Goal: Transaction & Acquisition: Purchase product/service

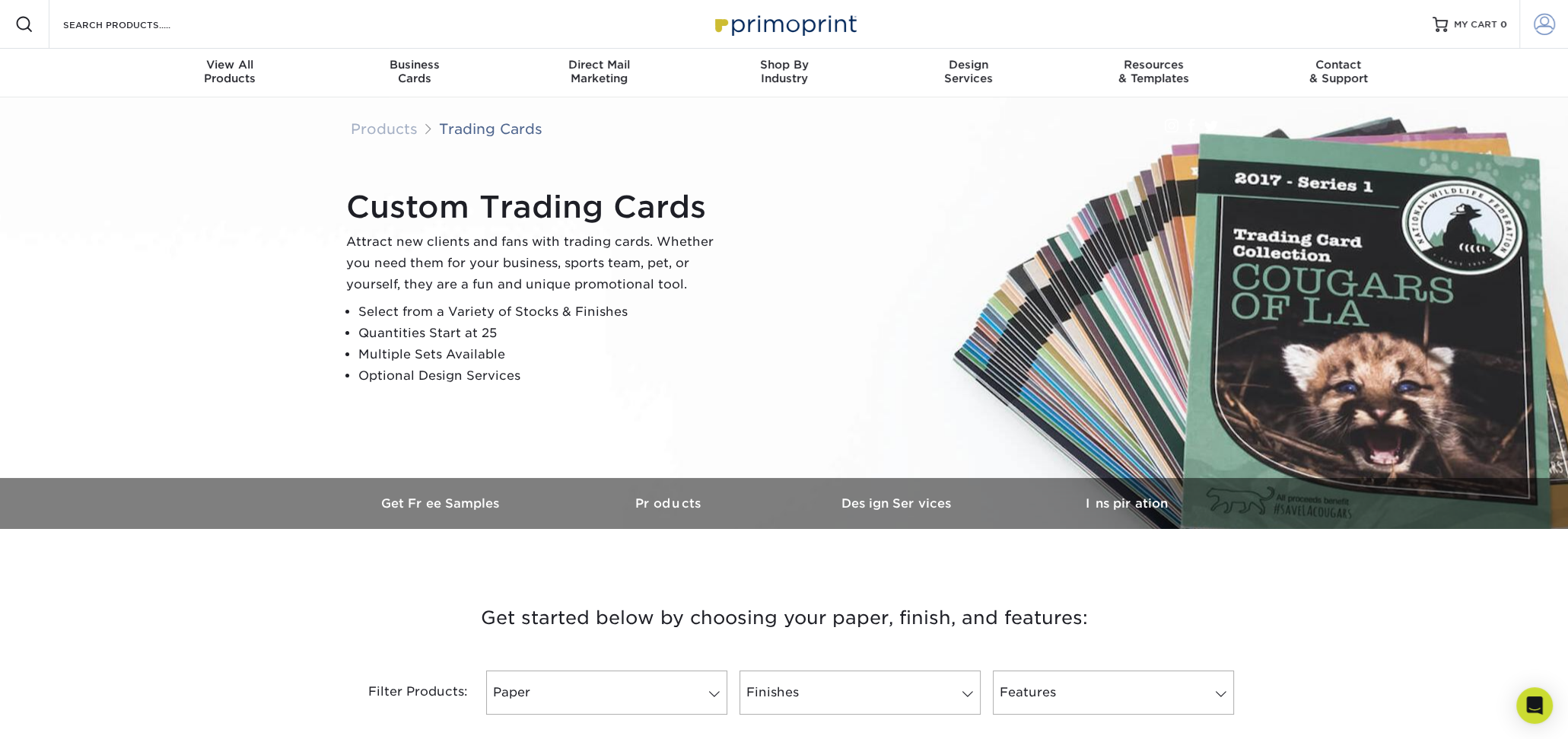
click at [1550, 22] on span at bounding box center [1544, 24] width 21 height 21
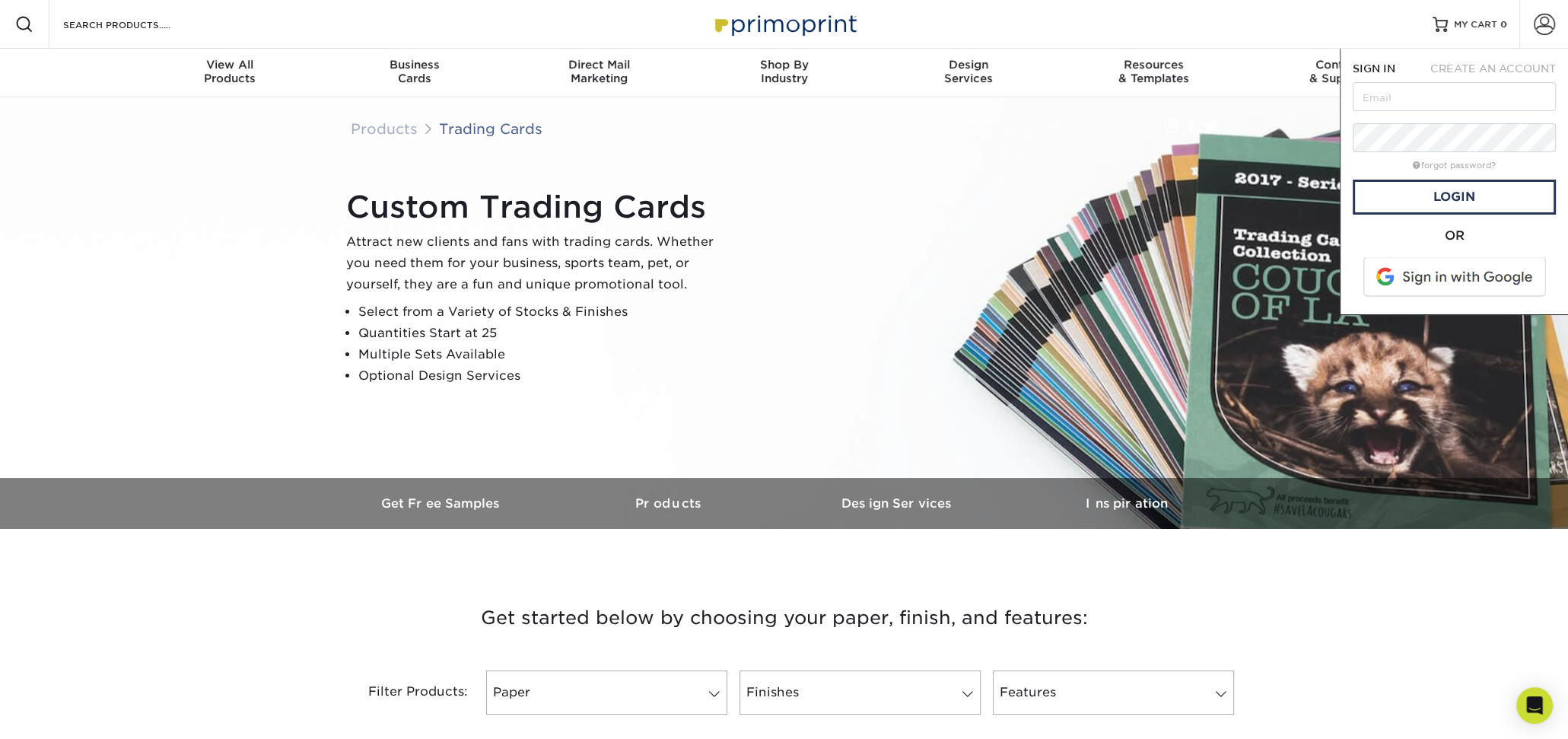
click at [1442, 283] on span at bounding box center [1455, 277] width 194 height 40
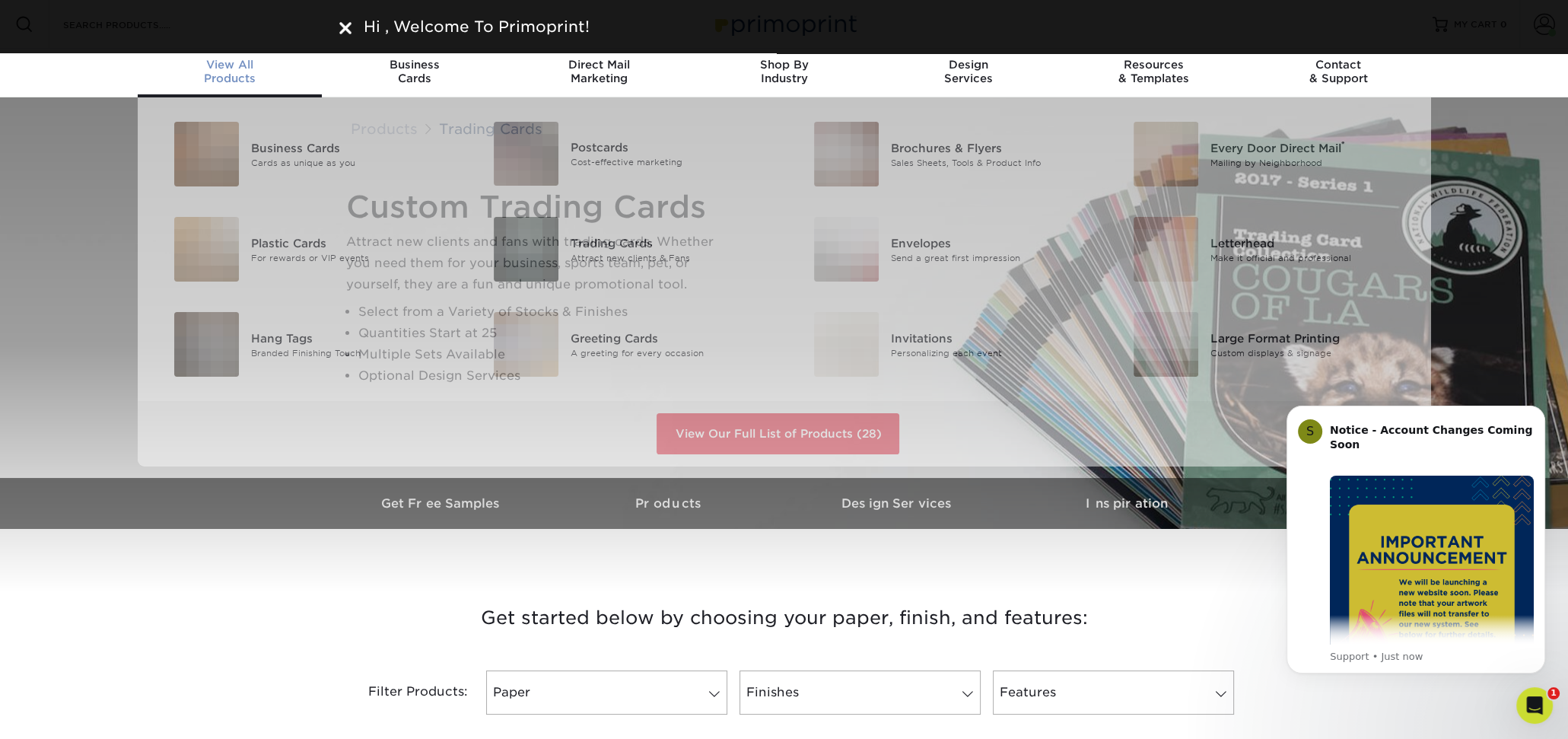
scroll to position [1, 0]
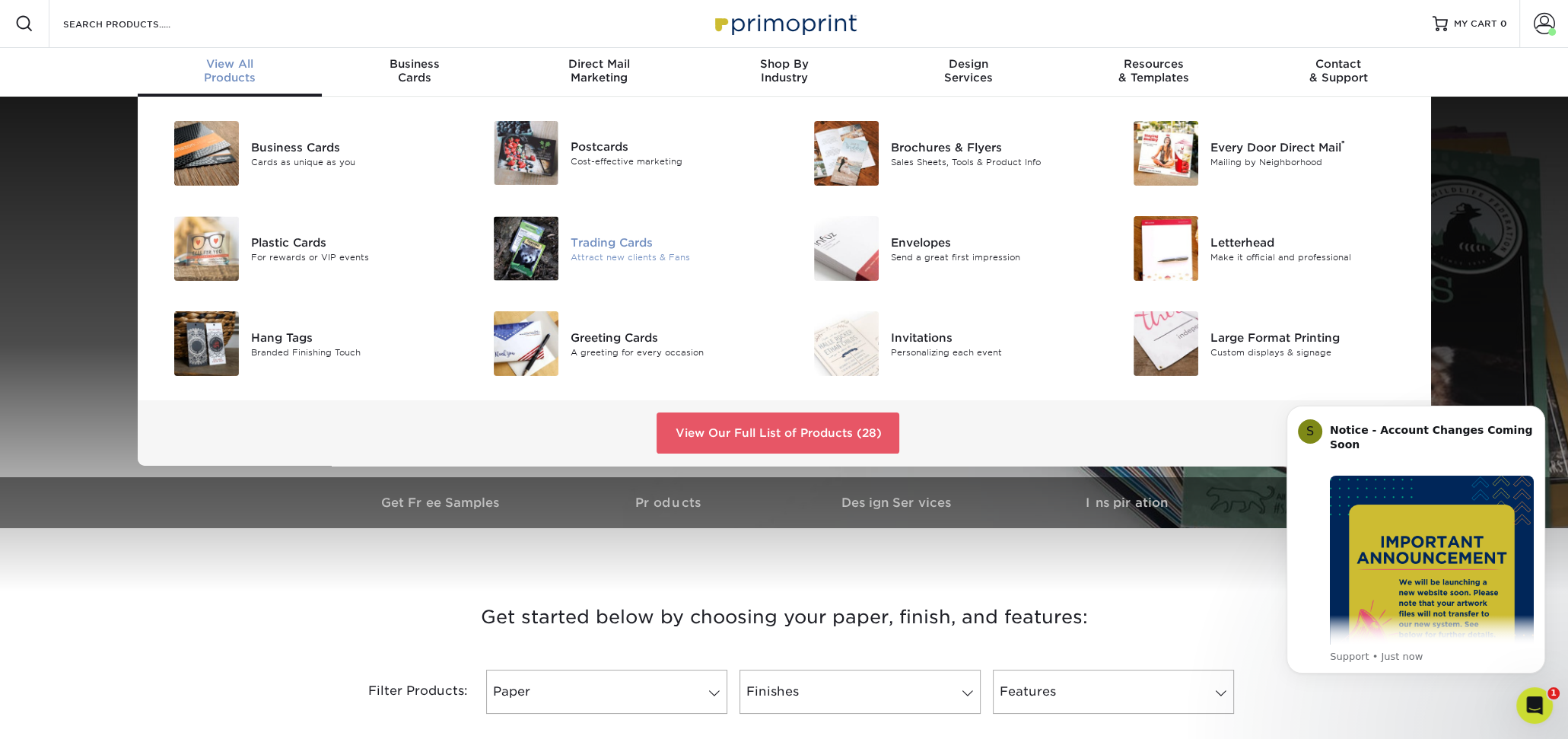
click at [588, 249] on div "Trading Cards" at bounding box center [672, 242] width 202 height 17
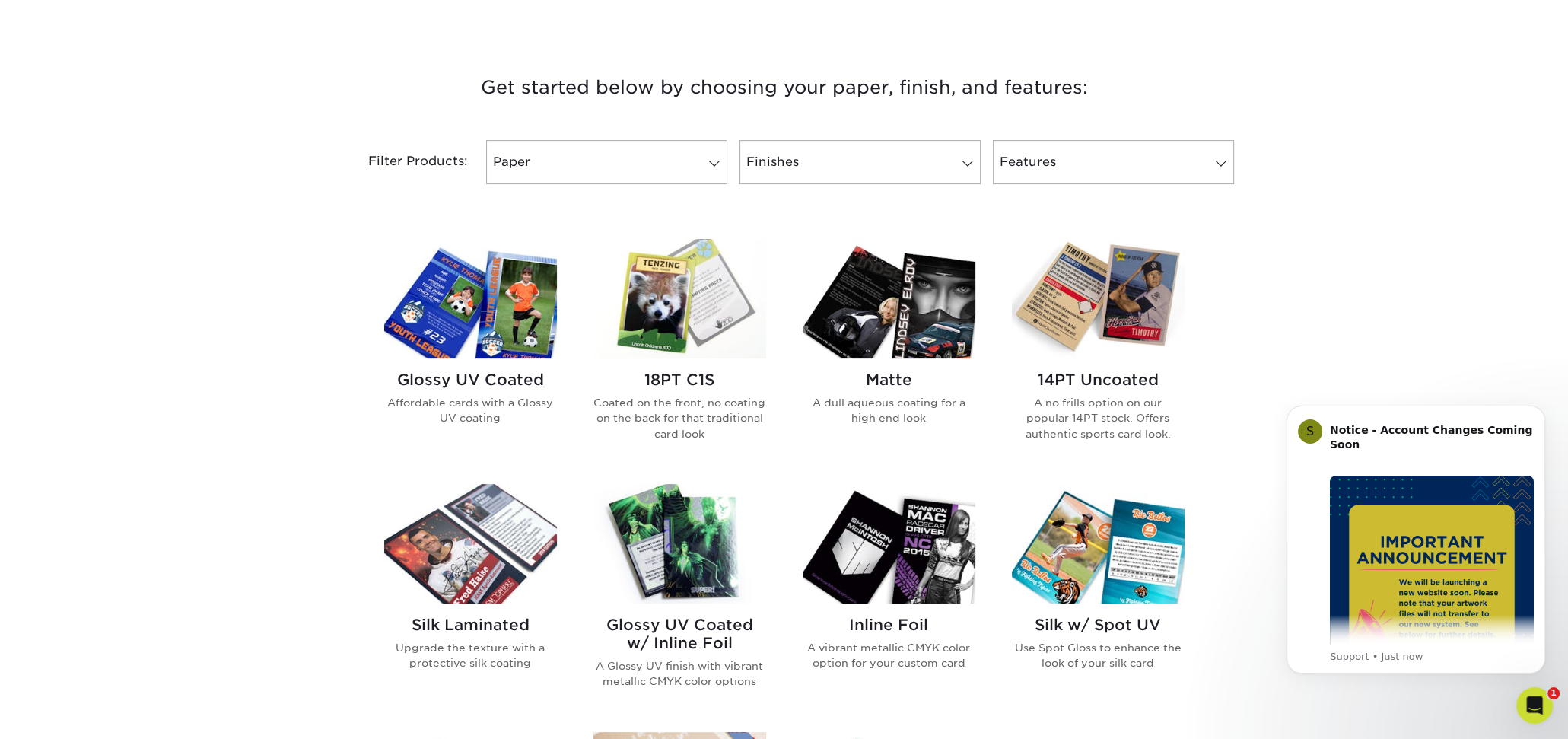
scroll to position [533, 0]
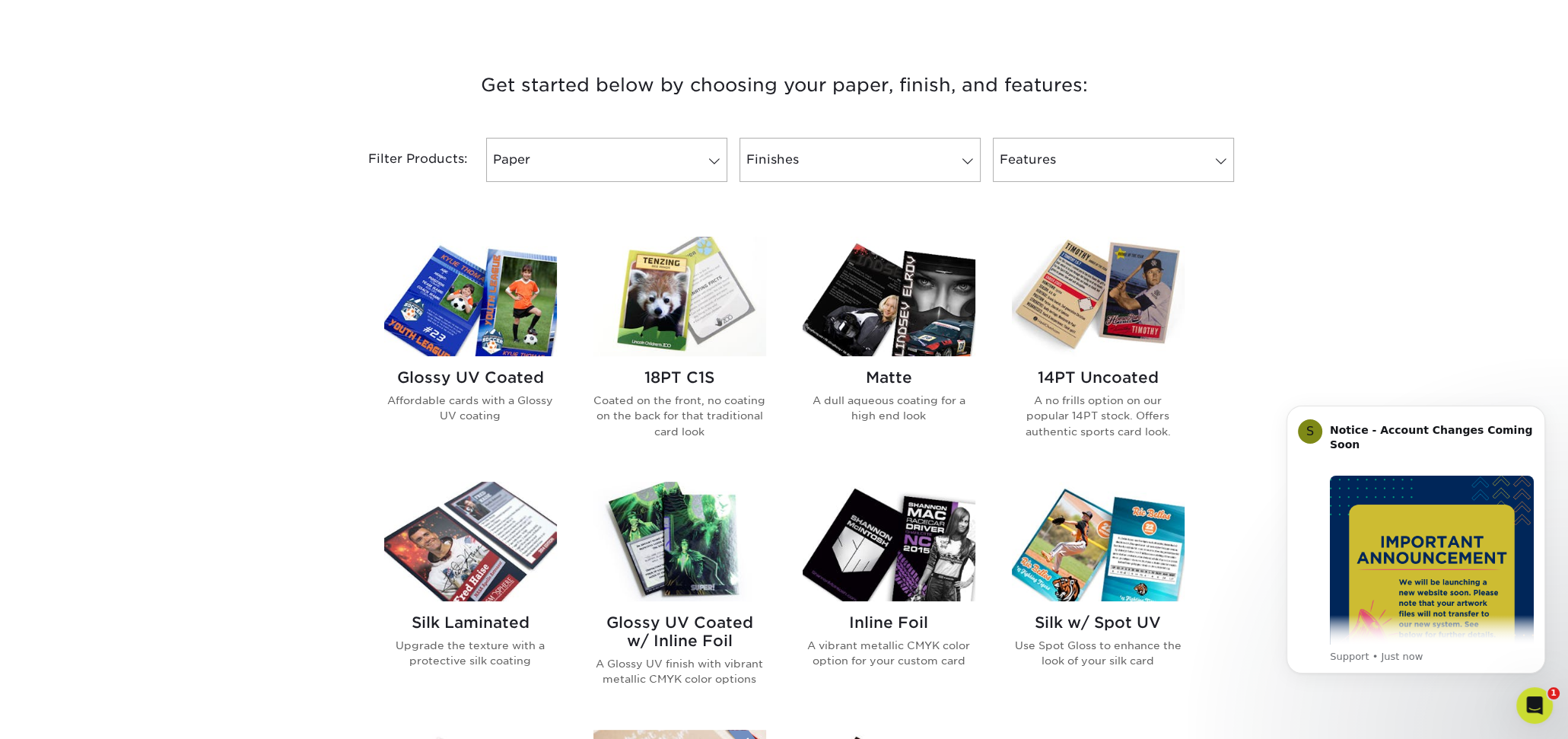
click at [511, 300] on img at bounding box center [471, 296] width 173 height 120
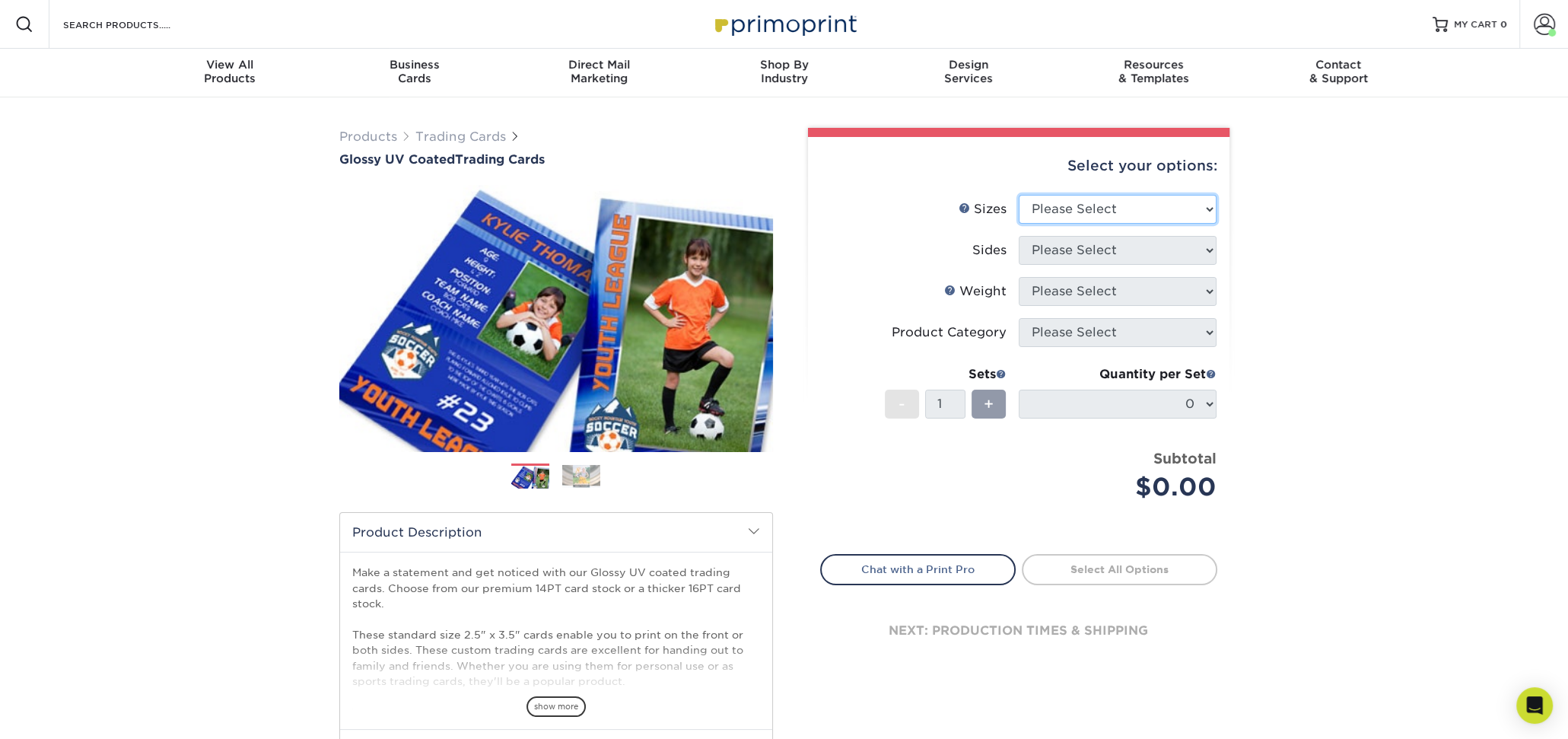
click at [1154, 200] on select "Please Select 2.5" x 3.5"" at bounding box center [1117, 210] width 198 height 29
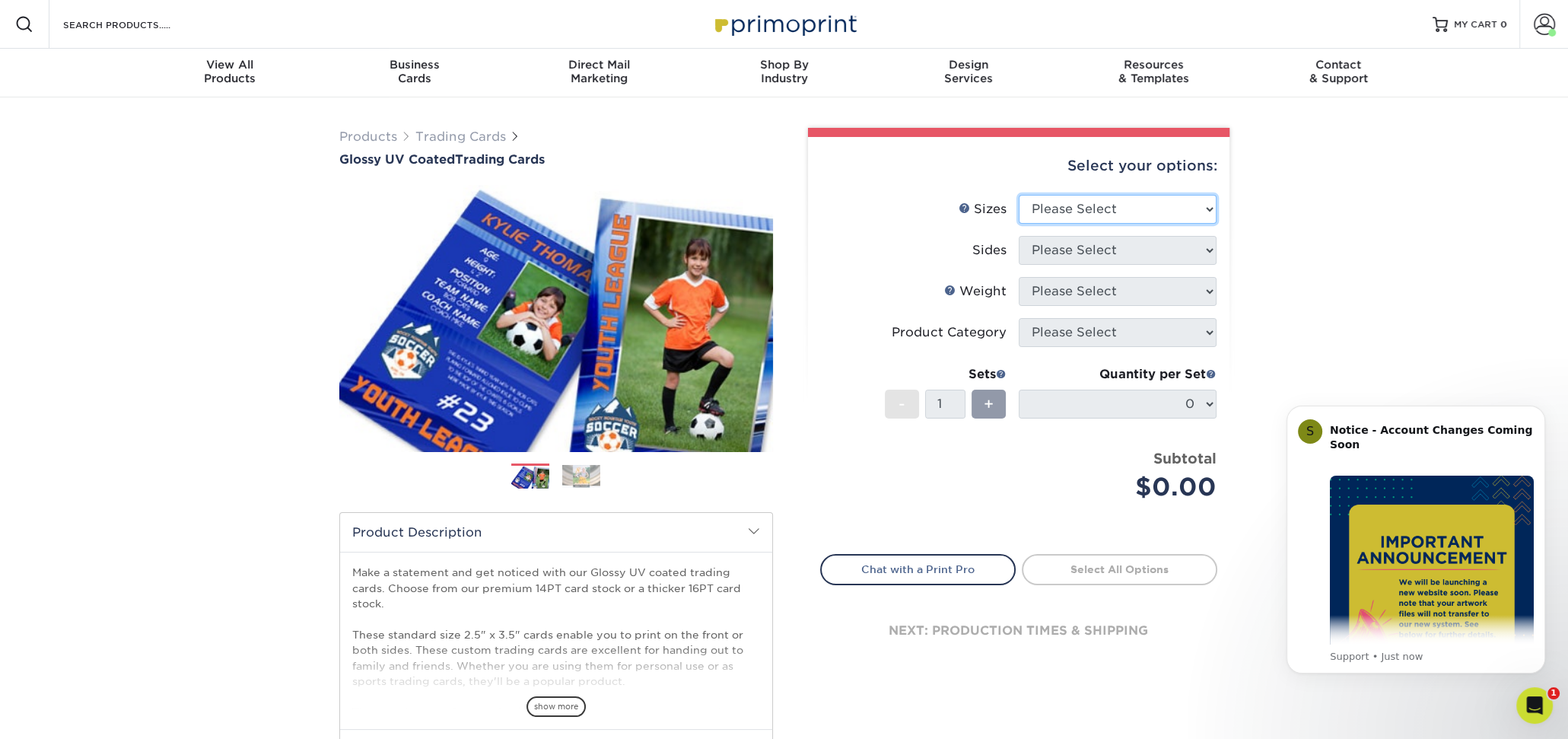
select select "2.50x3.50"
click at [1018, 195] on select "Please Select 2.5" x 3.5"" at bounding box center [1117, 210] width 198 height 29
click at [1128, 246] on select "Please Select Print Both Sides Print Front Only" at bounding box center [1117, 250] width 198 height 29
select select "13abbda7-1d64-4f25-8bb2-c179b224825d"
click at [1018, 236] on select "Please Select Print Both Sides Print Front Only" at bounding box center [1117, 250] width 198 height 29
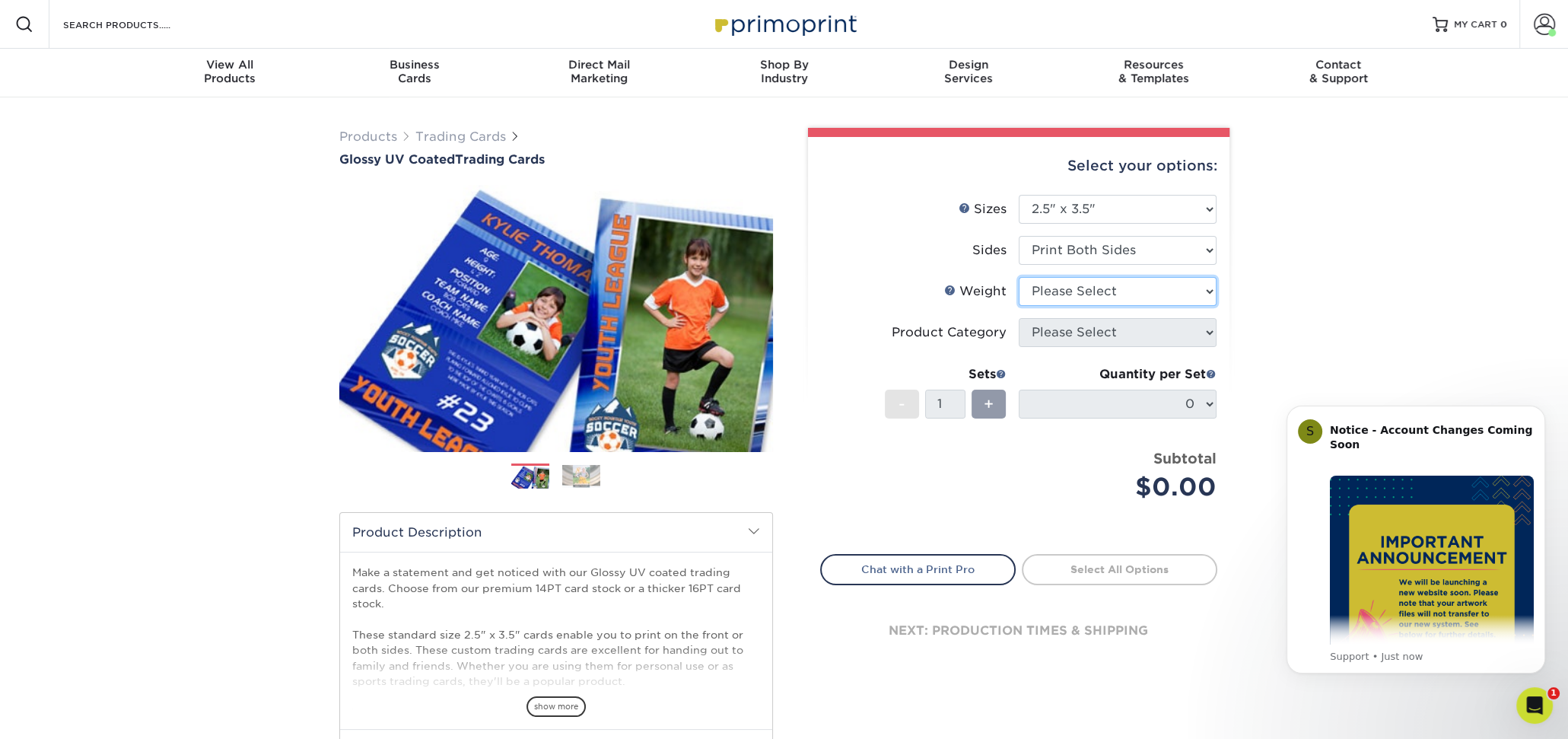
click at [1109, 294] on select "Please Select 16PT 14PT 18PT C1S" at bounding box center [1117, 292] width 198 height 29
select select "16PT"
click at [1018, 277] on select "Please Select 16PT 14PT 18PT C1S" at bounding box center [1117, 292] width 198 height 29
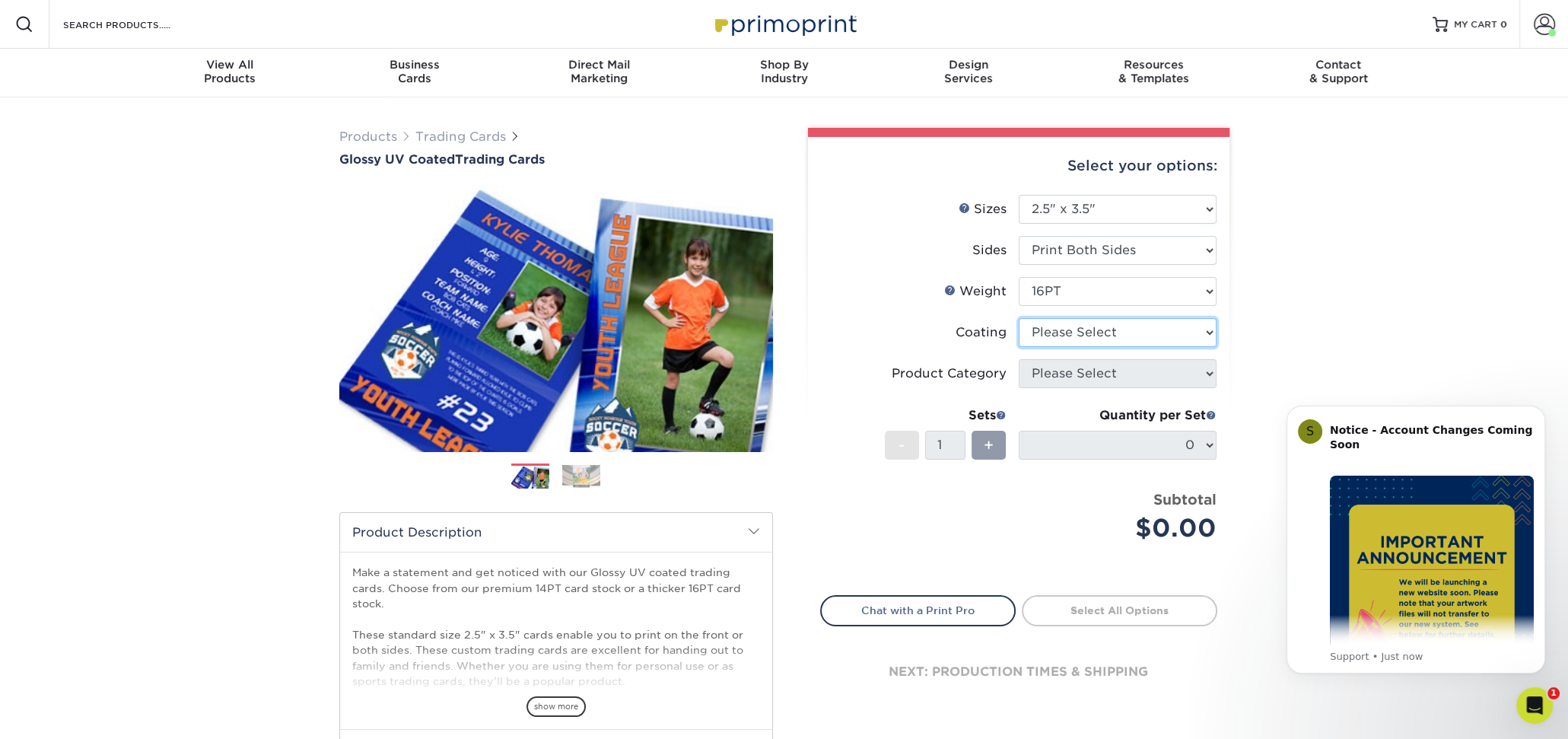
click at [1109, 329] on select at bounding box center [1117, 333] width 198 height 29
select select "1e8116af-acfc-44b1-83dc-8181aa338834"
click at [1018, 318] on select at bounding box center [1117, 333] width 198 height 29
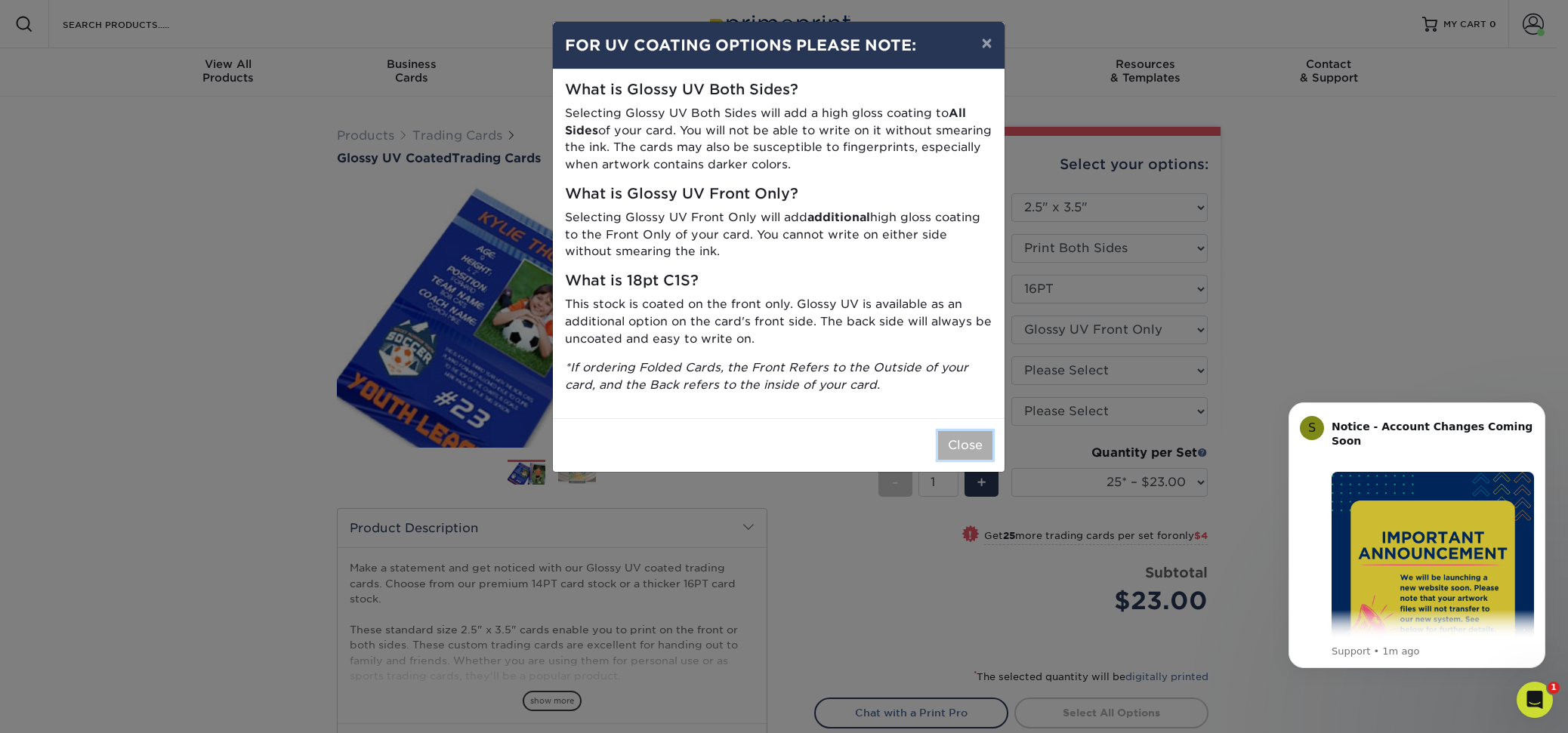
click at [974, 440] on button "Close" at bounding box center [965, 445] width 55 height 29
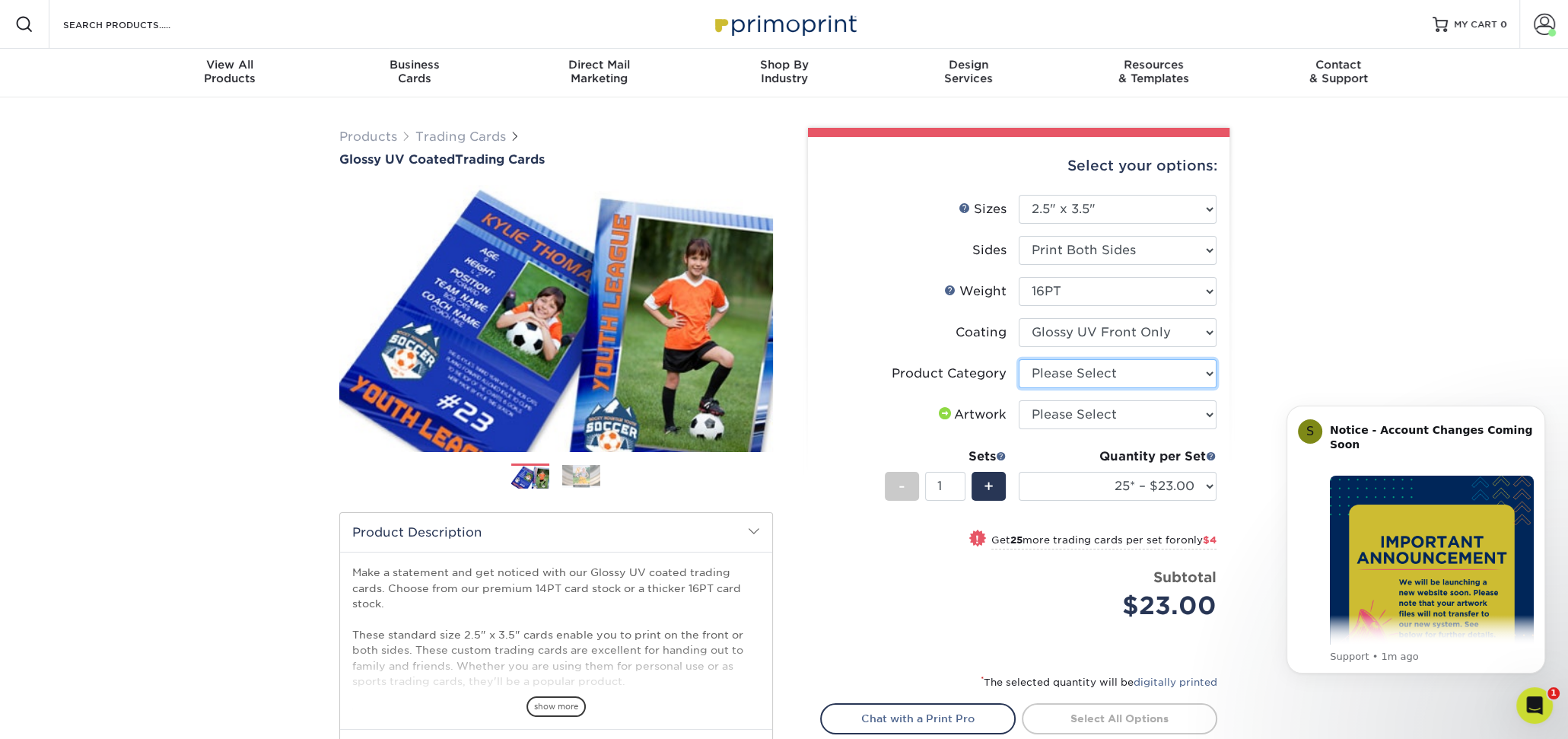
click at [1131, 376] on select "Please Select Trading Cards" at bounding box center [1117, 373] width 198 height 29
select select "c2f9bce9-36c2-409d-b101-c29d9d031e18"
click at [1018, 359] on select "Please Select Trading Cards" at bounding box center [1117, 373] width 198 height 29
click at [1108, 411] on select "Please Select I will upload files I need a design - $100" at bounding box center [1117, 415] width 198 height 29
select select "upload"
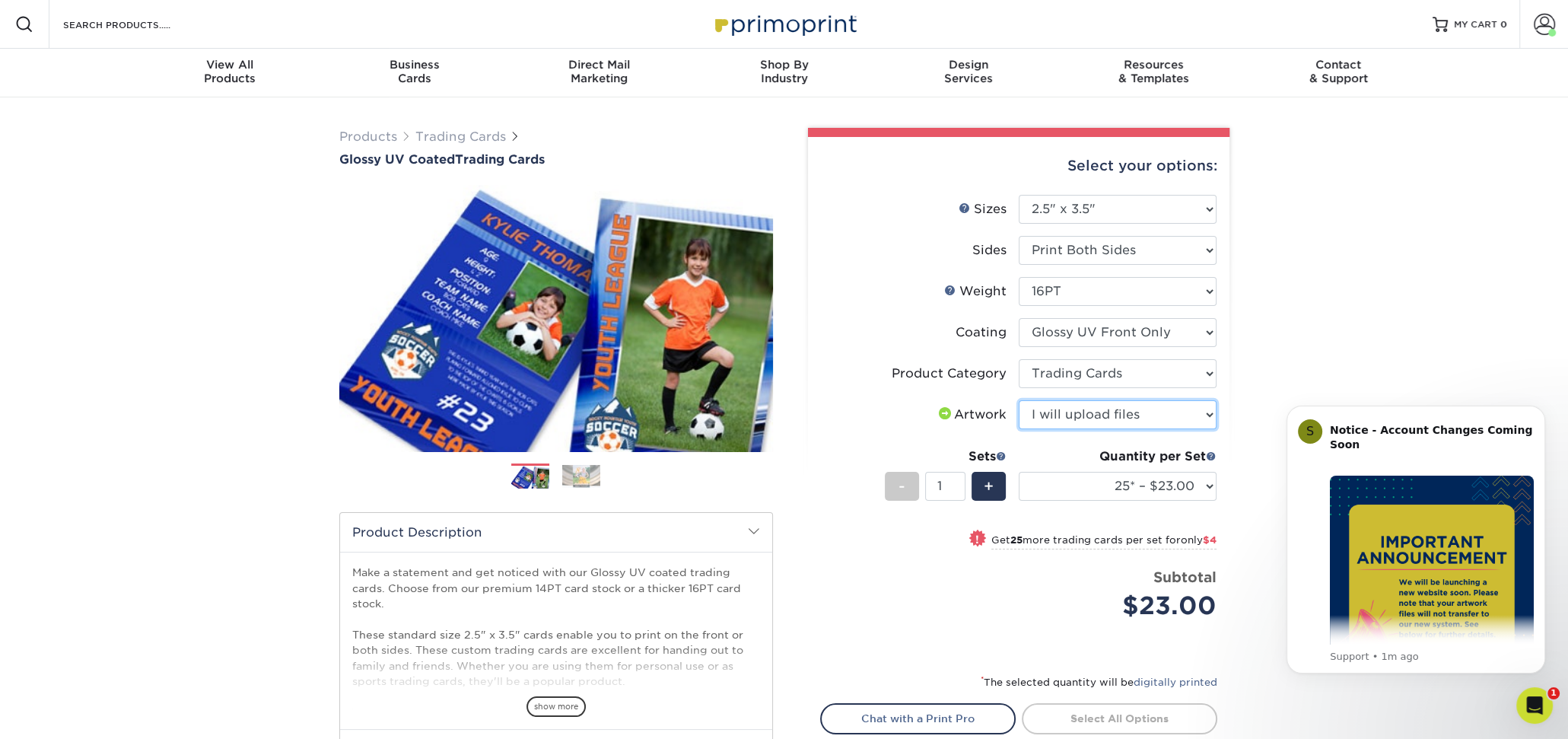
click at [1018, 400] on select "Please Select I will upload files I need a design - $100" at bounding box center [1117, 415] width 198 height 29
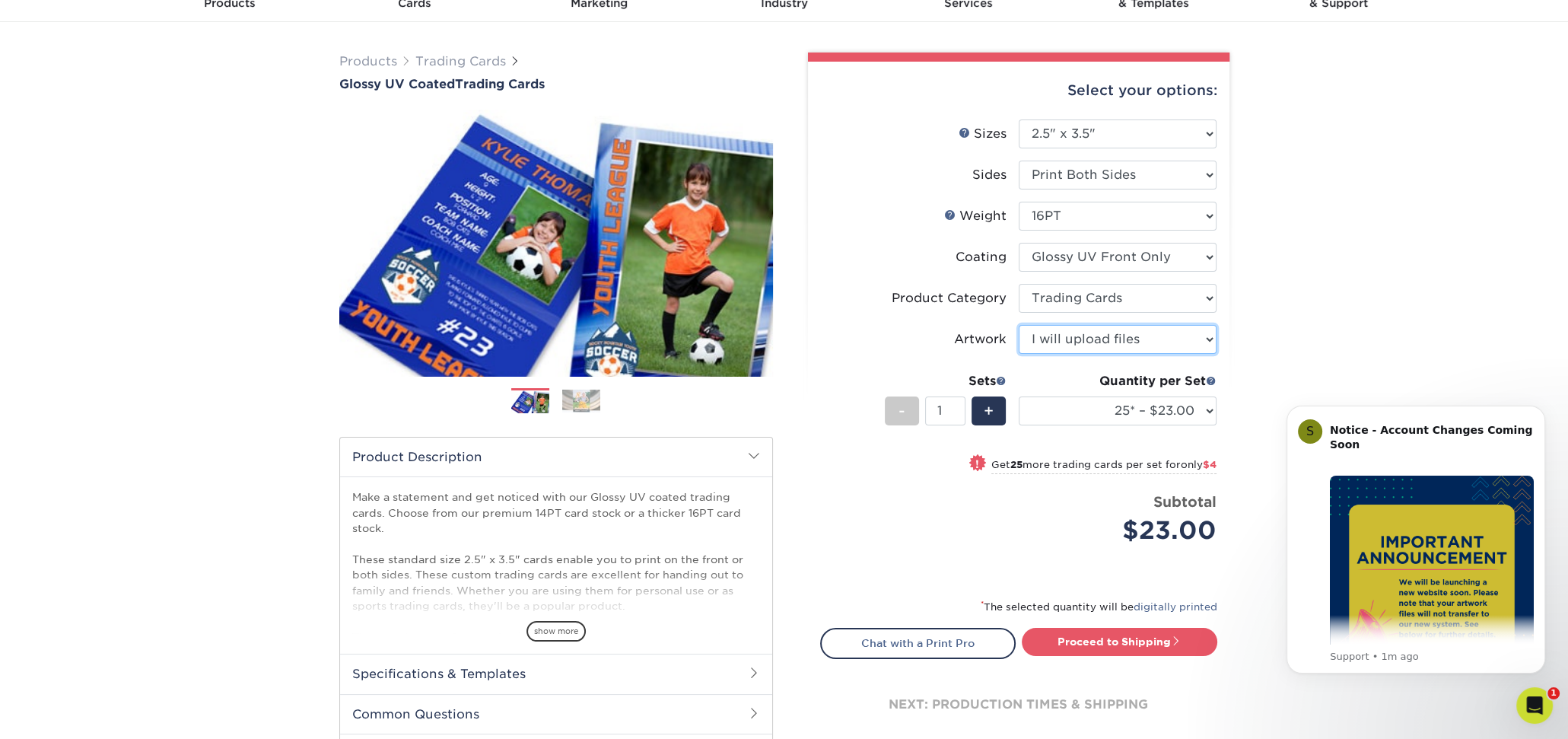
scroll to position [76, 0]
click at [1135, 411] on select "25* – $23.00 50* – $27.00 75* – $33.00 100* – $37.00 250* – $47.00 500 – $58.00…" at bounding box center [1117, 411] width 198 height 29
click at [1321, 314] on div "Products Trading Cards Glossy UV Coated Trading Cards Previous Next /" at bounding box center [784, 428] width 1568 height 813
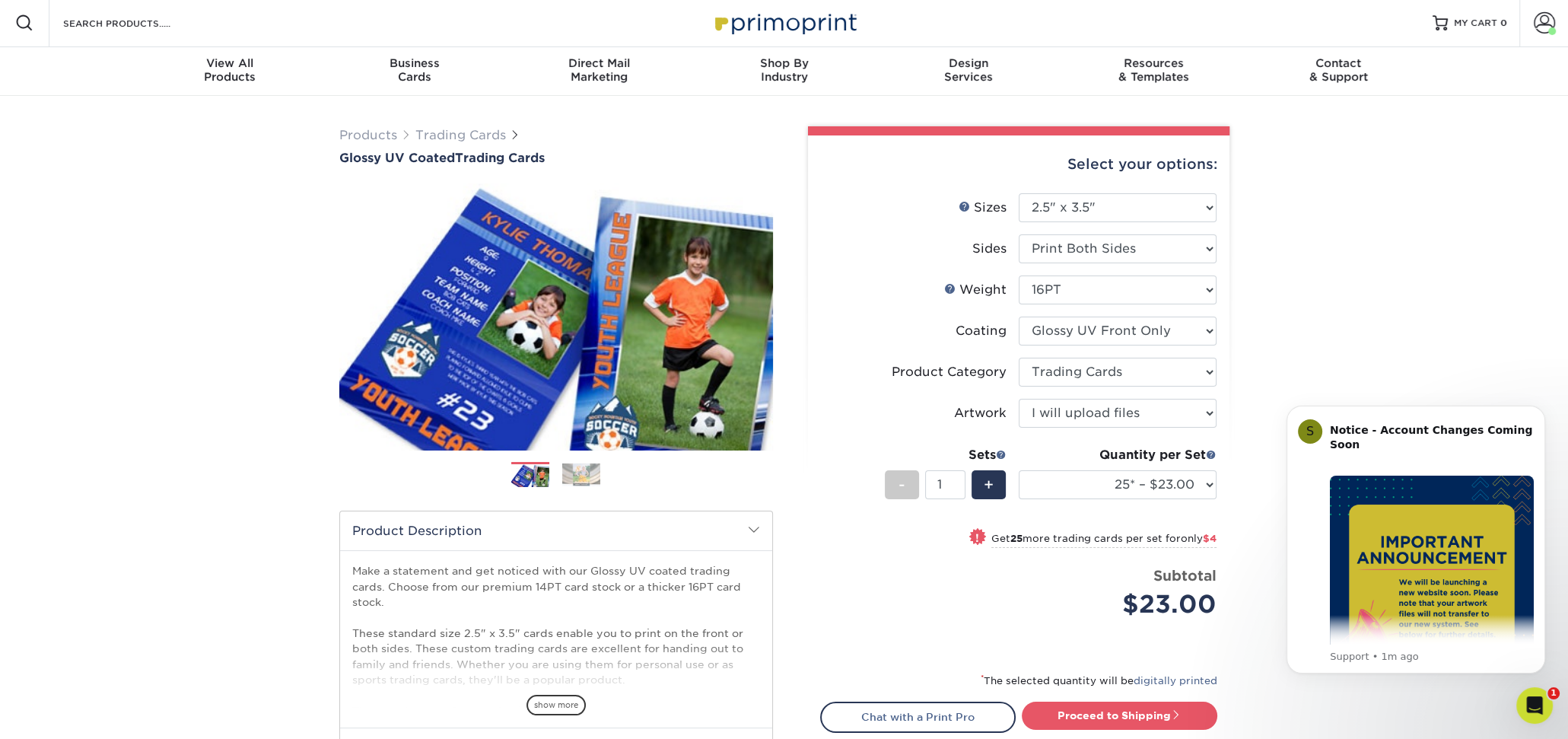
scroll to position [0, 0]
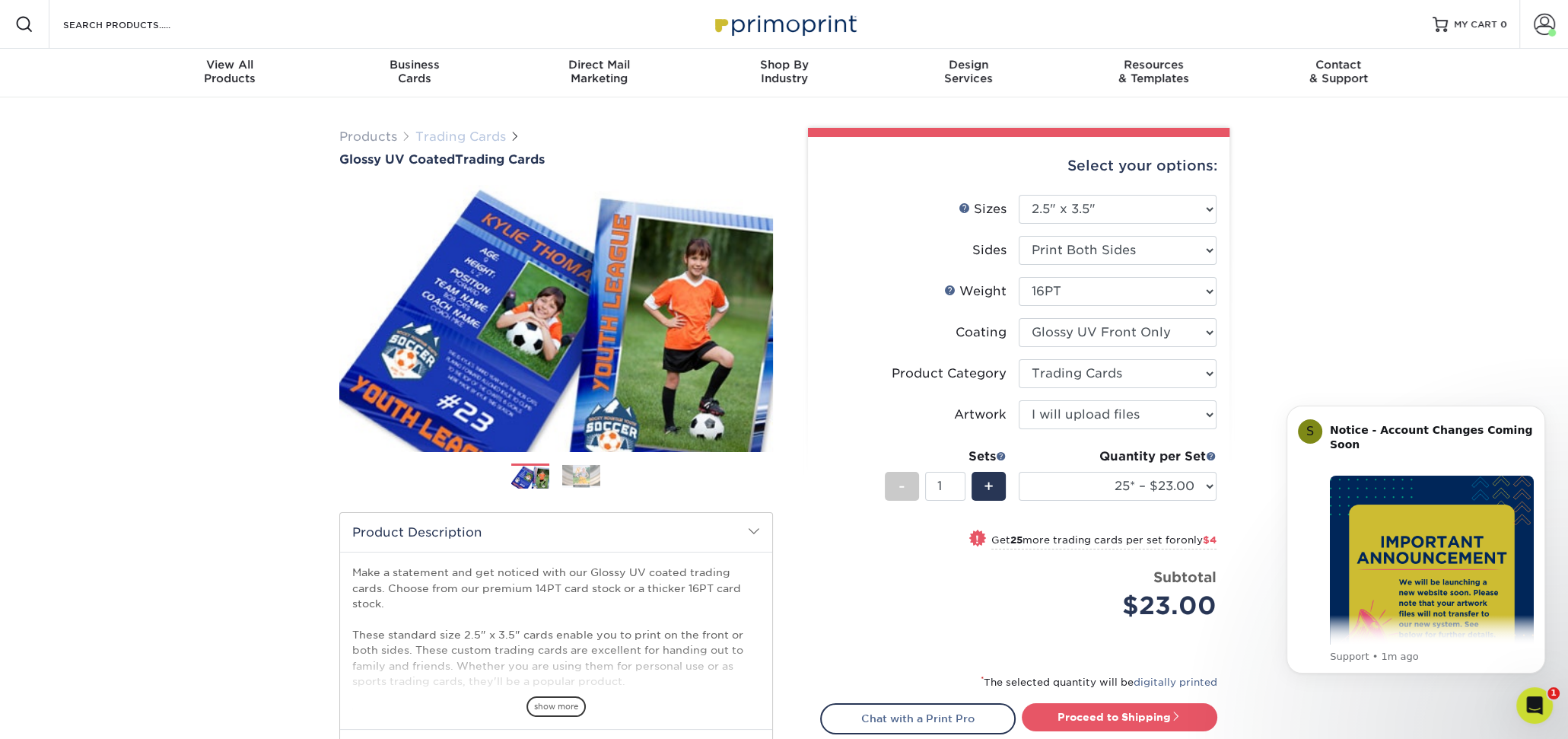
click at [451, 135] on link "Trading Cards" at bounding box center [460, 137] width 91 height 14
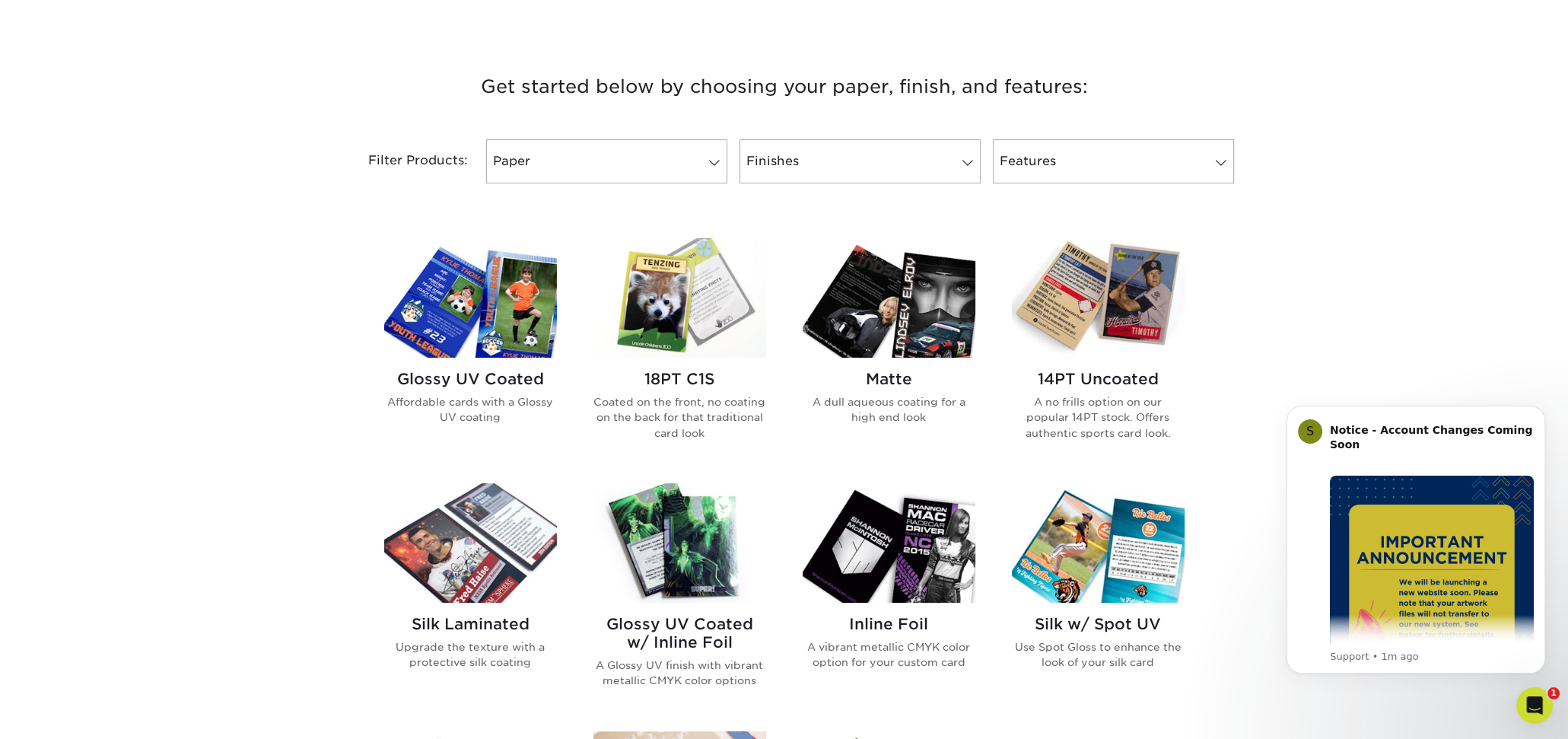
scroll to position [533, 0]
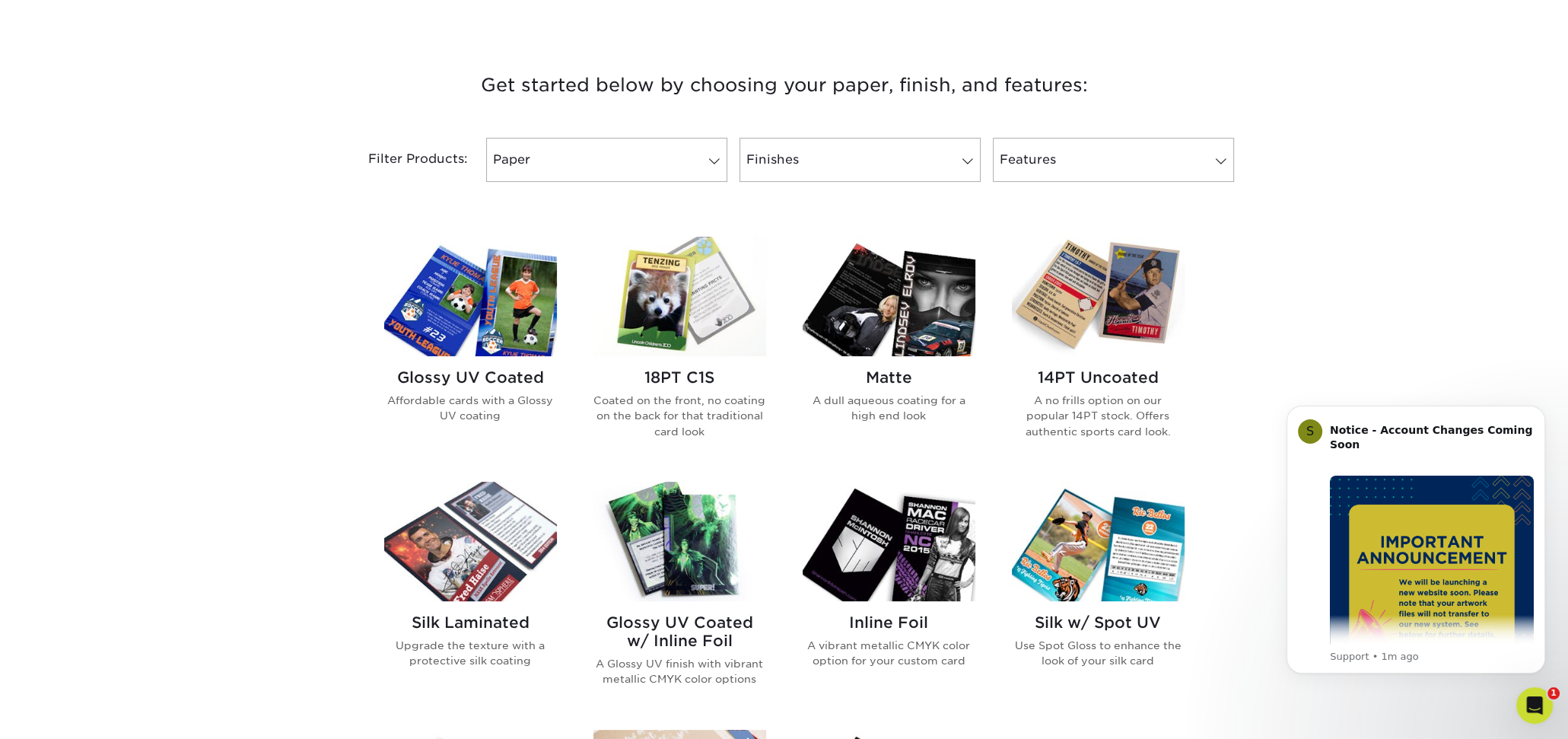
click at [699, 319] on img at bounding box center [680, 296] width 173 height 120
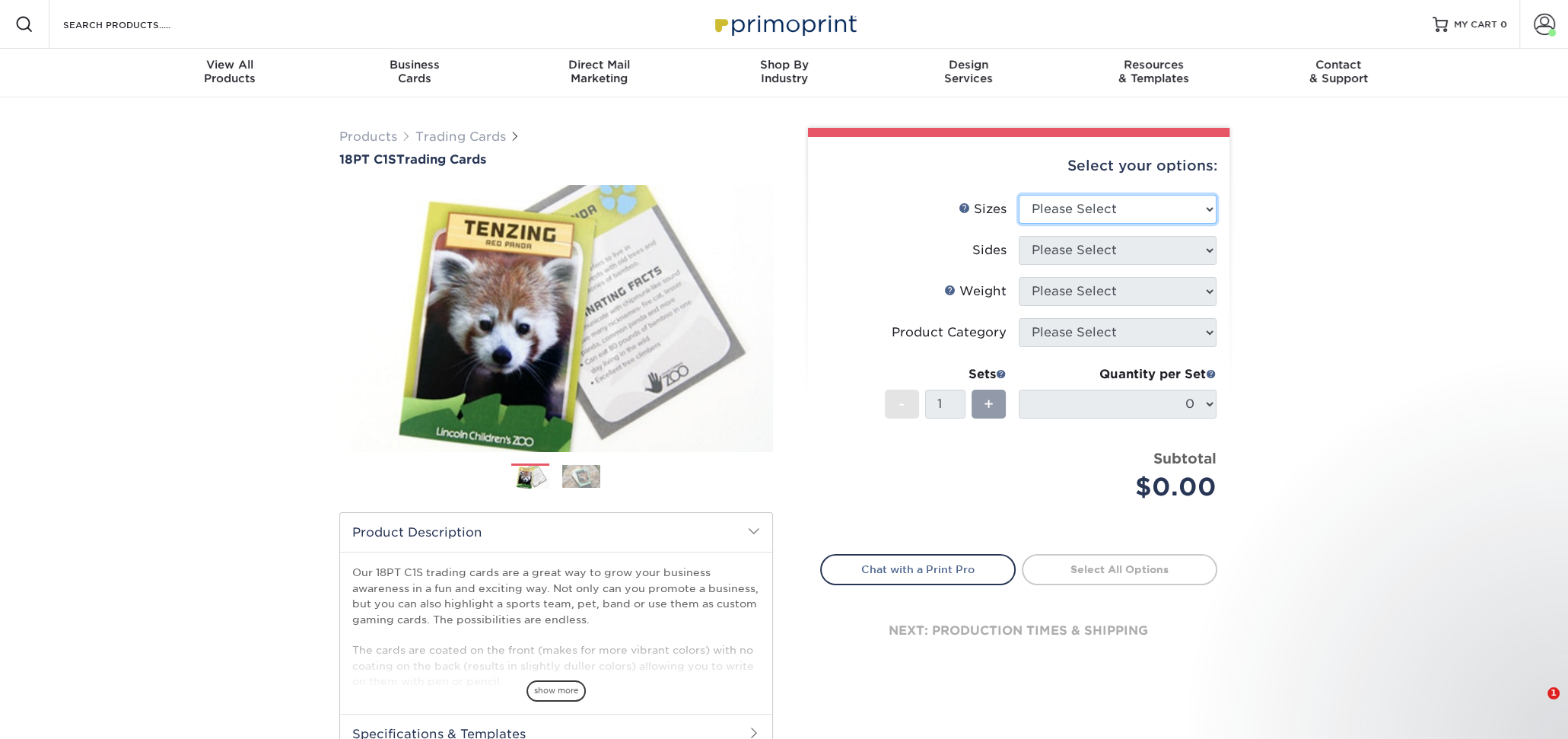
click at [1040, 204] on select "Please Select 2.5" x 3.5"" at bounding box center [1117, 210] width 198 height 29
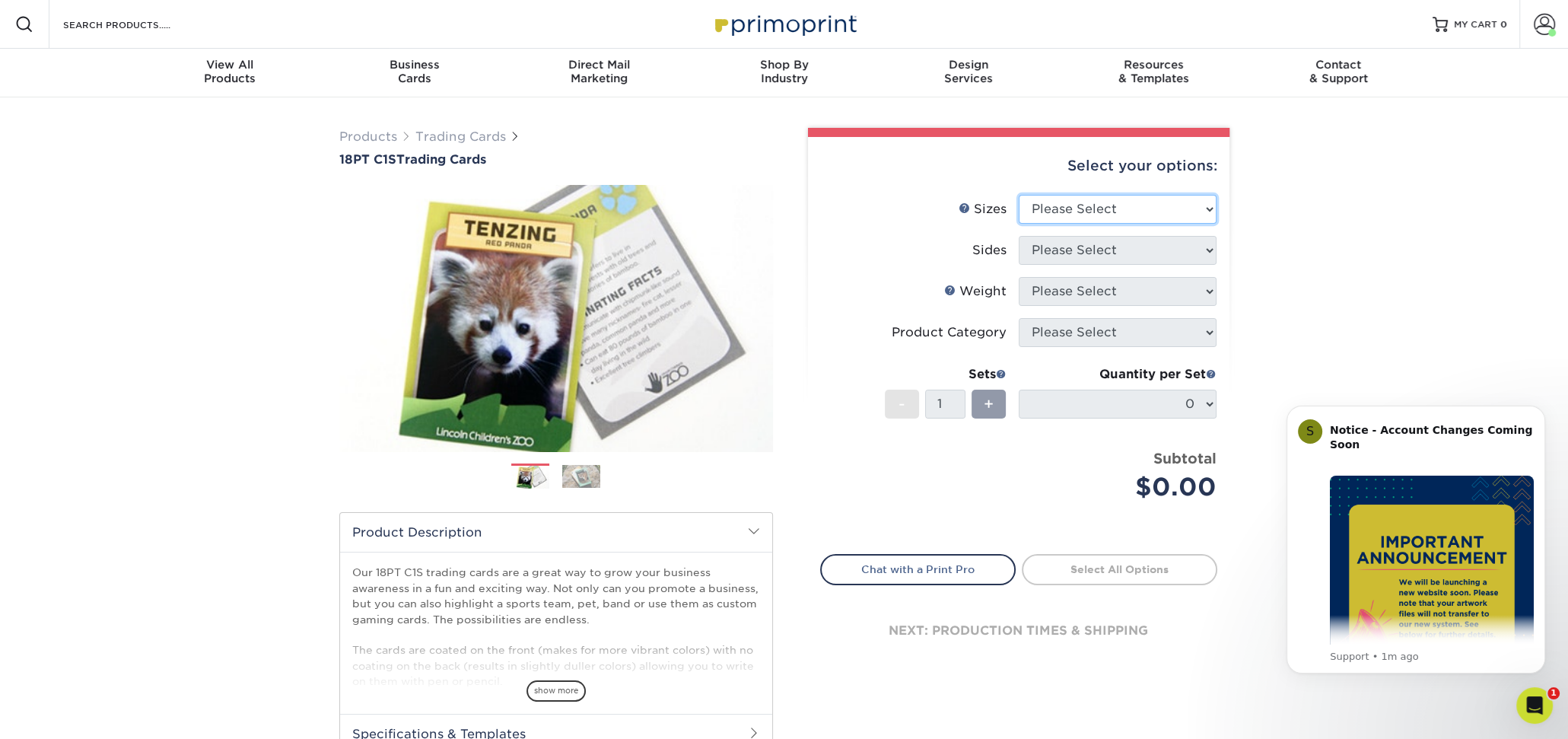
select select "2.50x3.50"
click at [1018, 195] on select "Please Select 2.5" x 3.5"" at bounding box center [1117, 210] width 198 height 29
click at [1079, 253] on select "Please Select Print Both Sides Print Front Only" at bounding box center [1117, 250] width 198 height 29
select select "13abbda7-1d64-4f25-8bb2-c179b224825d"
click at [1018, 236] on select "Please Select Print Both Sides Print Front Only" at bounding box center [1117, 250] width 198 height 29
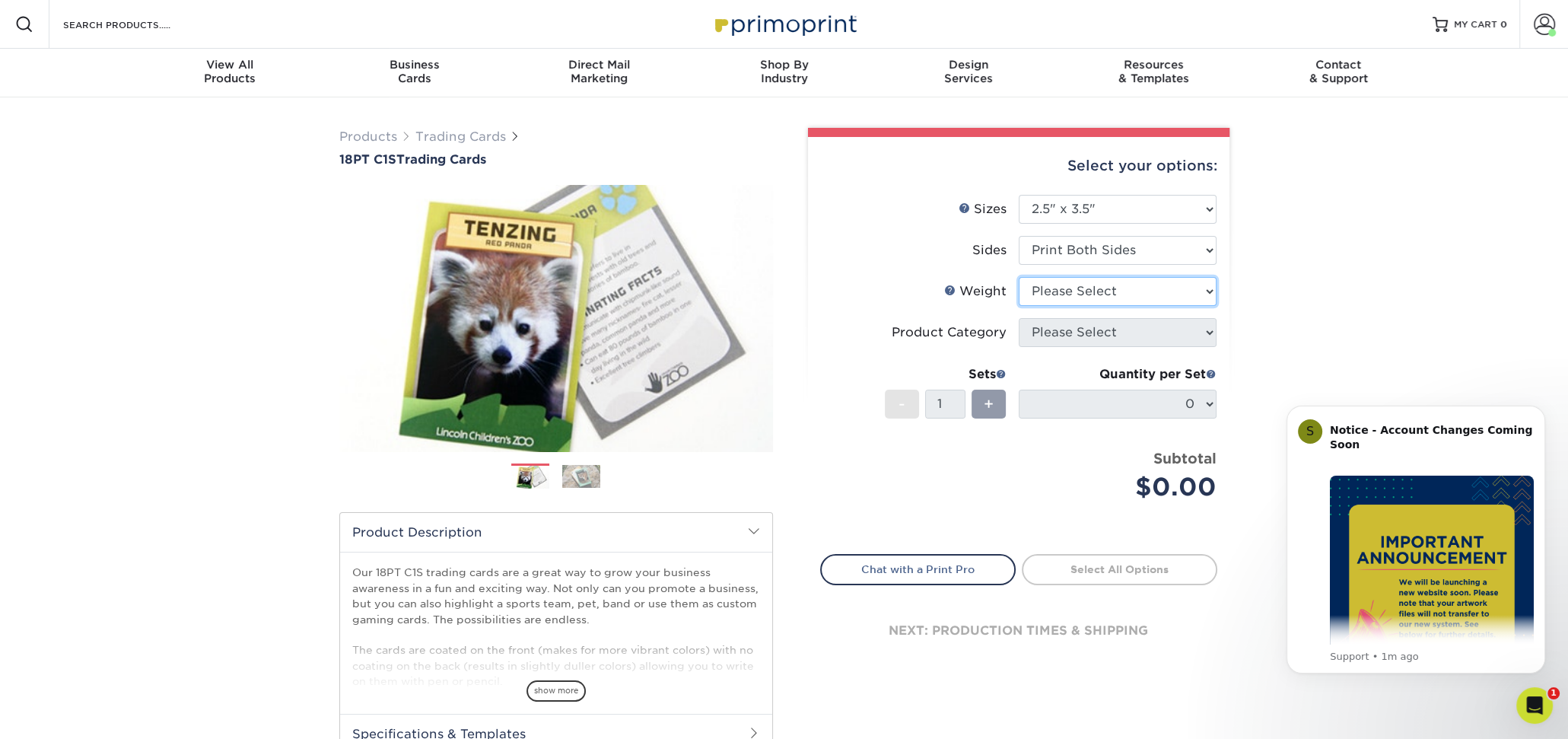
click at [1082, 287] on select "Please Select 18PT C1S" at bounding box center [1117, 292] width 198 height 29
select select "18PTC1S"
click at [1018, 277] on select "Please Select 18PT C1S" at bounding box center [1117, 292] width 198 height 29
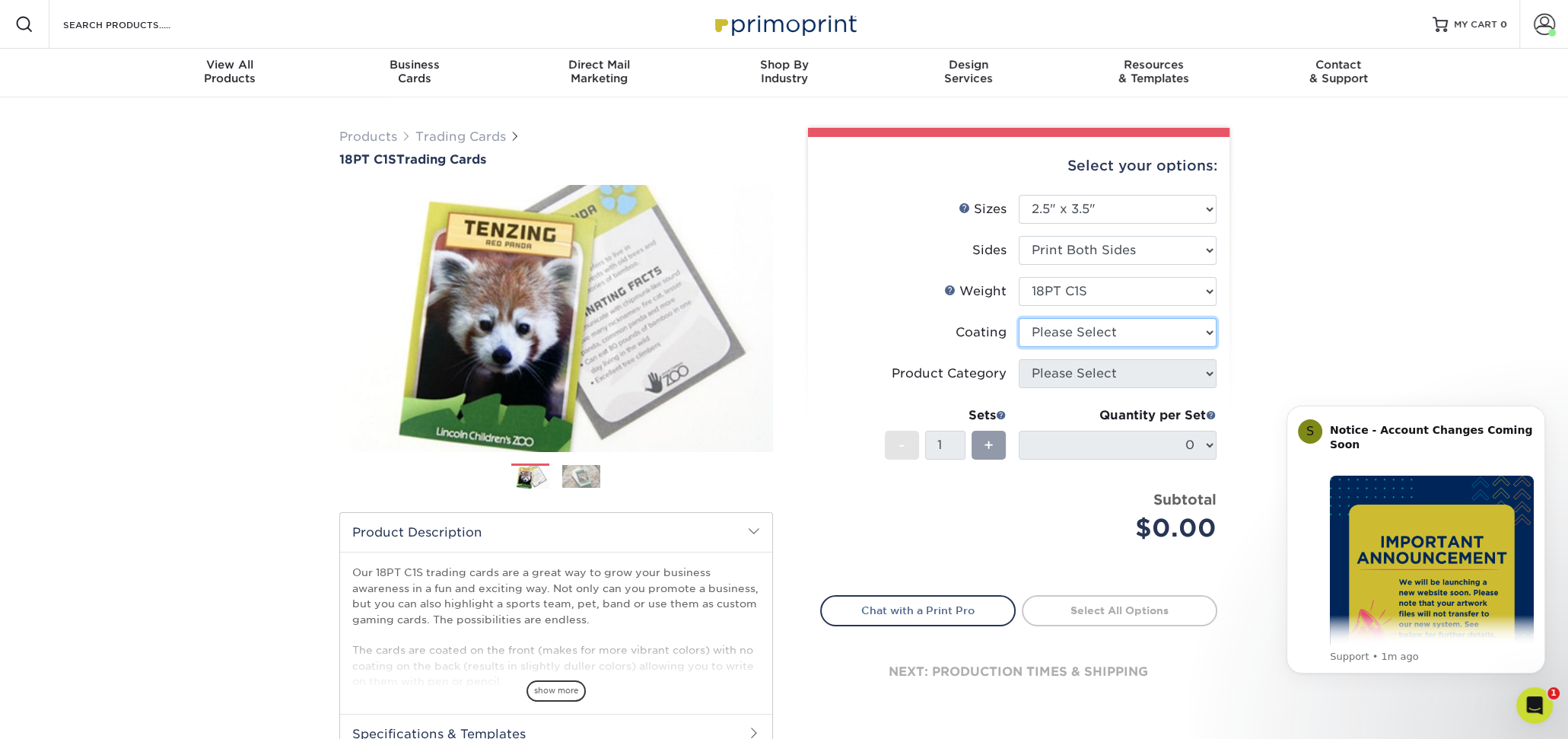
click at [1090, 328] on select at bounding box center [1117, 333] width 198 height 29
select select "1e8116af-acfc-44b1-83dc-8181aa338834"
click at [1018, 318] on select at bounding box center [1117, 333] width 198 height 29
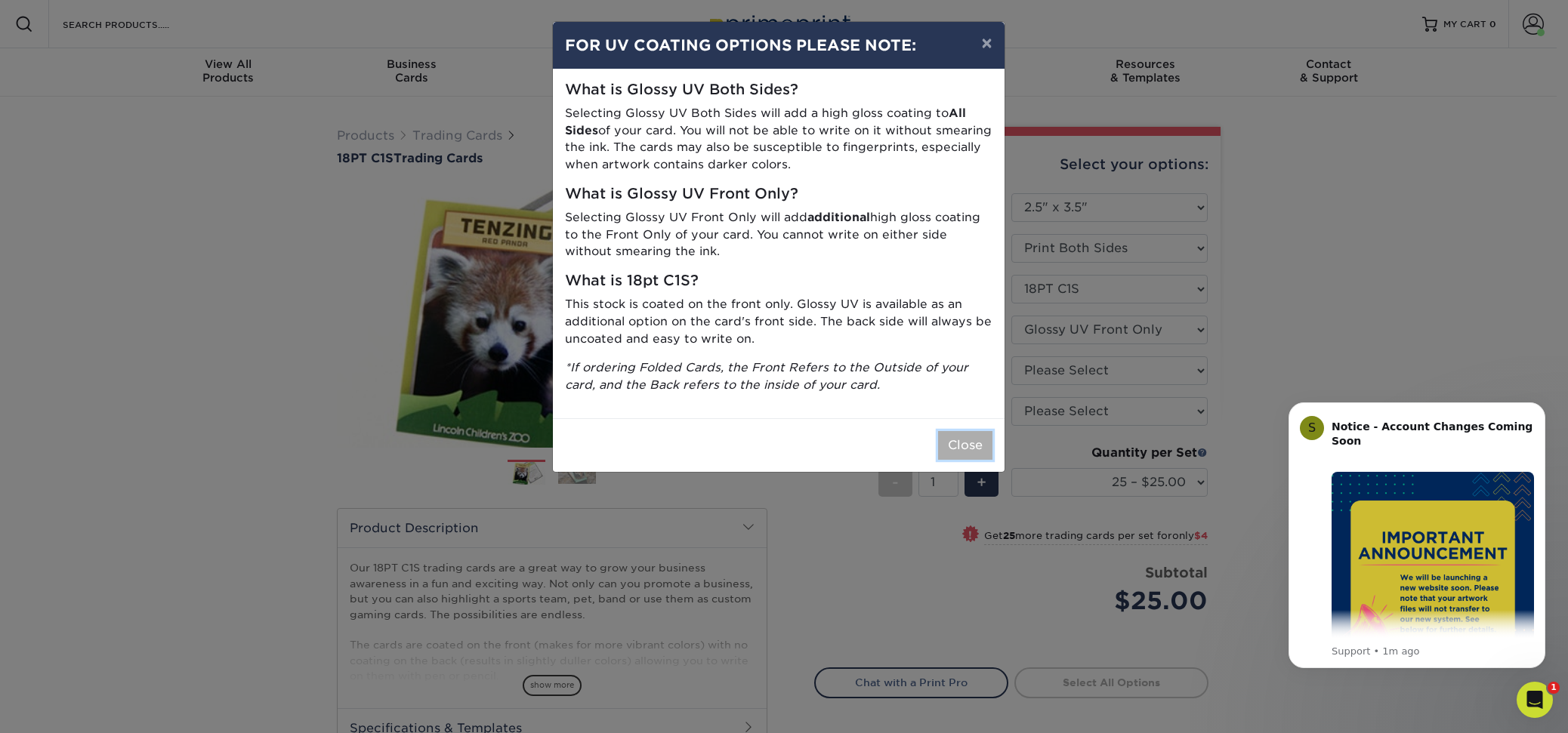
click at [970, 441] on button "Close" at bounding box center [965, 445] width 55 height 29
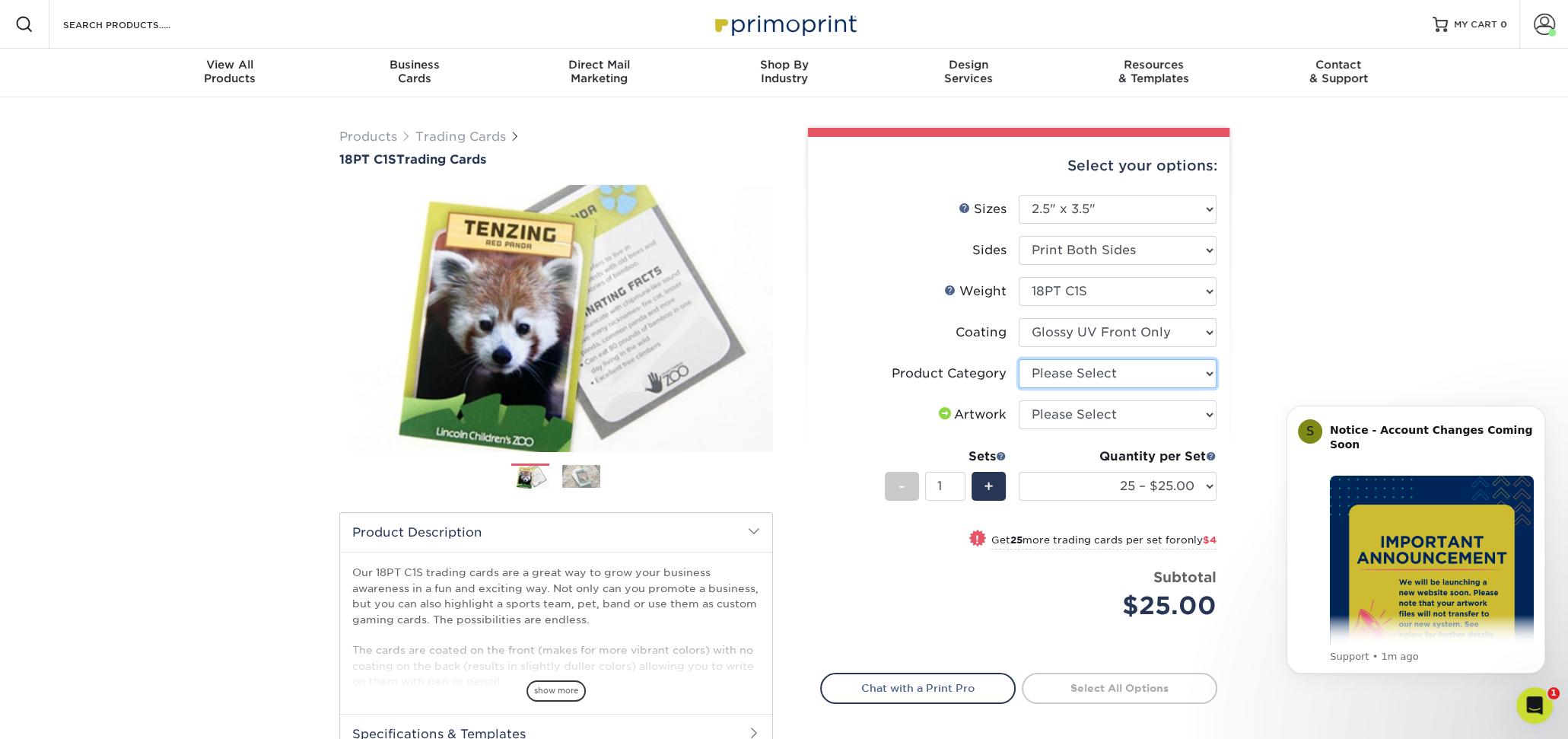
click at [1099, 374] on select "Please Select Trading Cards" at bounding box center [1117, 373] width 198 height 29
select select "c2f9bce9-36c2-409d-b101-c29d9d031e18"
click at [1018, 359] on select "Please Select Trading Cards" at bounding box center [1117, 373] width 198 height 29
click at [1094, 404] on select "Please Select I will upload files I need a design - $100" at bounding box center [1117, 415] width 198 height 29
select select "upload"
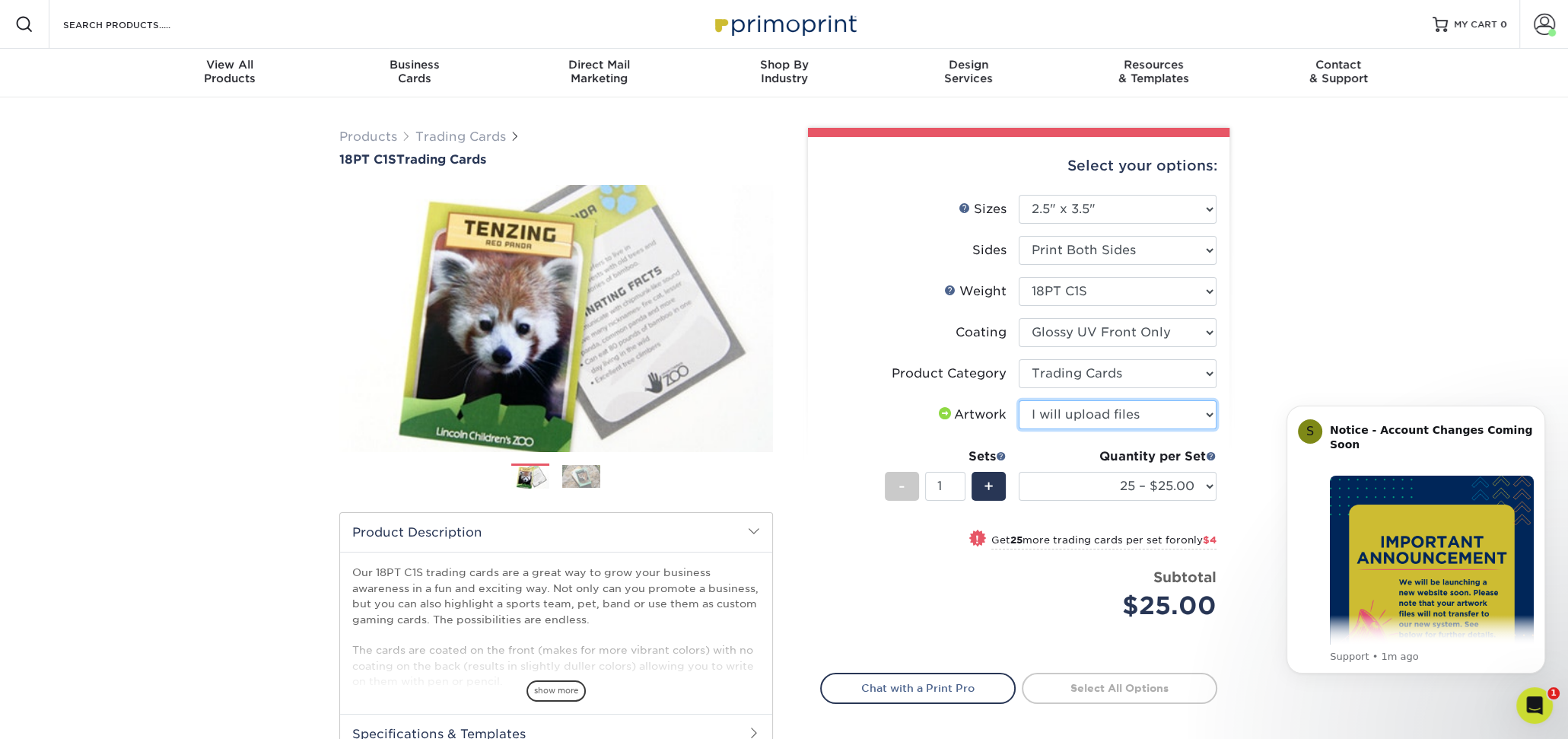
click at [1018, 400] on select "Please Select I will upload files I need a design - $100" at bounding box center [1117, 415] width 198 height 29
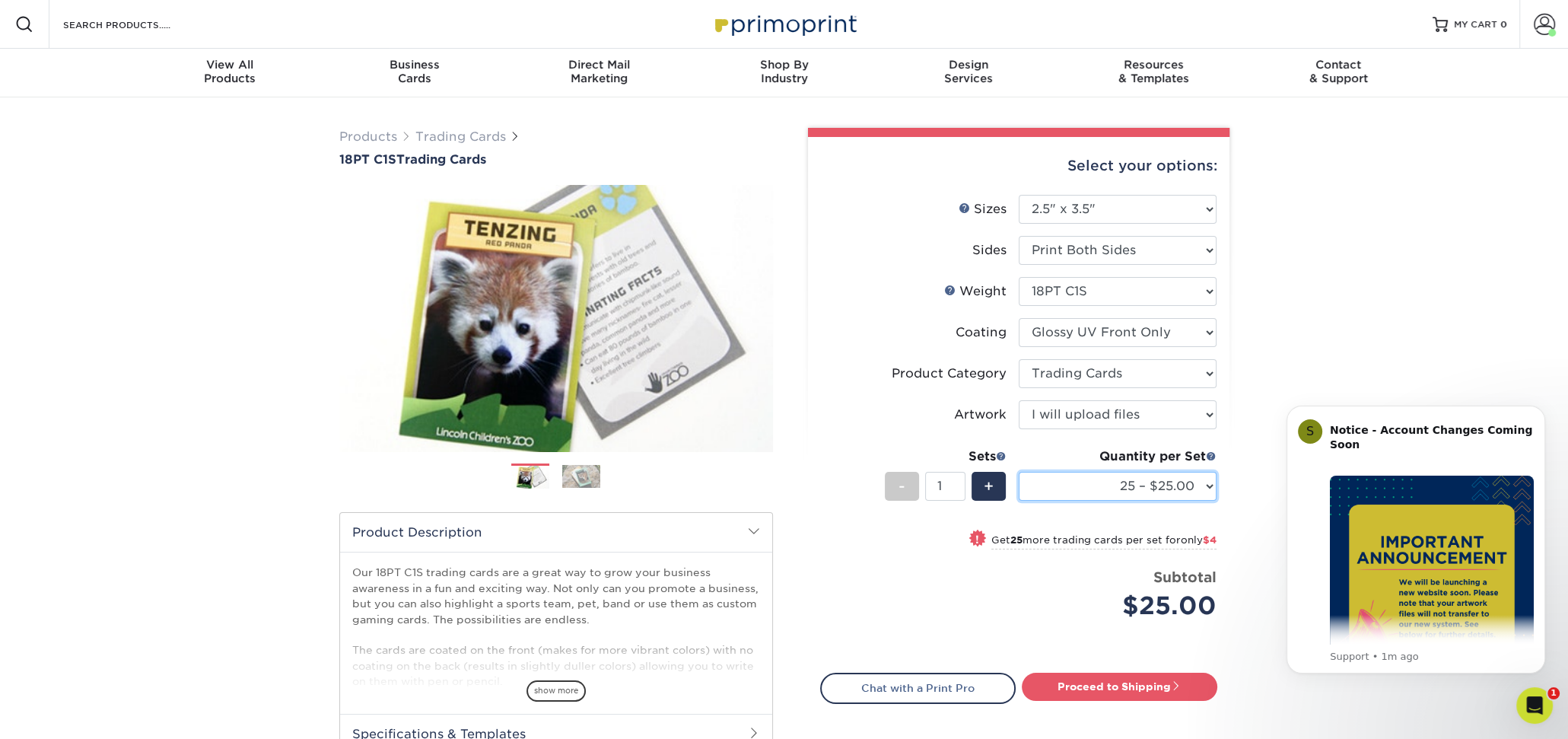
click at [1115, 491] on select "25 – $25.00 50 – $29.00 75 – $37.00 100 – $41.00 250 – $48.00 500 – $58.00 1000…" at bounding box center [1117, 486] width 198 height 29
select select "75 – $37.00"
click at [1018, 472] on select "25 – $25.00 50 – $29.00 75 – $37.00 100 – $41.00 250 – $48.00 500 – $58.00 1000…" at bounding box center [1117, 486] width 198 height 29
click at [448, 140] on link "Trading Cards" at bounding box center [460, 137] width 91 height 14
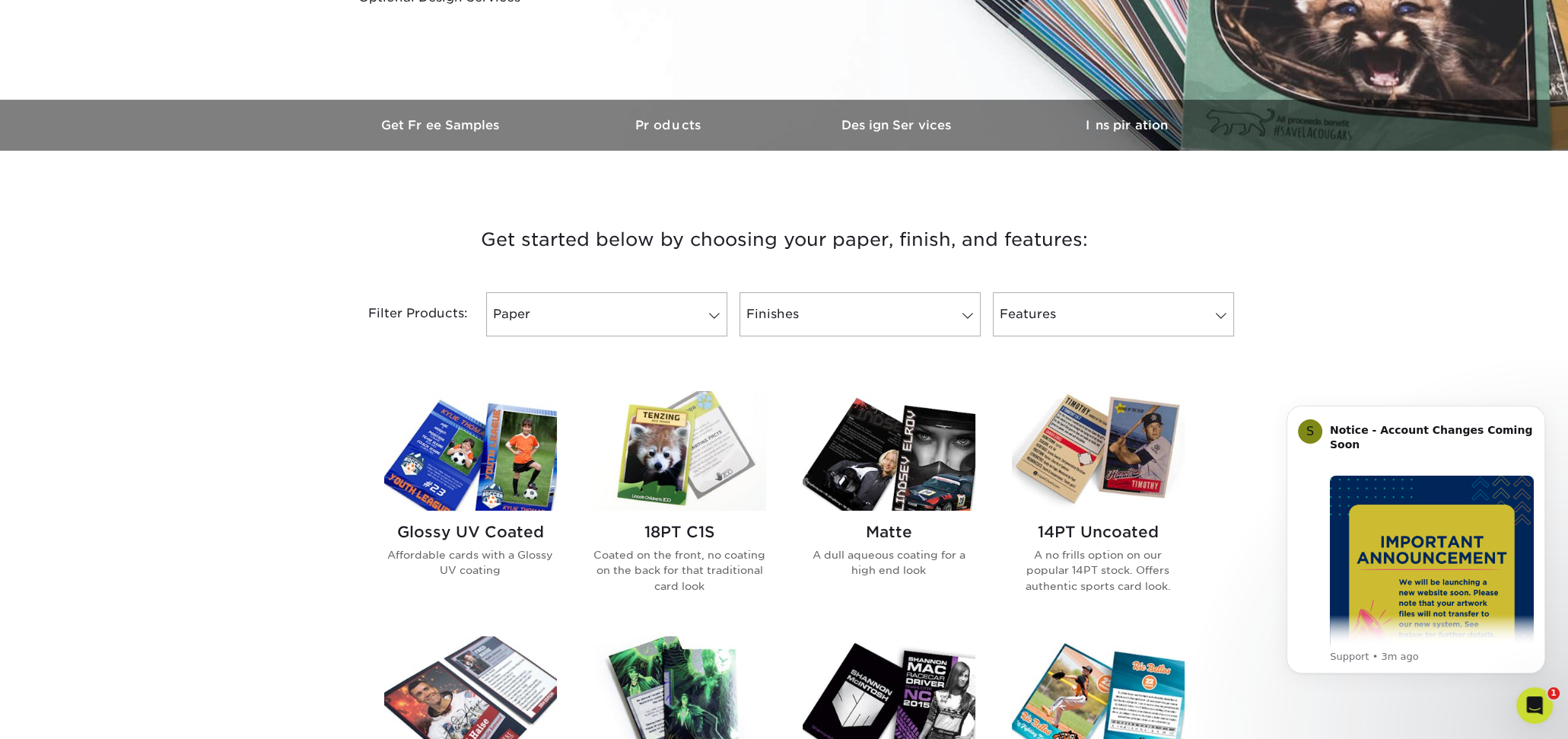
scroll to position [381, 0]
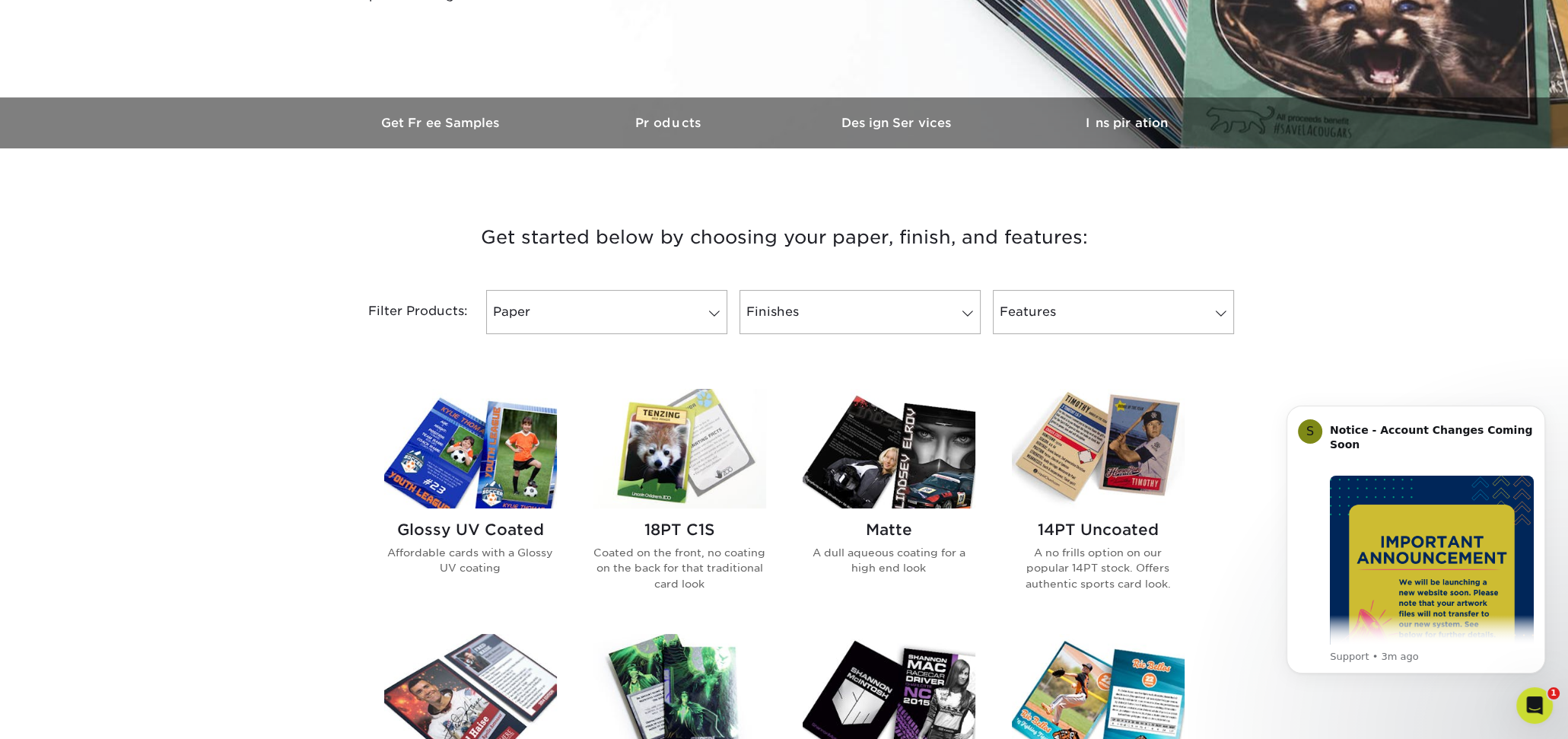
click at [1117, 447] on img at bounding box center [1098, 448] width 173 height 120
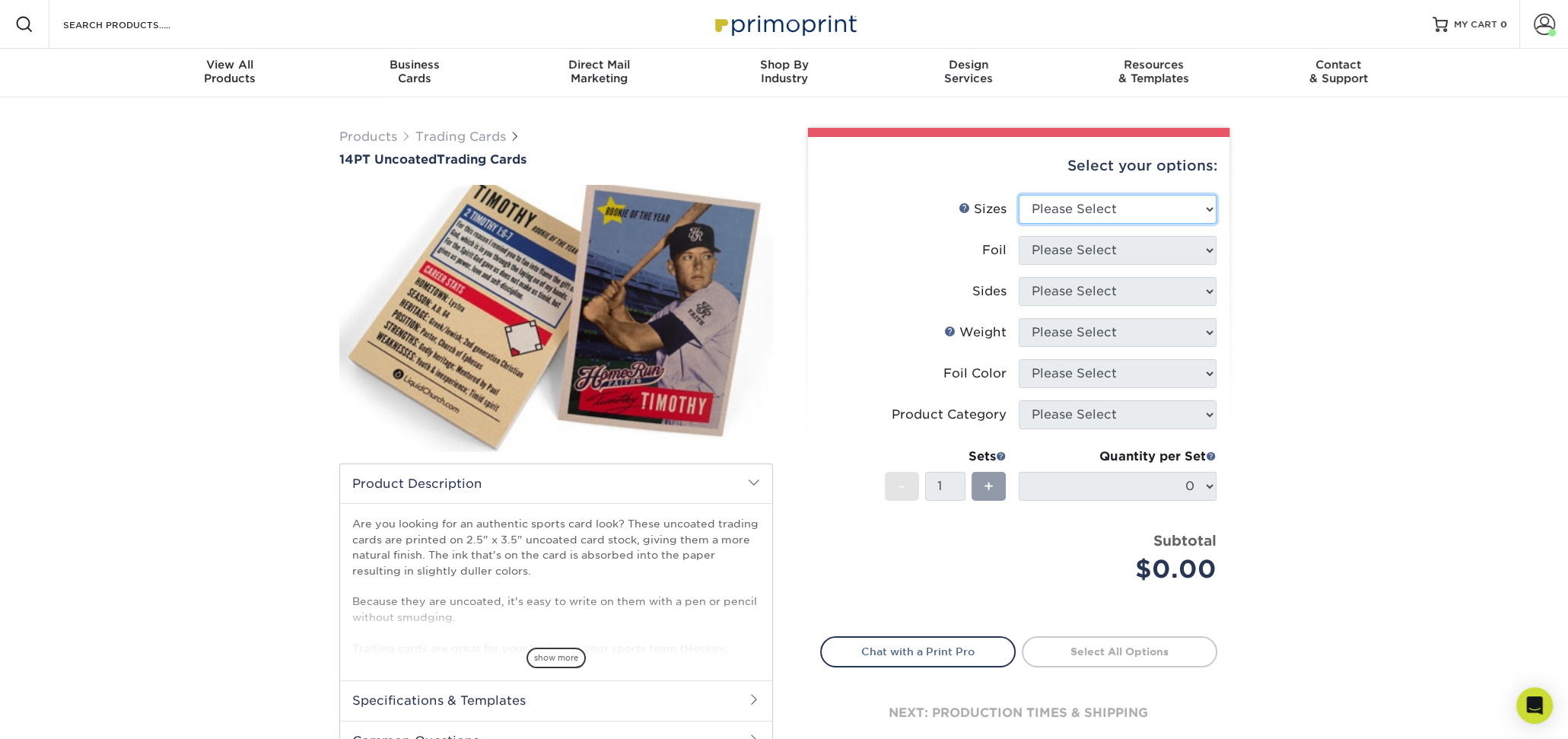
click at [1093, 212] on select "Please Select 2.5" x 3.5"" at bounding box center [1117, 210] width 198 height 29
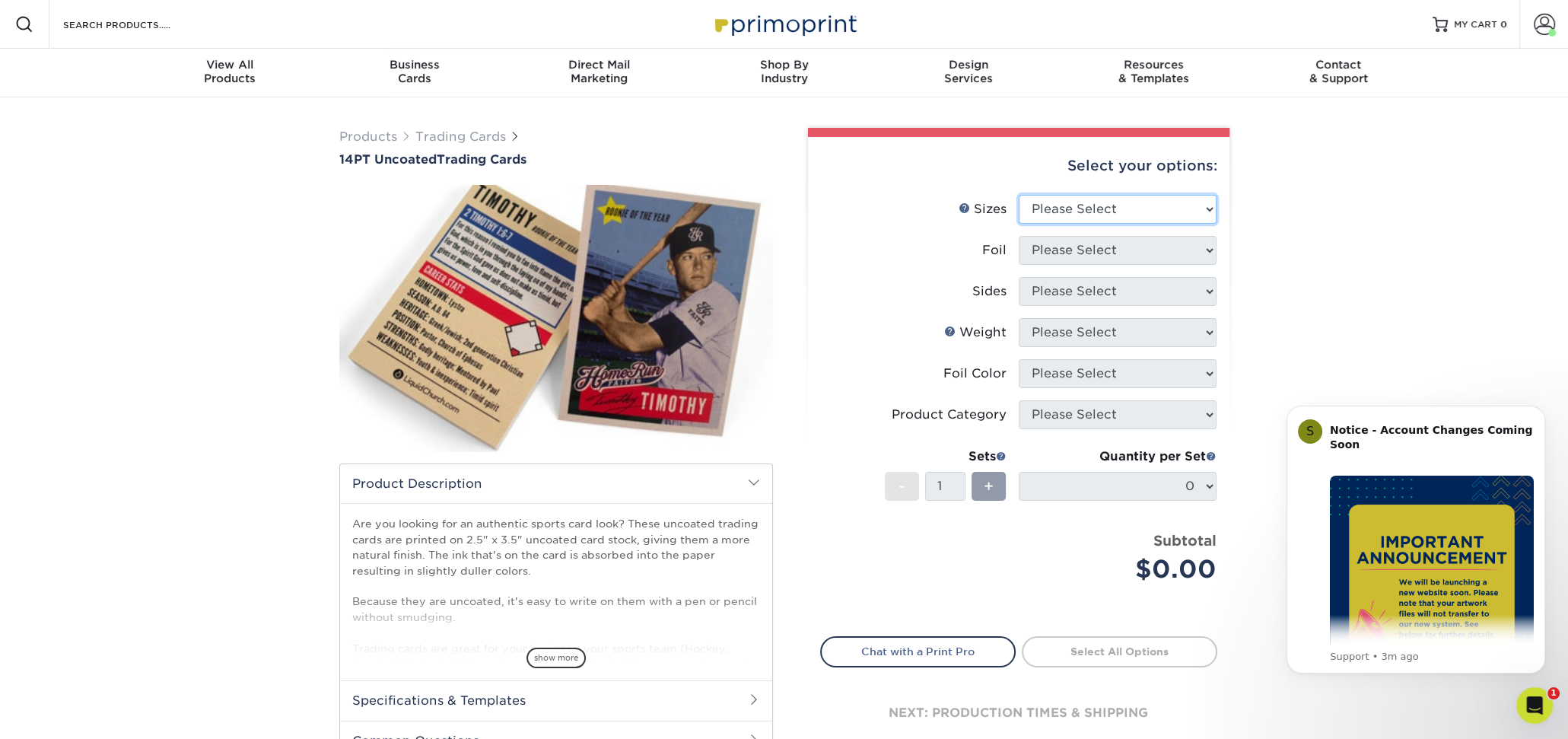
select select "2.50x3.50"
click at [1018, 195] on select "Please Select 2.5" x 3.5"" at bounding box center [1117, 210] width 198 height 29
click at [1096, 249] on select "Please Select Yes No" at bounding box center [1117, 250] width 198 height 29
select select "0"
click at [1018, 236] on select "Please Select Yes No" at bounding box center [1117, 250] width 198 height 29
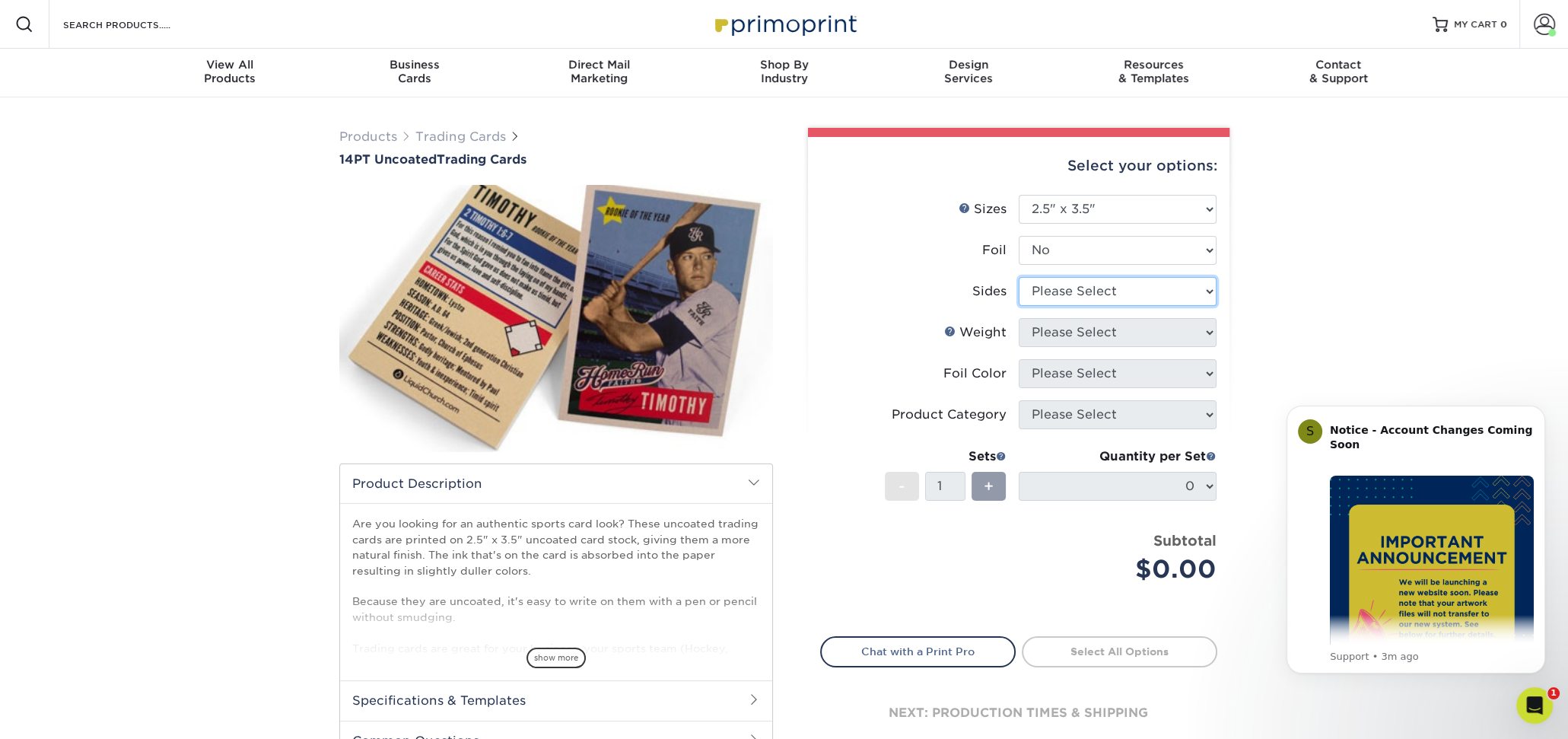
click at [1096, 293] on select "Please Select Print Both Sides Print Front Only" at bounding box center [1117, 292] width 198 height 29
select select "13abbda7-1d64-4f25-8bb2-c179b224825d"
click at [1018, 277] on select "Please Select Print Both Sides Print Front Only" at bounding box center [1117, 292] width 198 height 29
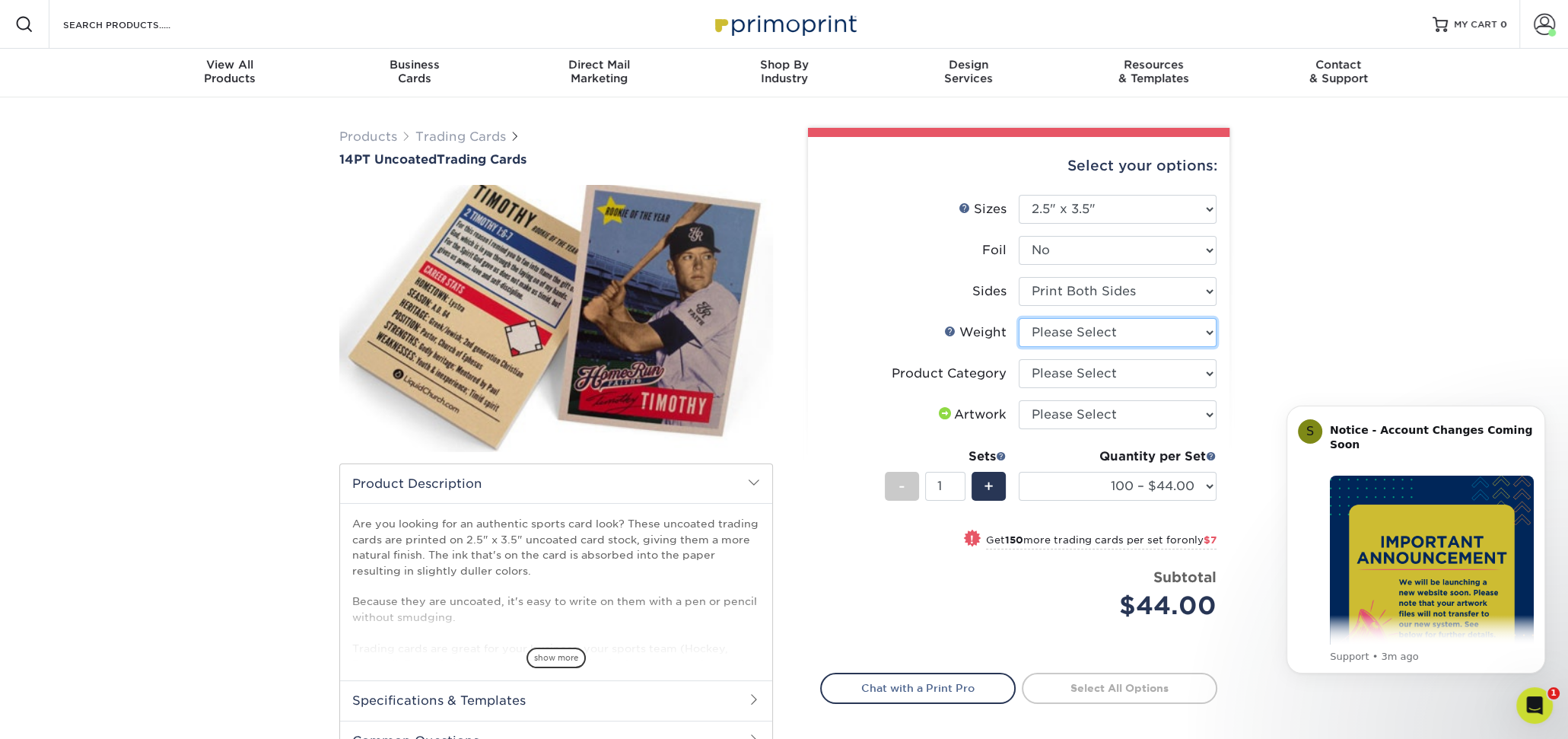
click at [1092, 329] on select "Please Select 14PT Uncoated" at bounding box center [1117, 333] width 198 height 29
select select "14PT Uncoated"
click at [1018, 318] on select "Please Select 14PT Uncoated" at bounding box center [1117, 333] width 198 height 29
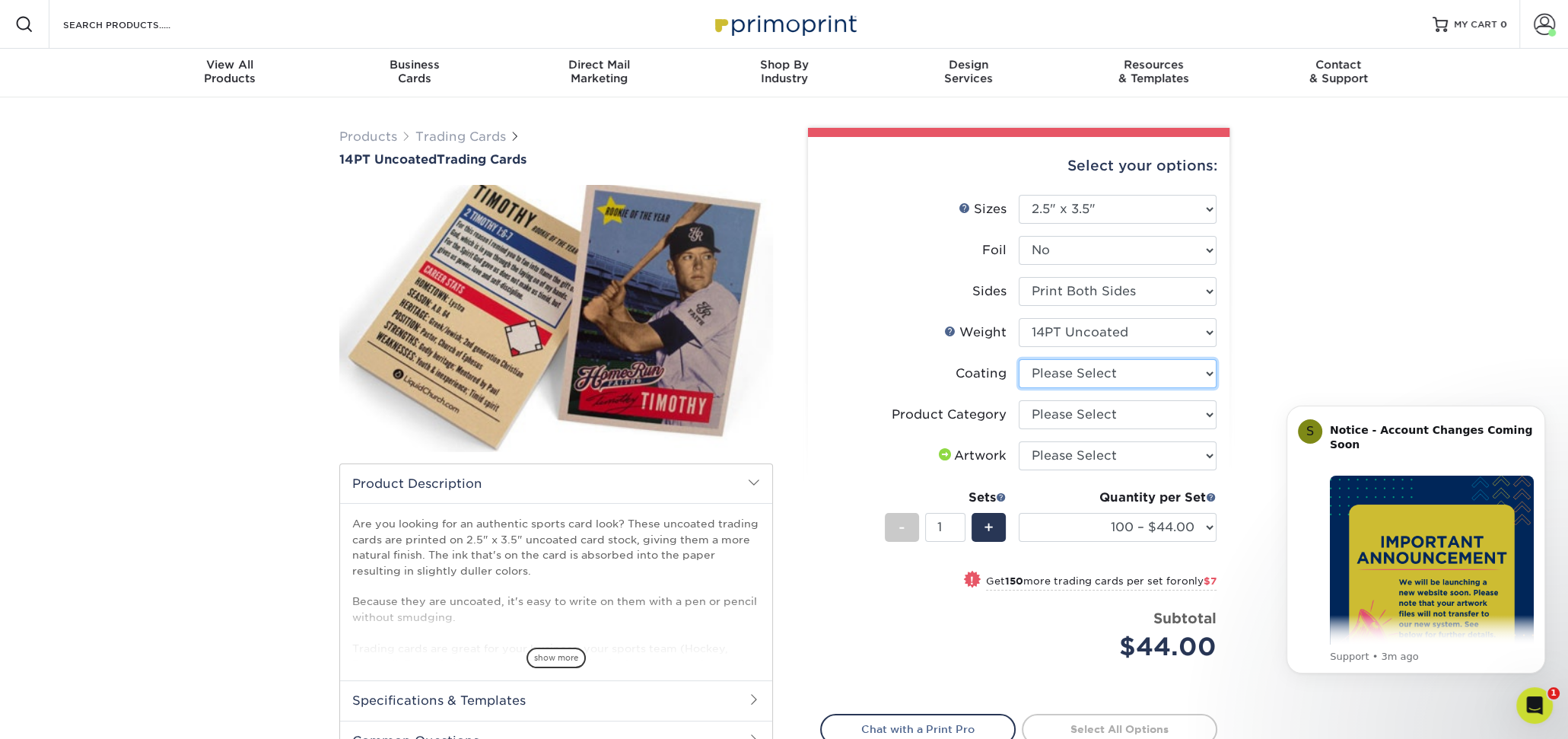
click at [1093, 368] on select at bounding box center [1117, 373] width 198 height 29
select select "3e7618de-abca-4bda-9f97-8b9129e913d8"
click at [1018, 359] on select at bounding box center [1117, 373] width 198 height 29
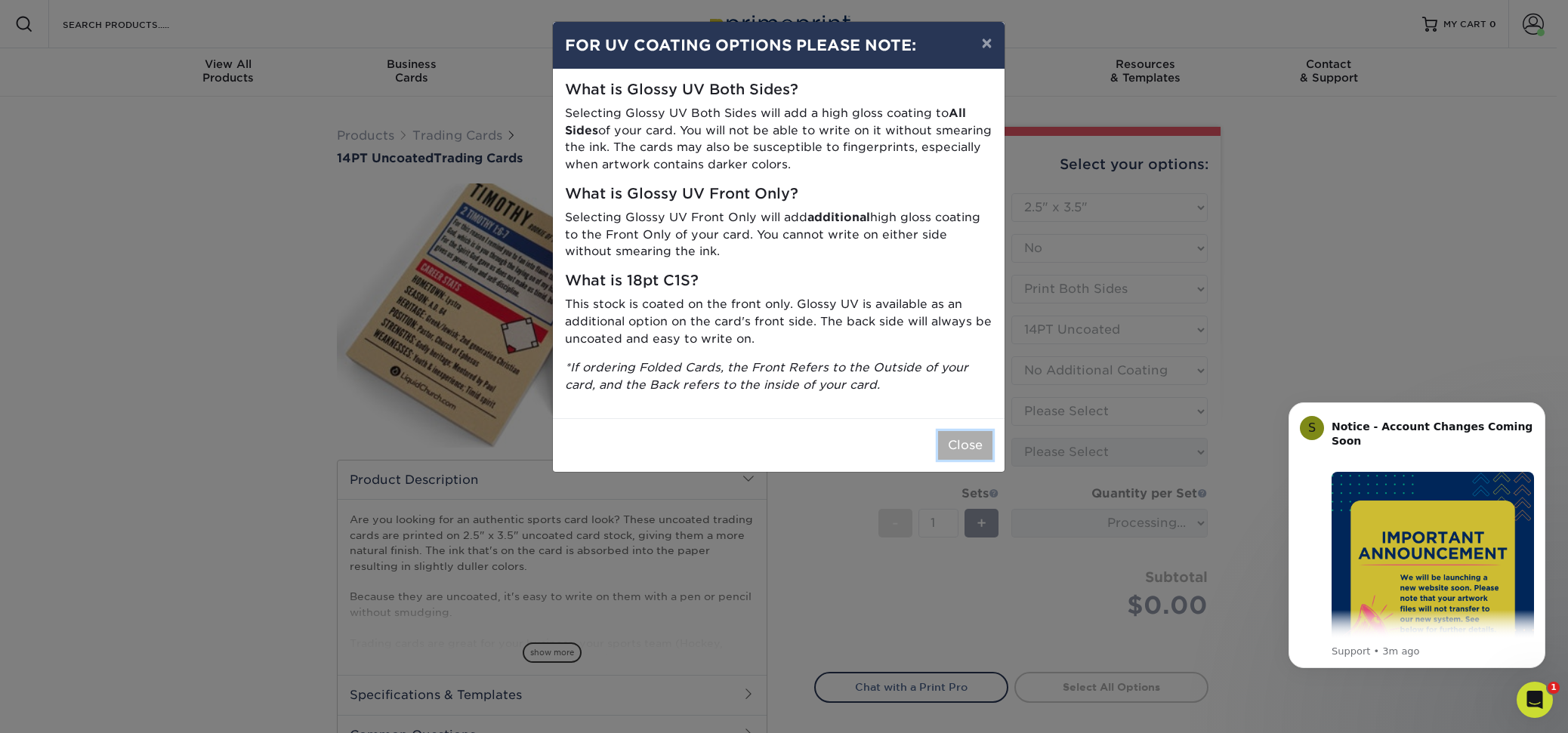
click at [965, 446] on button "Close" at bounding box center [965, 445] width 55 height 29
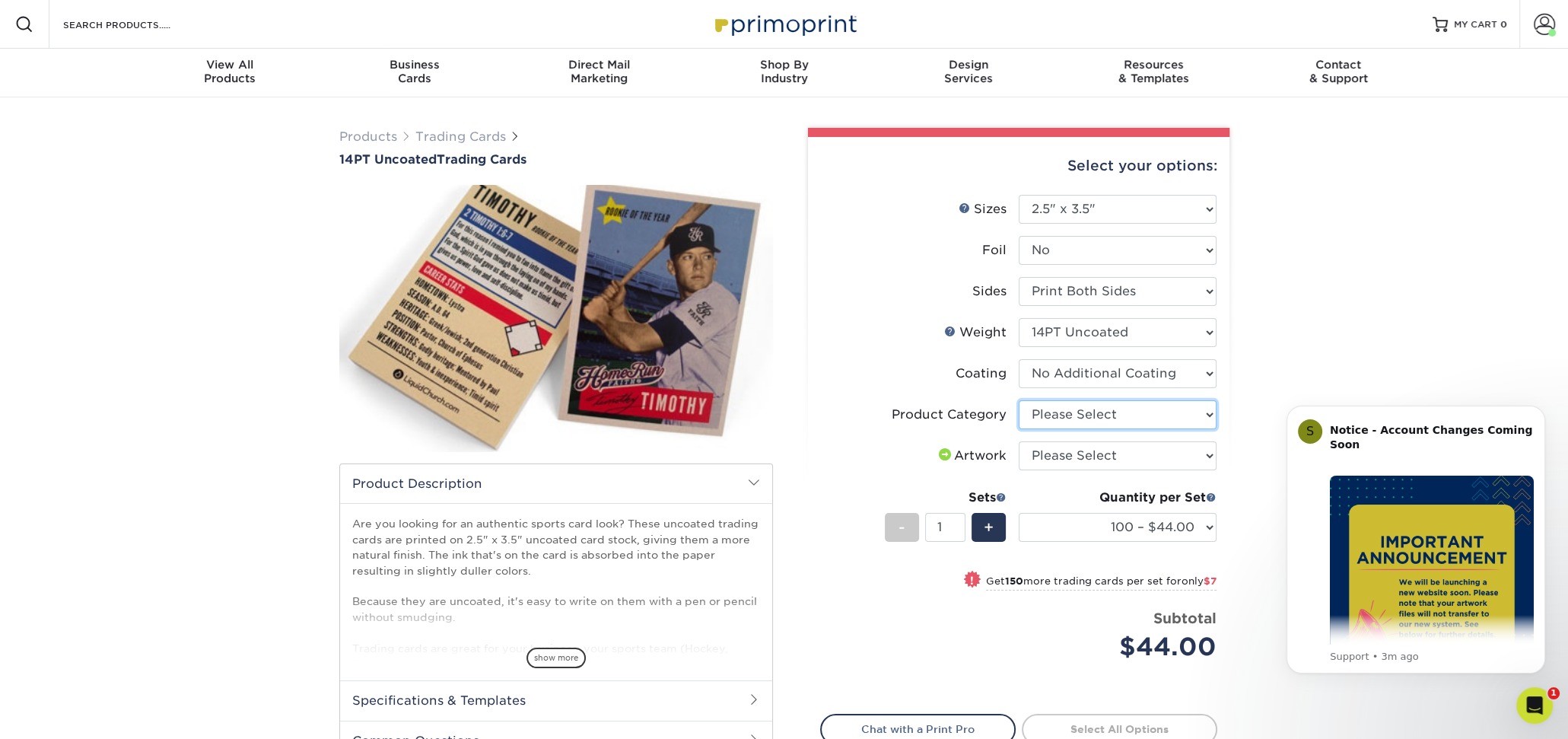
click at [1080, 412] on select "Please Select Trading Cards" at bounding box center [1117, 415] width 198 height 29
select select "c2f9bce9-36c2-409d-b101-c29d9d031e18"
click at [1018, 400] on select "Please Select Trading Cards" at bounding box center [1117, 415] width 198 height 29
click at [1084, 448] on select "Please Select I will upload files I need a design - $100" at bounding box center [1117, 456] width 198 height 29
select select "upload"
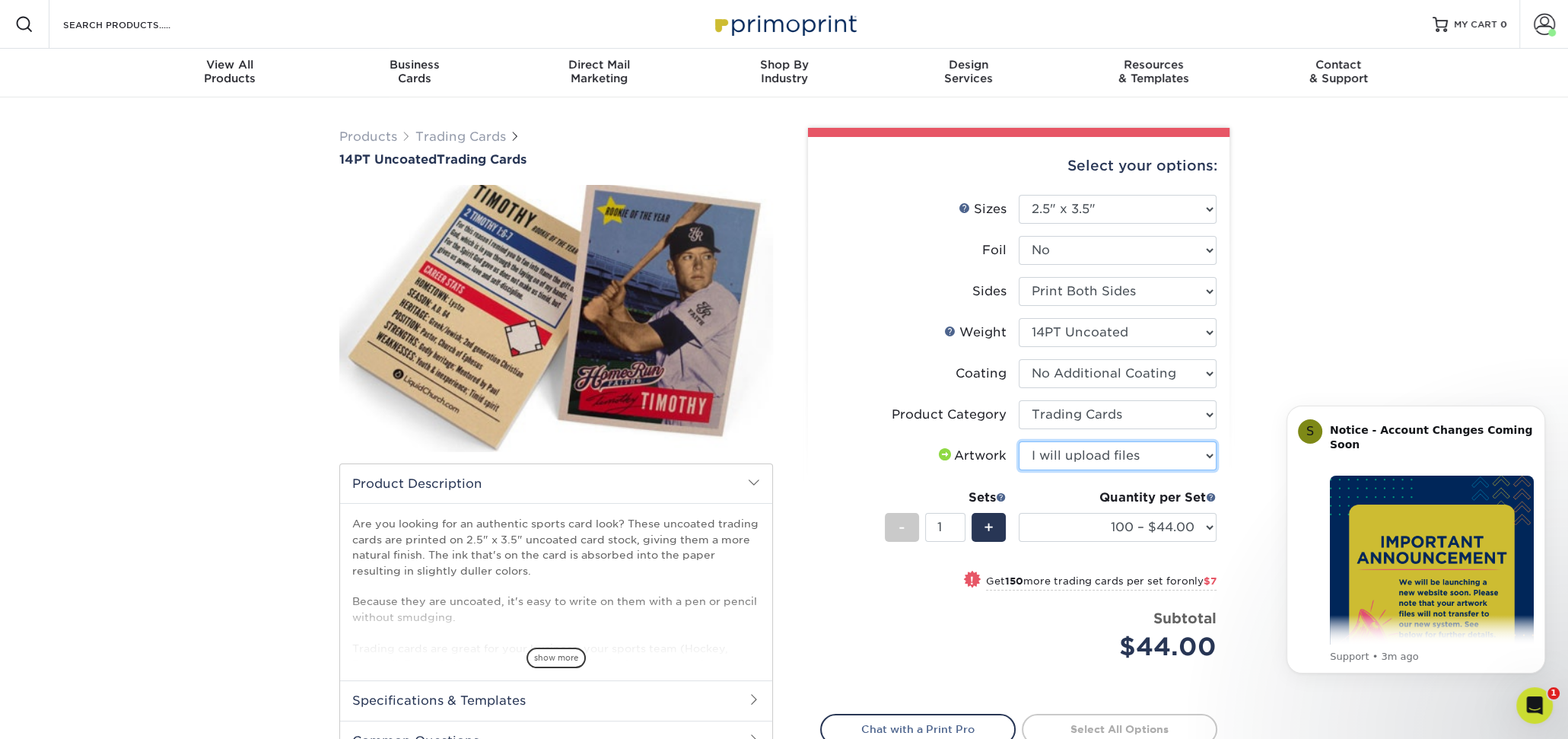
click at [1018, 441] on select "Please Select I will upload files I need a design - $100" at bounding box center [1117, 456] width 198 height 29
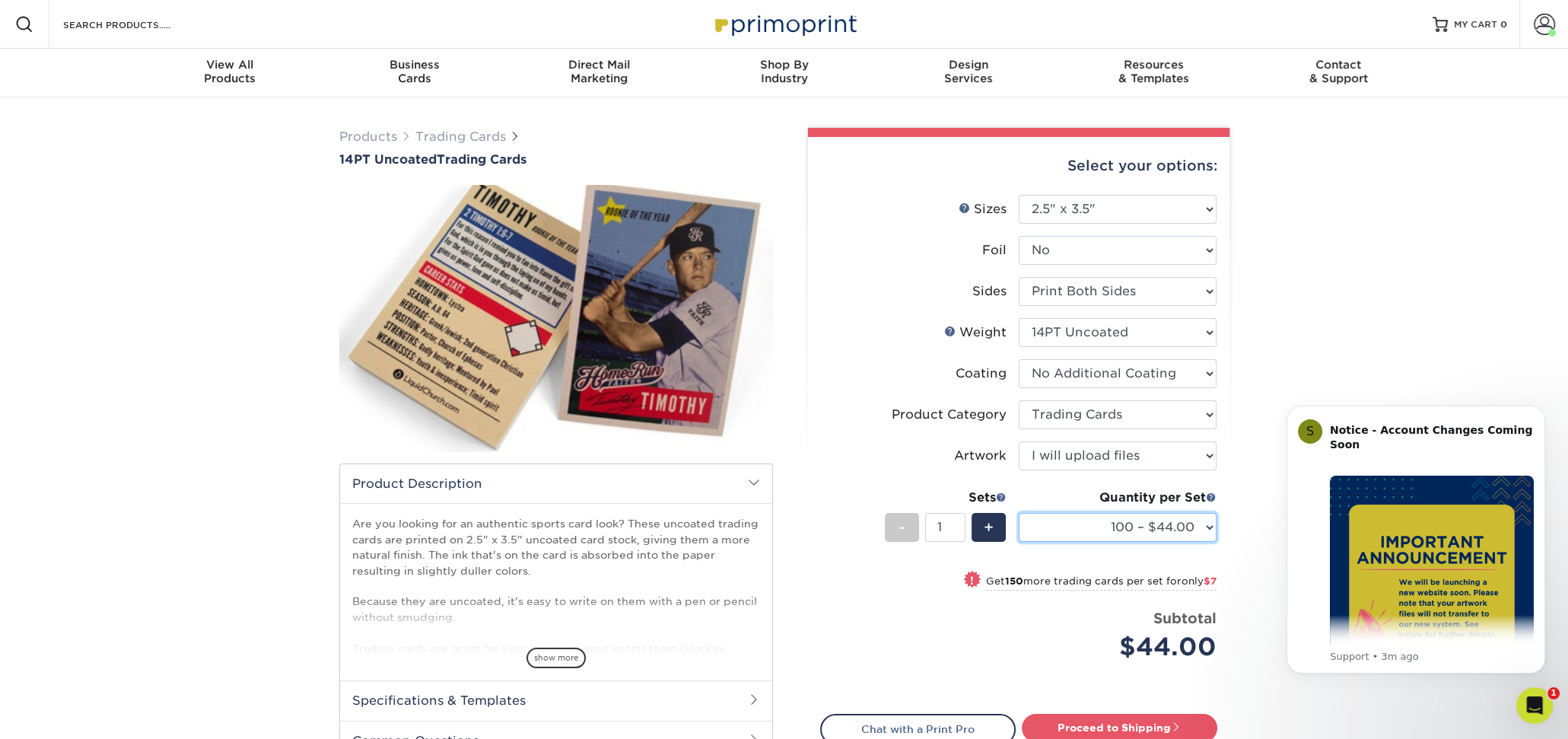
click at [1173, 522] on select "100 – $44.00 250 – $51.00 500 – $54.00 1000 – $78.00 2500 – $148.00 5000 – $198…" at bounding box center [1117, 528] width 198 height 29
click at [1291, 362] on div "Products Trading Cards 14PT Uncoated Trading Cards show more Templates" at bounding box center [784, 495] width 1568 height 794
click at [429, 133] on link "Trading Cards" at bounding box center [460, 137] width 91 height 14
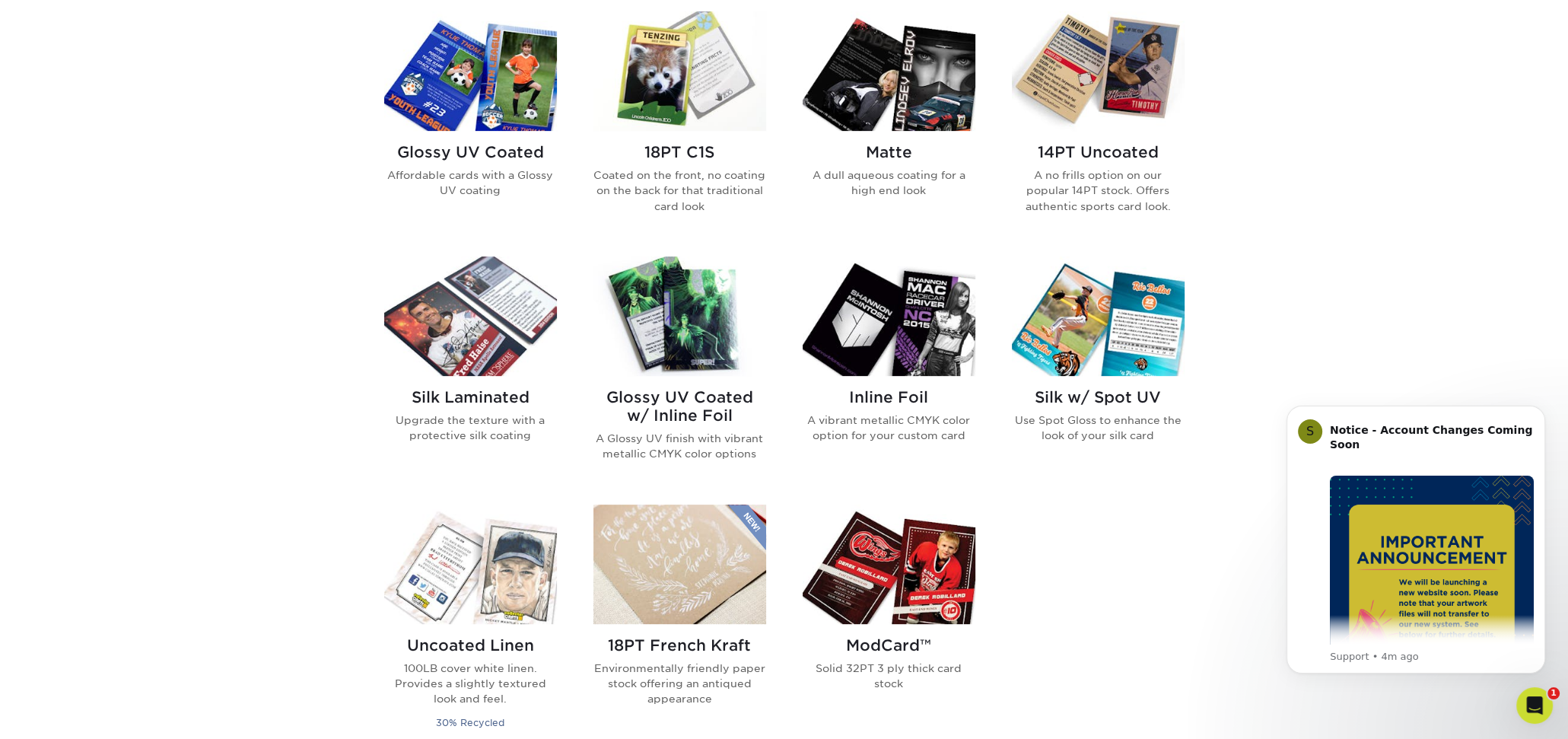
scroll to position [761, 0]
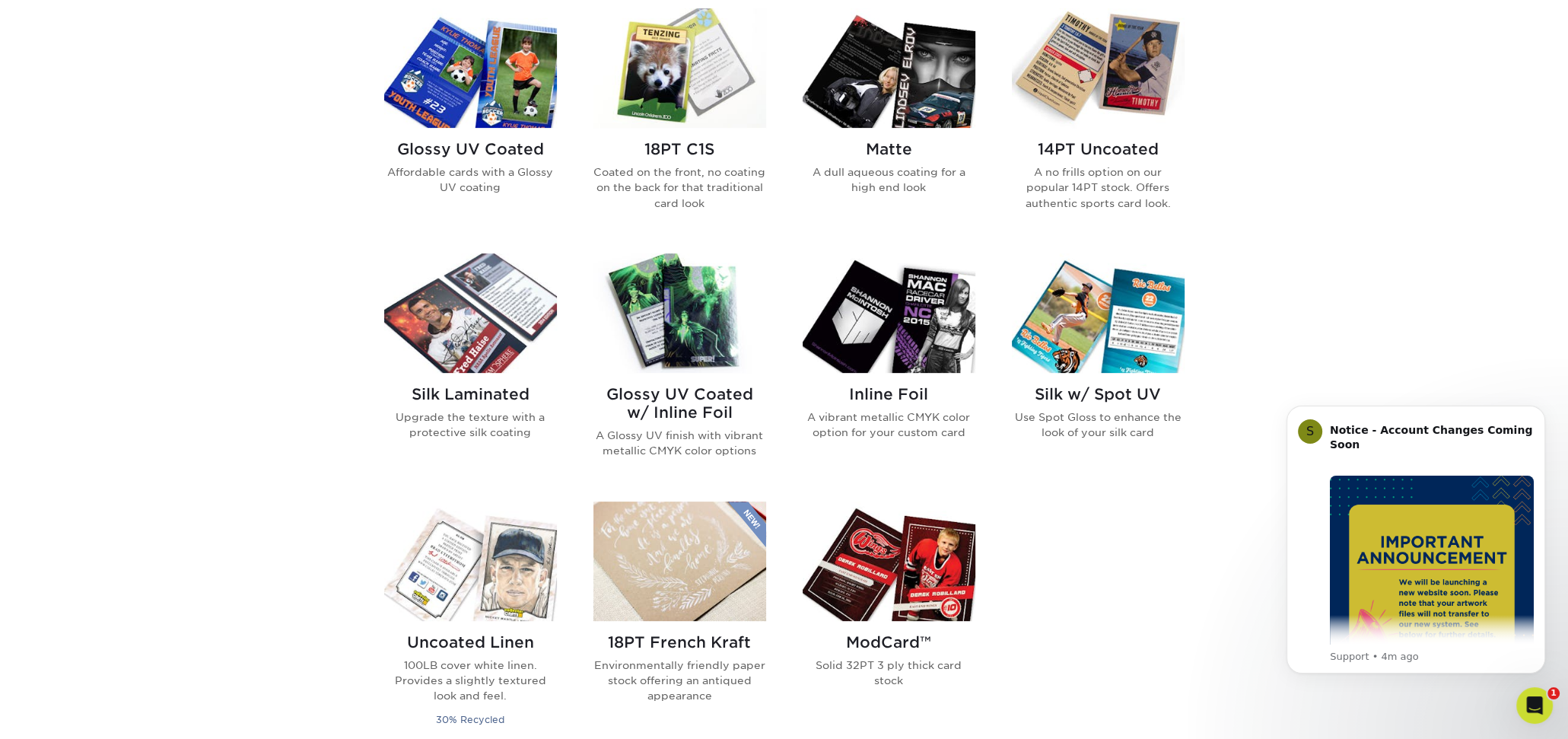
click at [661, 87] on img at bounding box center [680, 68] width 173 height 120
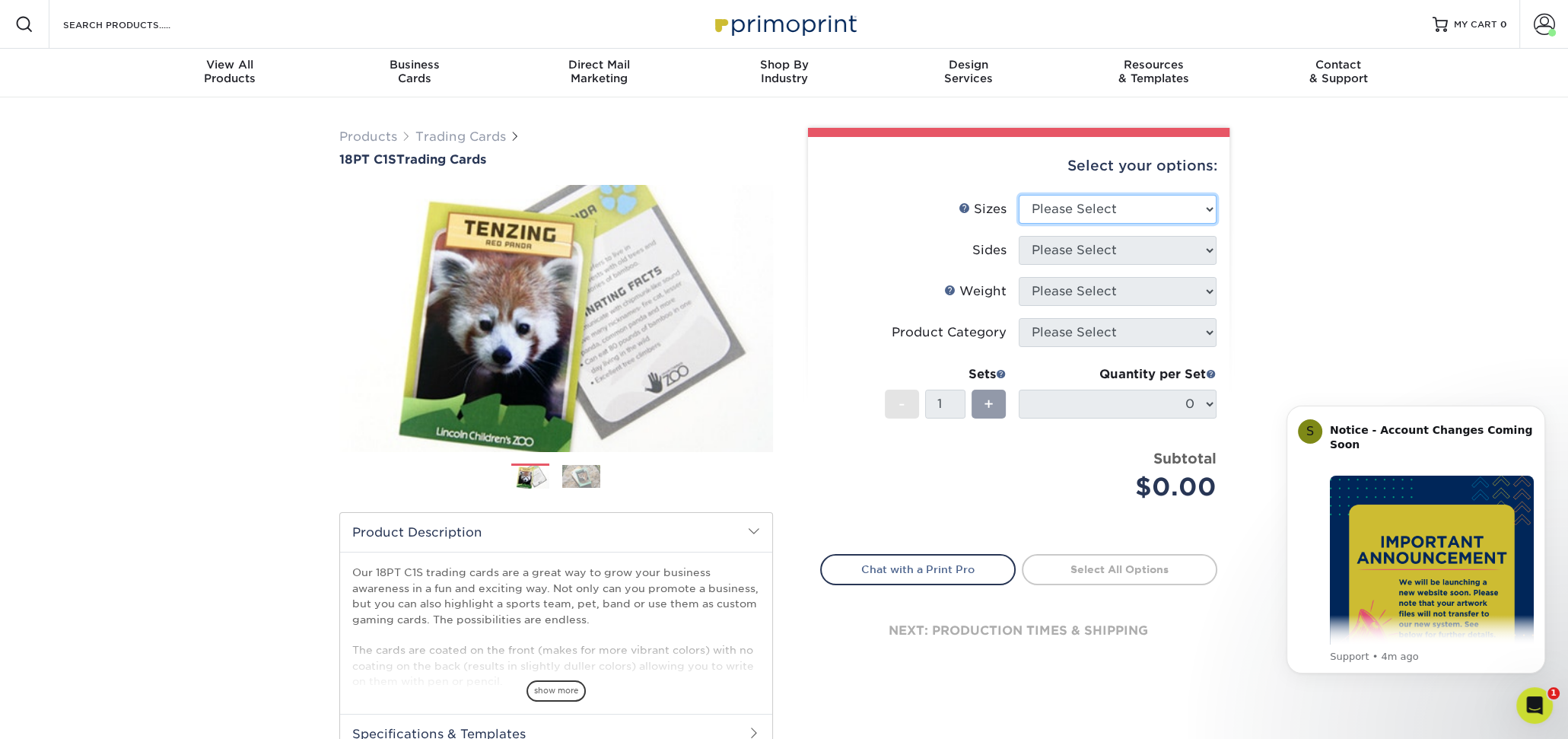
click at [1096, 206] on select "Please Select 2.5" x 3.5"" at bounding box center [1117, 210] width 198 height 29
select select "2.50x3.50"
click at [1018, 195] on select "Please Select 2.5" x 3.5"" at bounding box center [1117, 210] width 198 height 29
click at [1097, 249] on select "Please Select Print Both Sides Print Front Only" at bounding box center [1117, 250] width 198 height 29
select select "13abbda7-1d64-4f25-8bb2-c179b224825d"
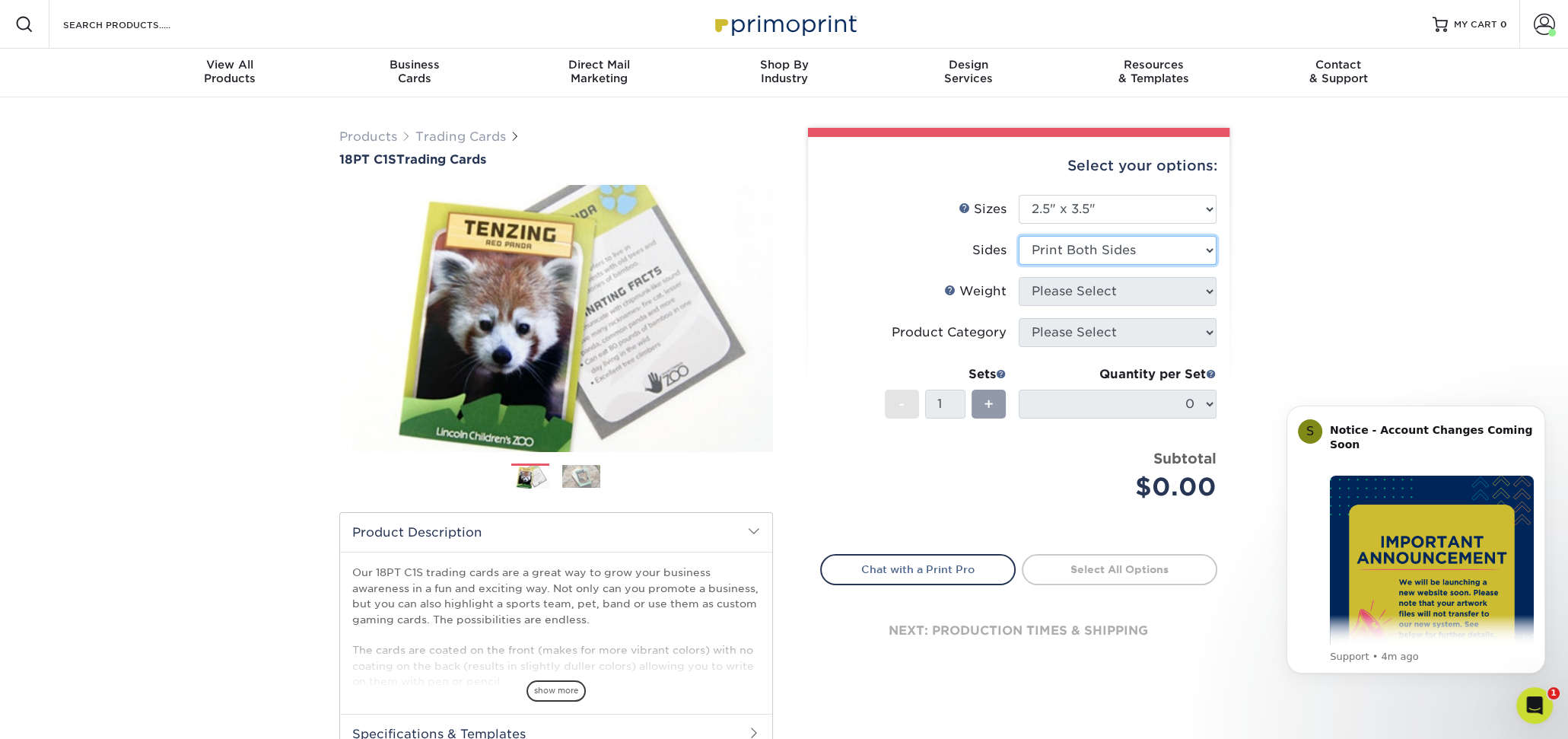
click at [1018, 236] on select "Please Select Print Both Sides Print Front Only" at bounding box center [1117, 250] width 198 height 29
click at [1103, 283] on select "Please Select 18PT C1S" at bounding box center [1117, 292] width 198 height 29
select select "18PTC1S"
click at [1018, 277] on select "Please Select 18PT C1S" at bounding box center [1117, 292] width 198 height 29
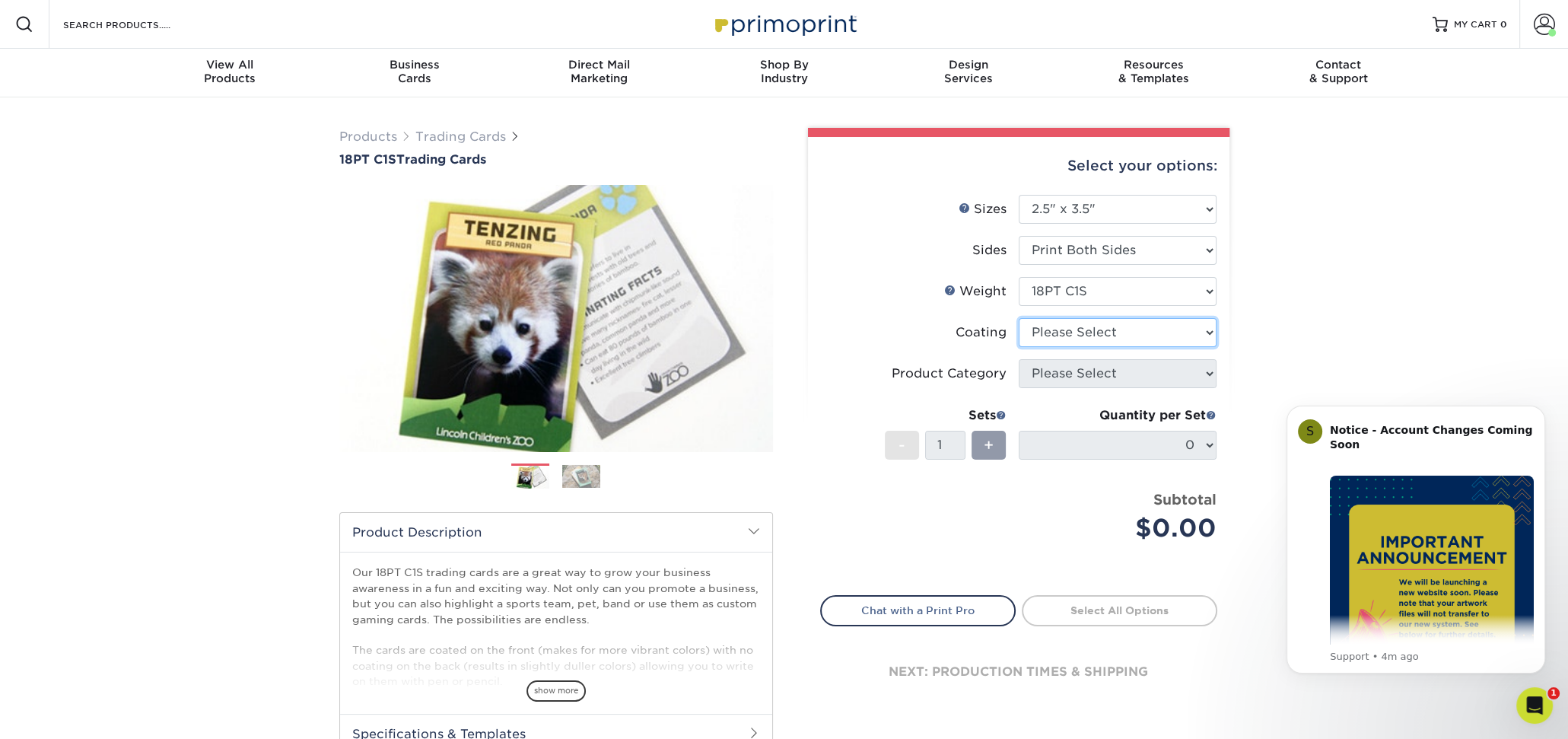
click at [1096, 325] on select at bounding box center [1117, 333] width 198 height 29
select select "1e8116af-acfc-44b1-83dc-8181aa338834"
click at [1018, 318] on select at bounding box center [1117, 333] width 198 height 29
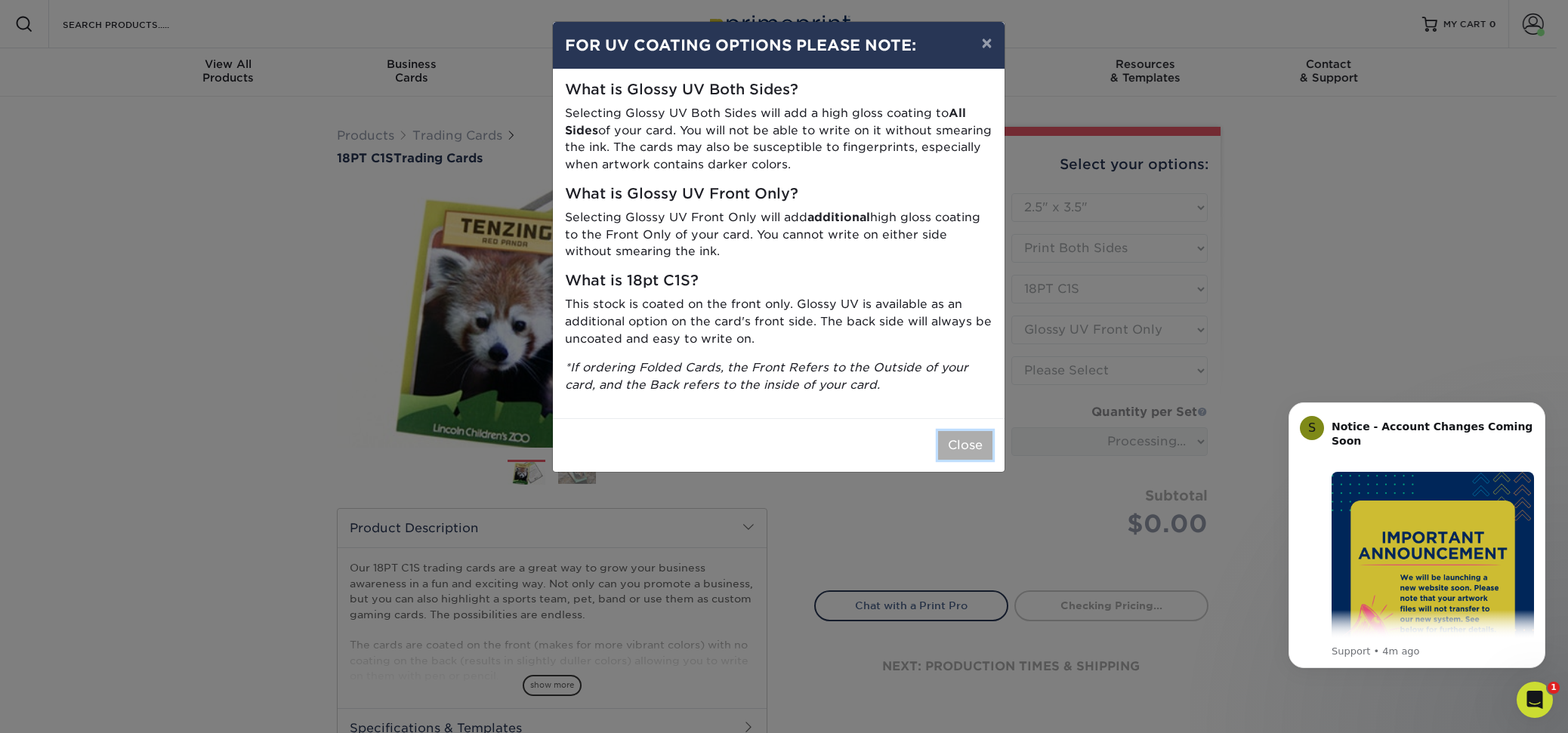
click at [959, 442] on button "Close" at bounding box center [965, 445] width 55 height 29
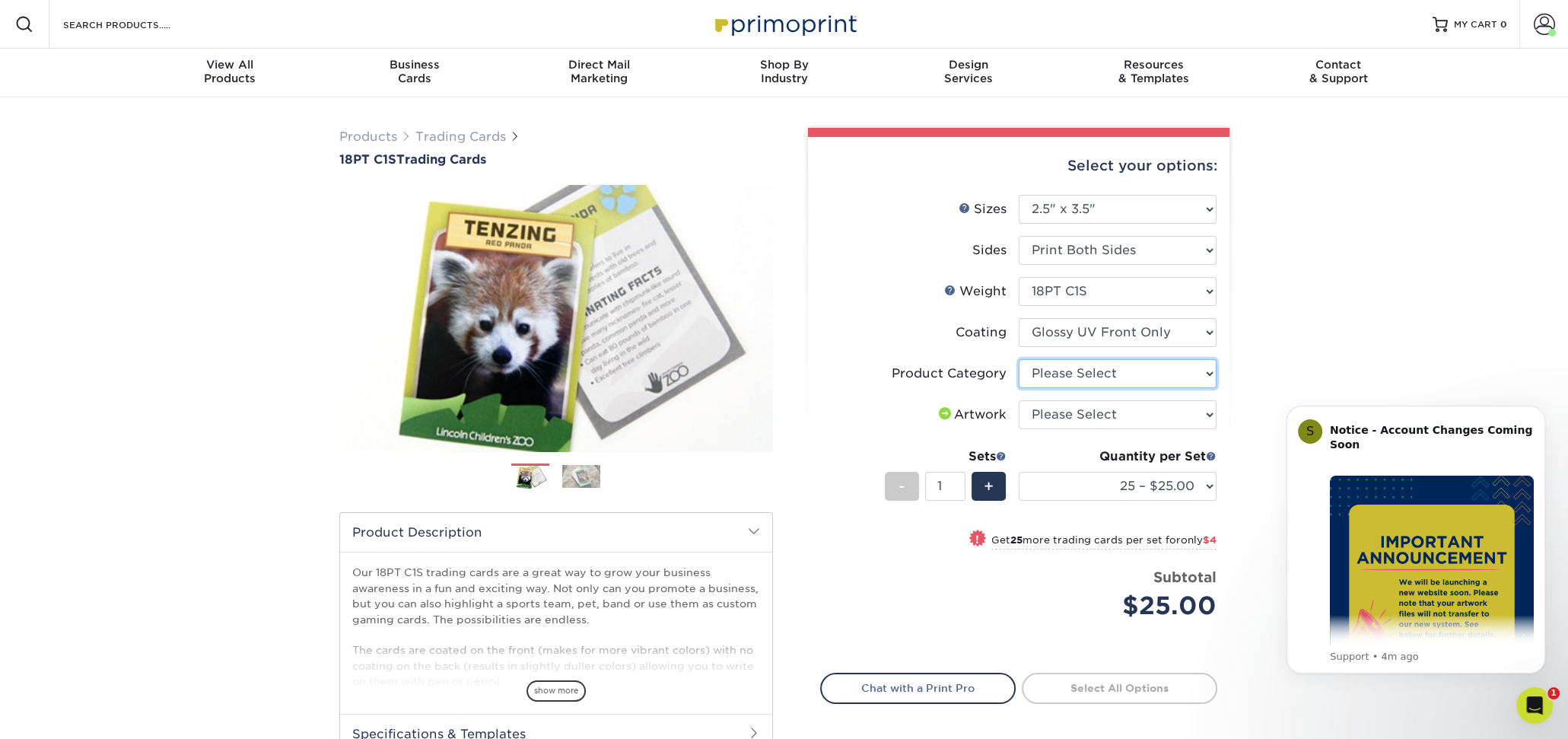
click at [1090, 371] on select "Please Select Trading Cards" at bounding box center [1117, 373] width 198 height 29
select select "c2f9bce9-36c2-409d-b101-c29d9d031e18"
click at [1018, 359] on select "Please Select Trading Cards" at bounding box center [1117, 373] width 198 height 29
click at [1095, 408] on select "Please Select I will upload files I need a design - $100" at bounding box center [1117, 415] width 198 height 29
select select "upload"
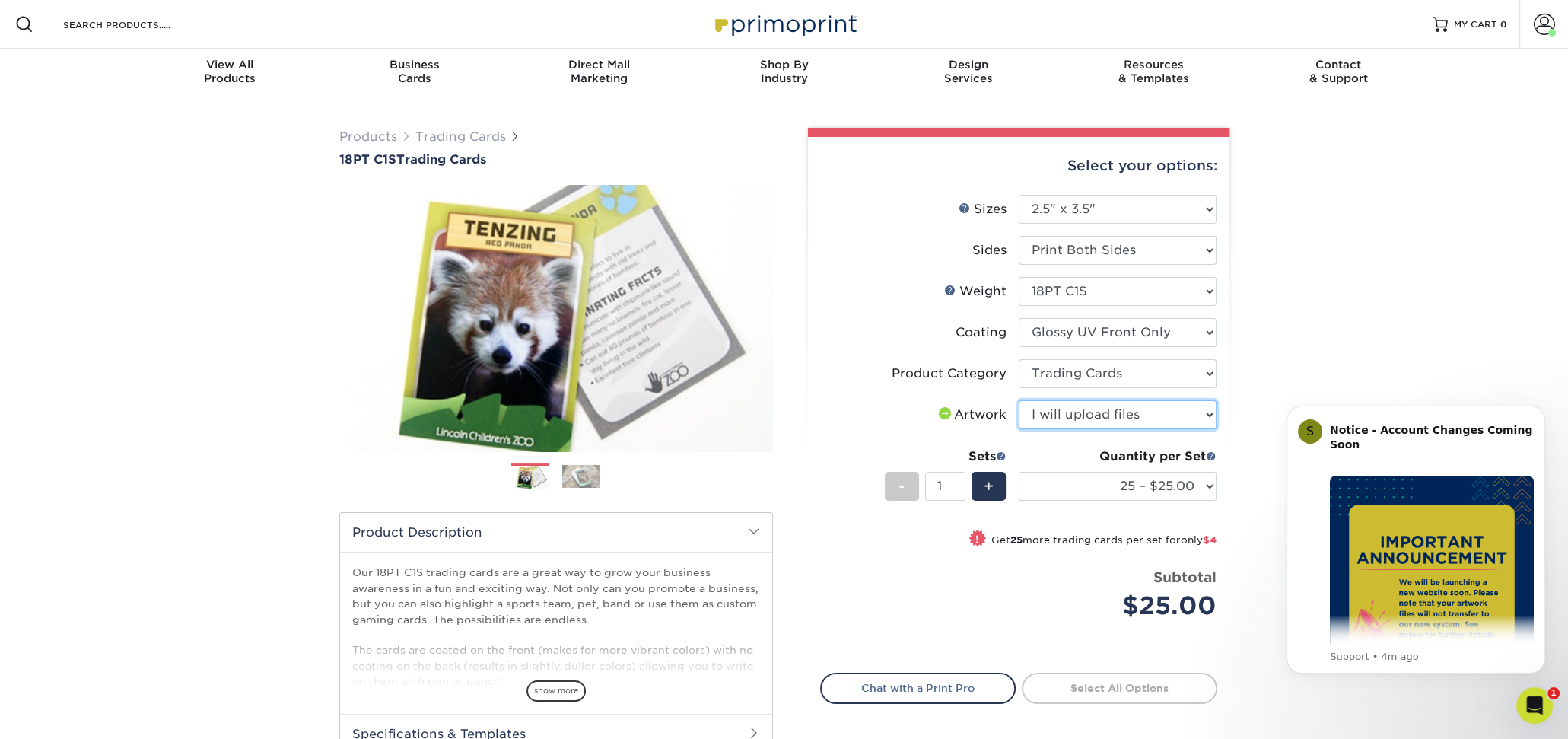
click at [1018, 400] on select "Please Select I will upload files I need a design - $100" at bounding box center [1117, 415] width 198 height 29
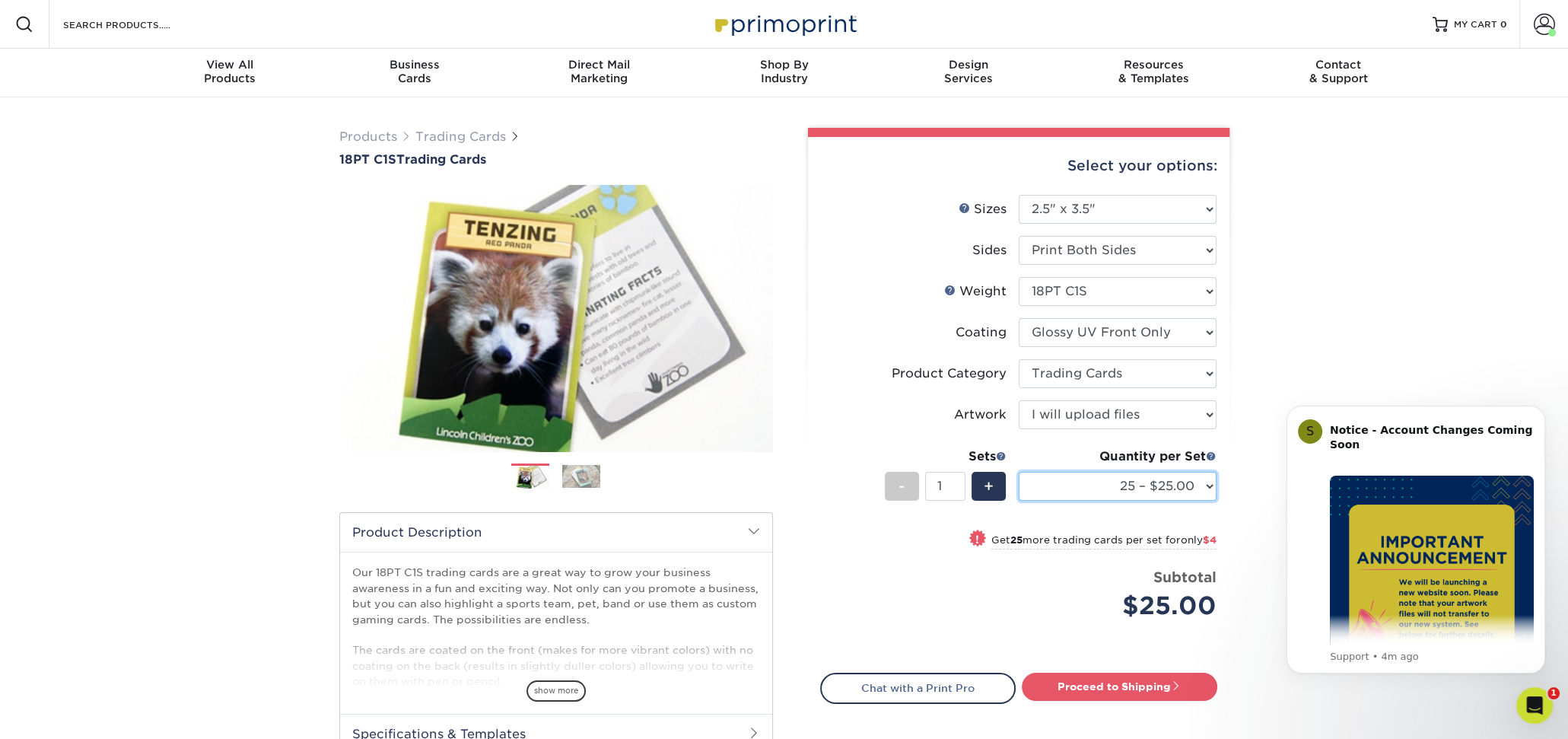
click at [1144, 484] on select "25 – $25.00 50 – $29.00 75 – $37.00 100 – $41.00 250 – $48.00 500 – $58.00 1000…" at bounding box center [1117, 486] width 198 height 29
select select "100 – $41.00"
click at [1018, 472] on select "25 – $25.00 50 – $29.00 75 – $37.00 100 – $41.00 250 – $48.00 500 – $58.00 1000…" at bounding box center [1117, 486] width 198 height 29
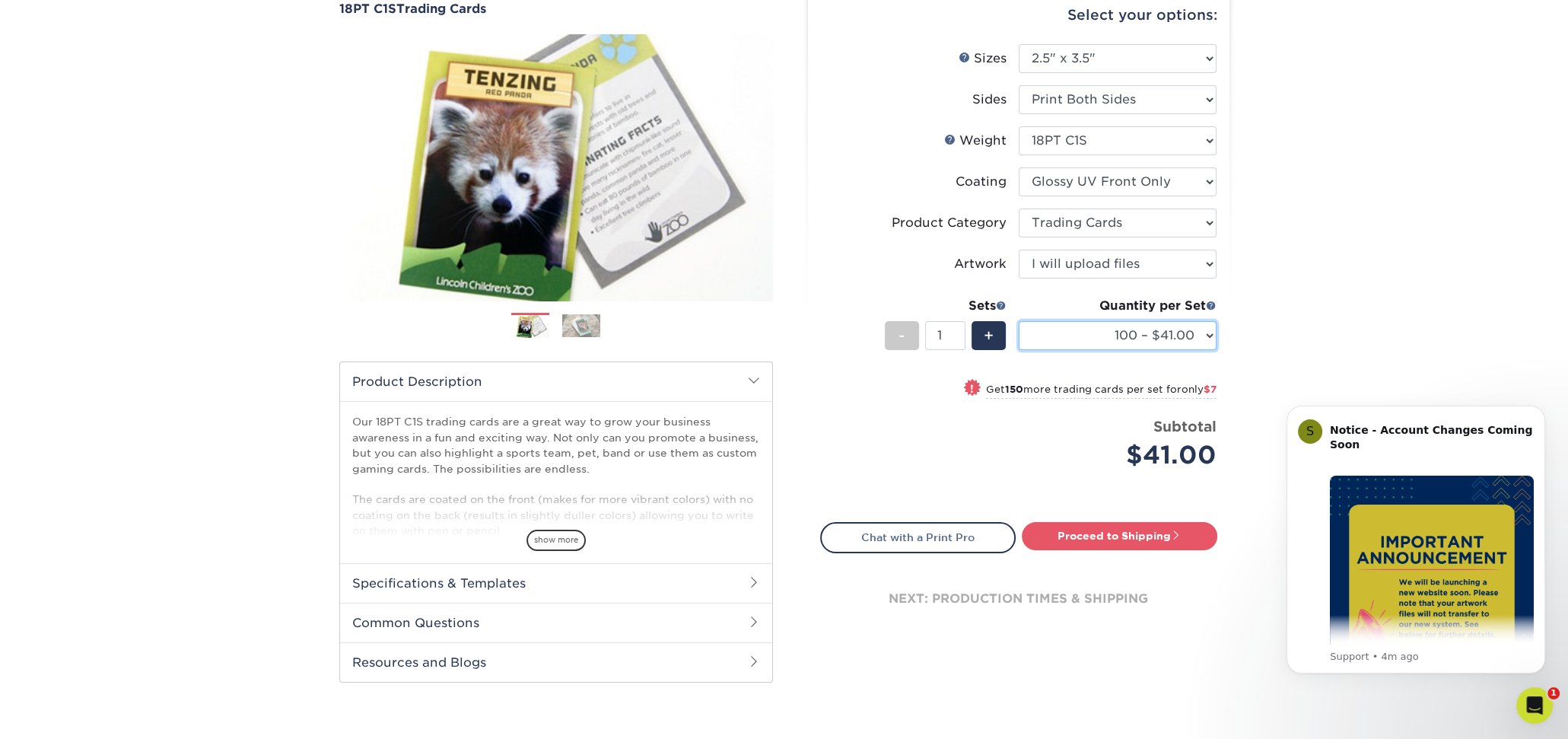
scroll to position [152, 0]
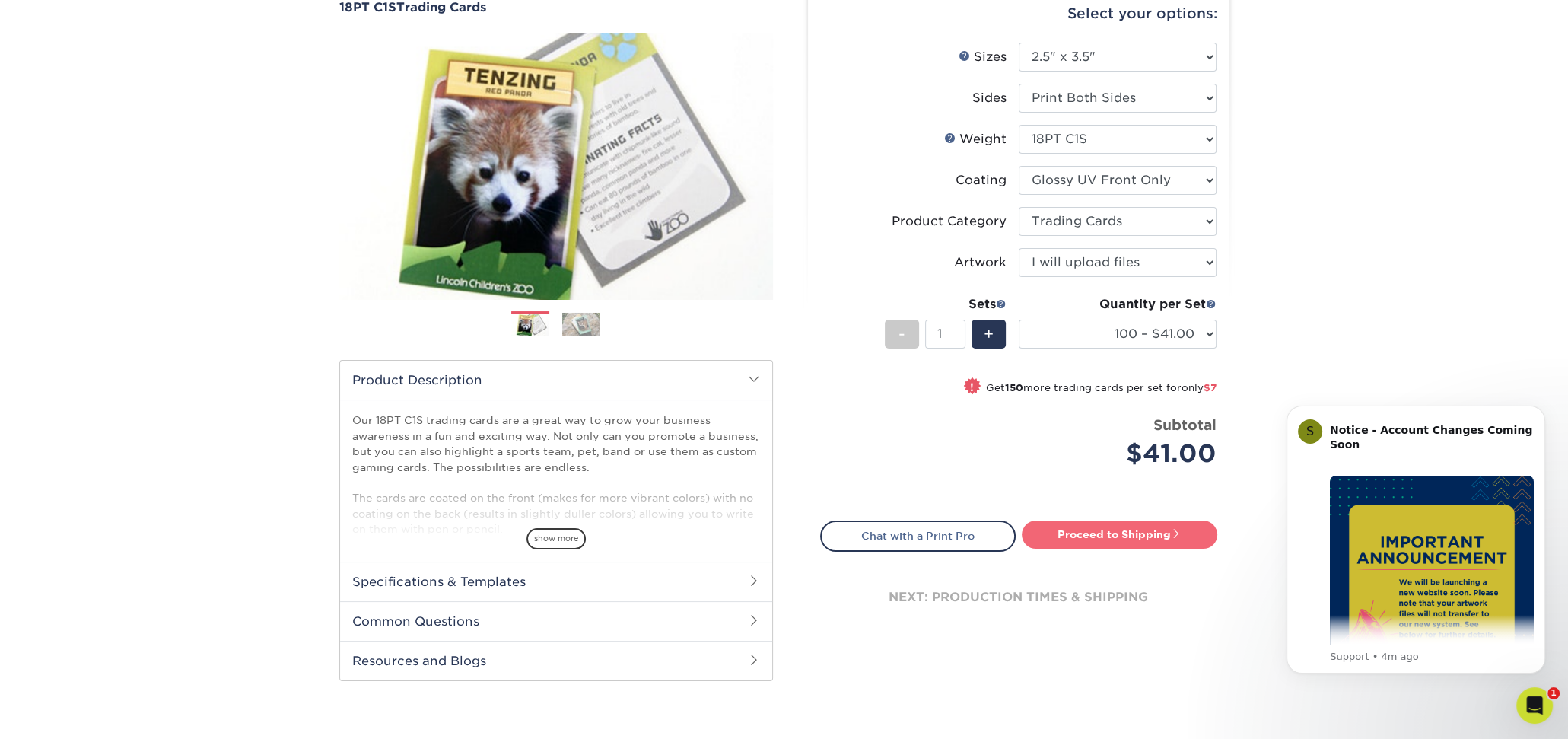
click at [1123, 537] on link "Proceed to Shipping" at bounding box center [1119, 535] width 196 height 27
type input "Set 1"
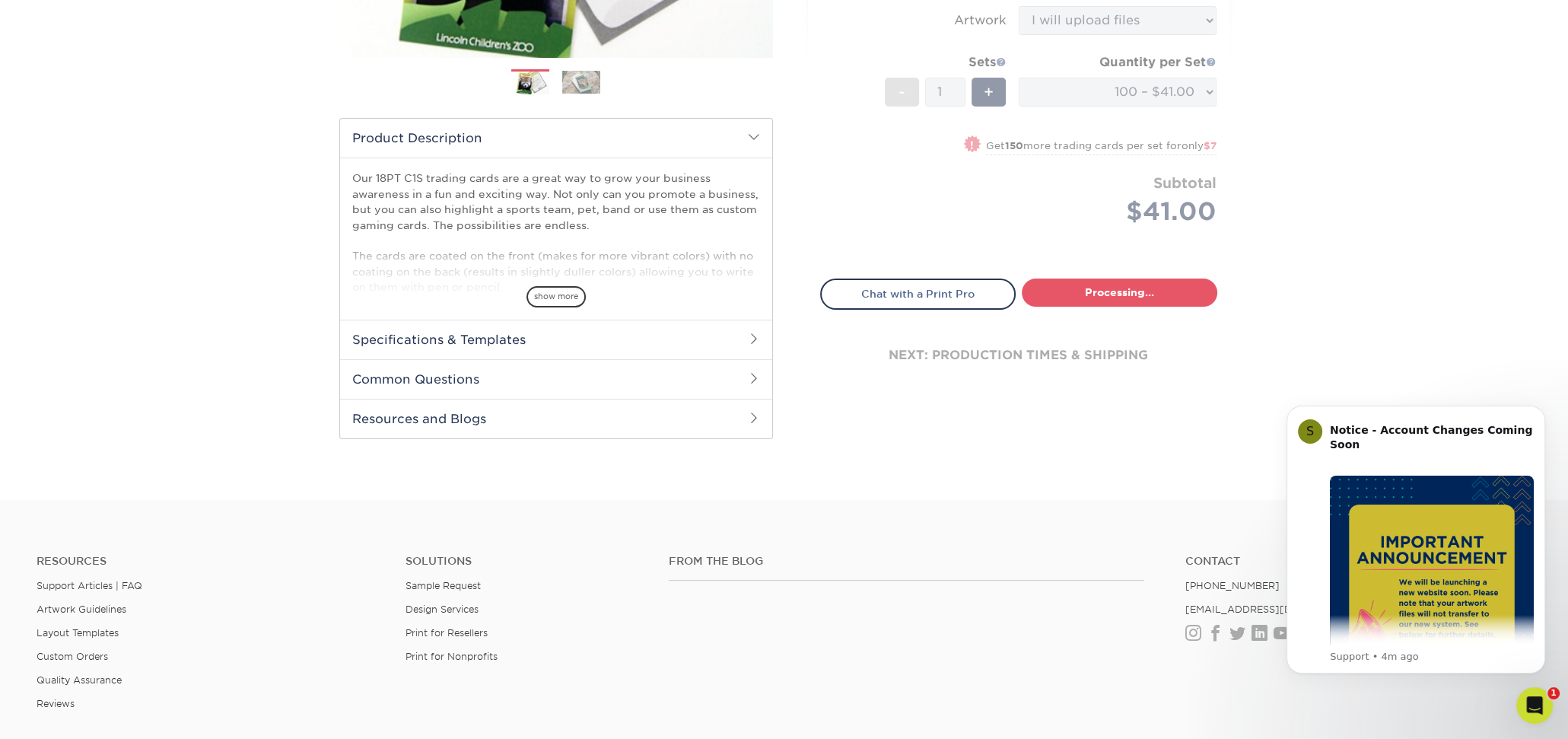
select select "112ffa23-9d02-4f11-8dd7-e63311db5207"
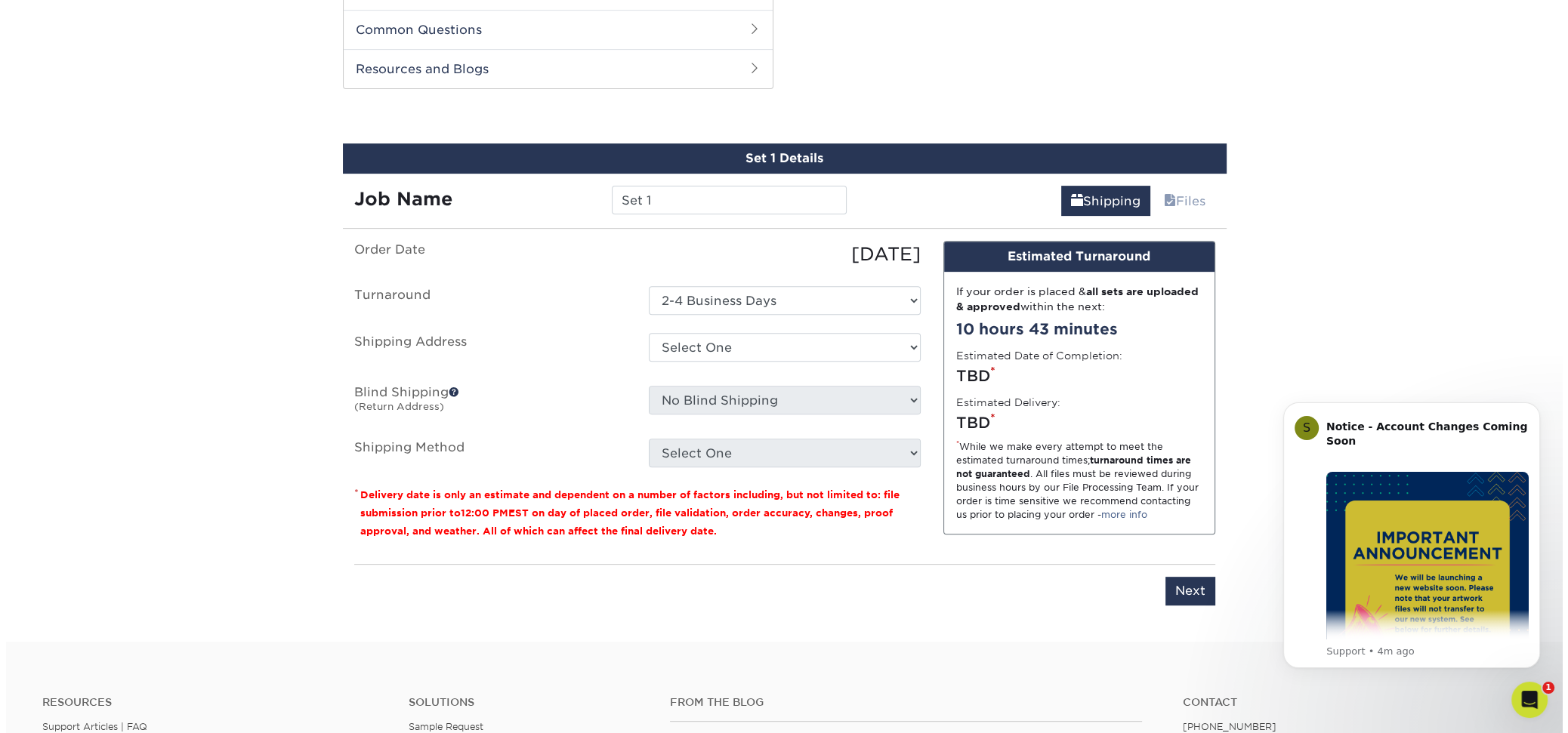
scroll to position [752, 0]
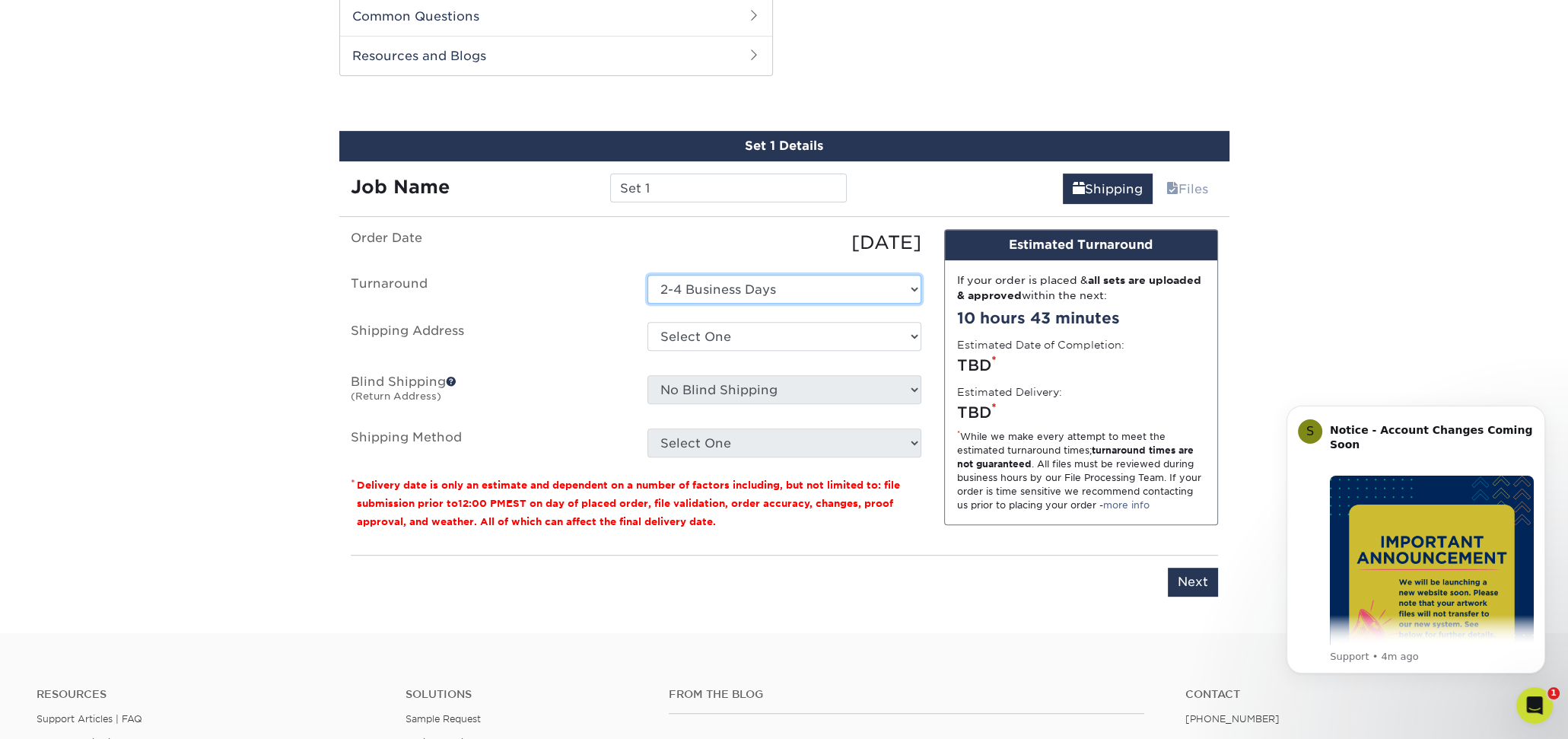
click at [745, 286] on select "Select One 2-4 Business Days" at bounding box center [784, 289] width 274 height 29
click at [592, 287] on label "Turnaround" at bounding box center [488, 289] width 297 height 29
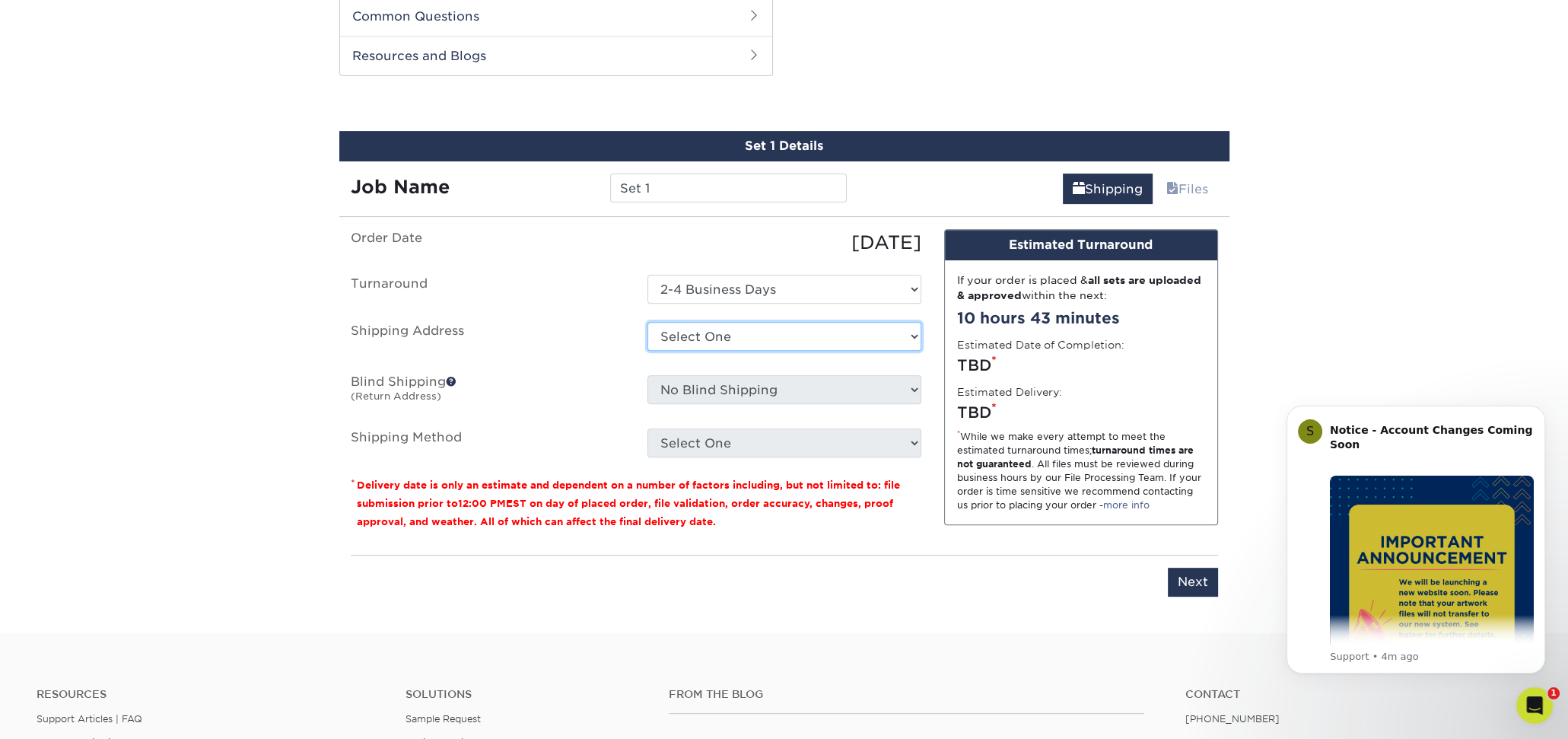
click at [722, 344] on select "Select One + Add New Address" at bounding box center [784, 337] width 274 height 29
select select "newaddress"
click at [647, 322] on select "Select One + Add New Address" at bounding box center [784, 337] width 274 height 29
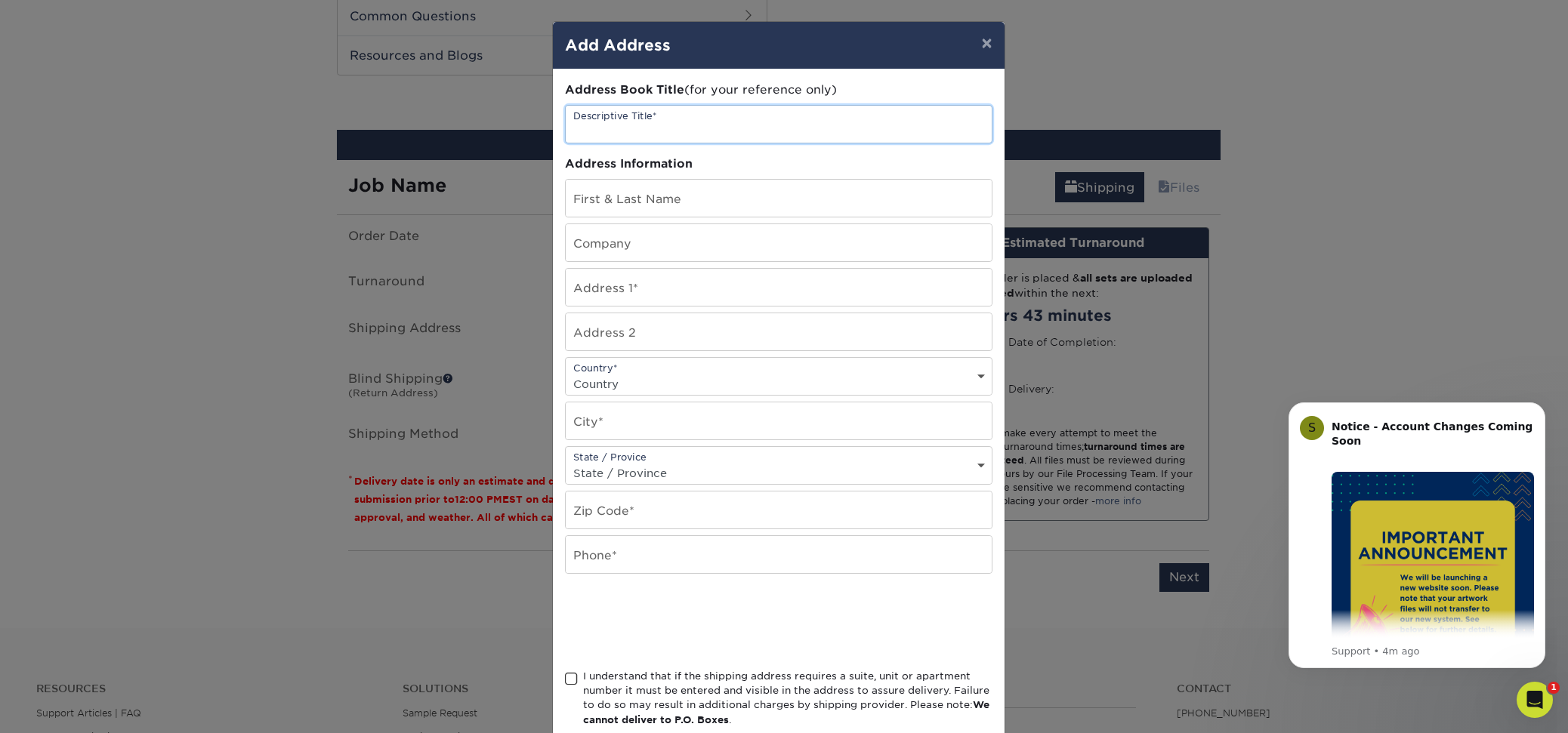
click at [677, 129] on input "text" at bounding box center [779, 125] width 426 height 37
type input "Home"
type input "[PERSON_NAME]"
type input "6878 Pelicans Run CT"
select select "US"
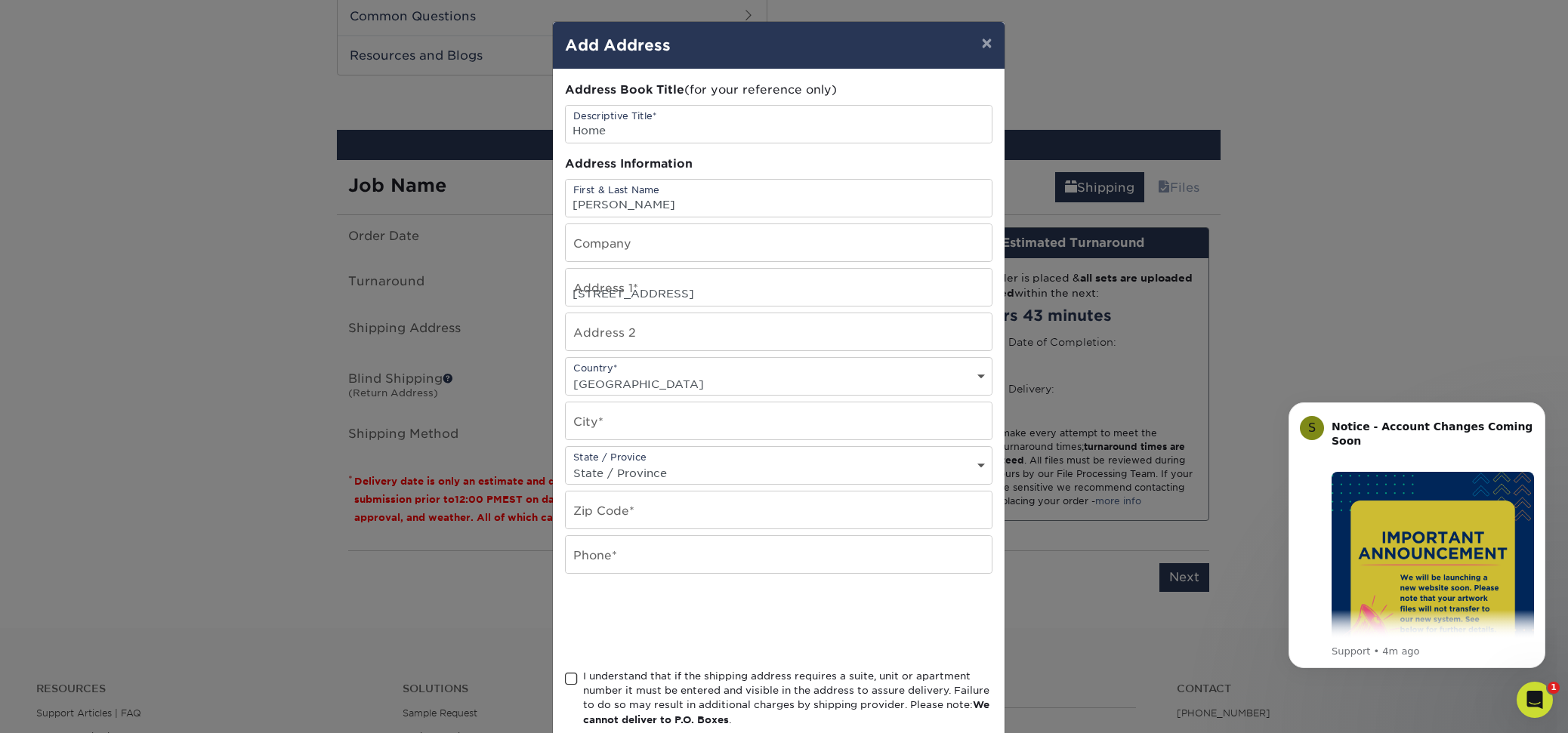
type input "Maineville"
select select "OH"
type input "45039"
type input "3302483899"
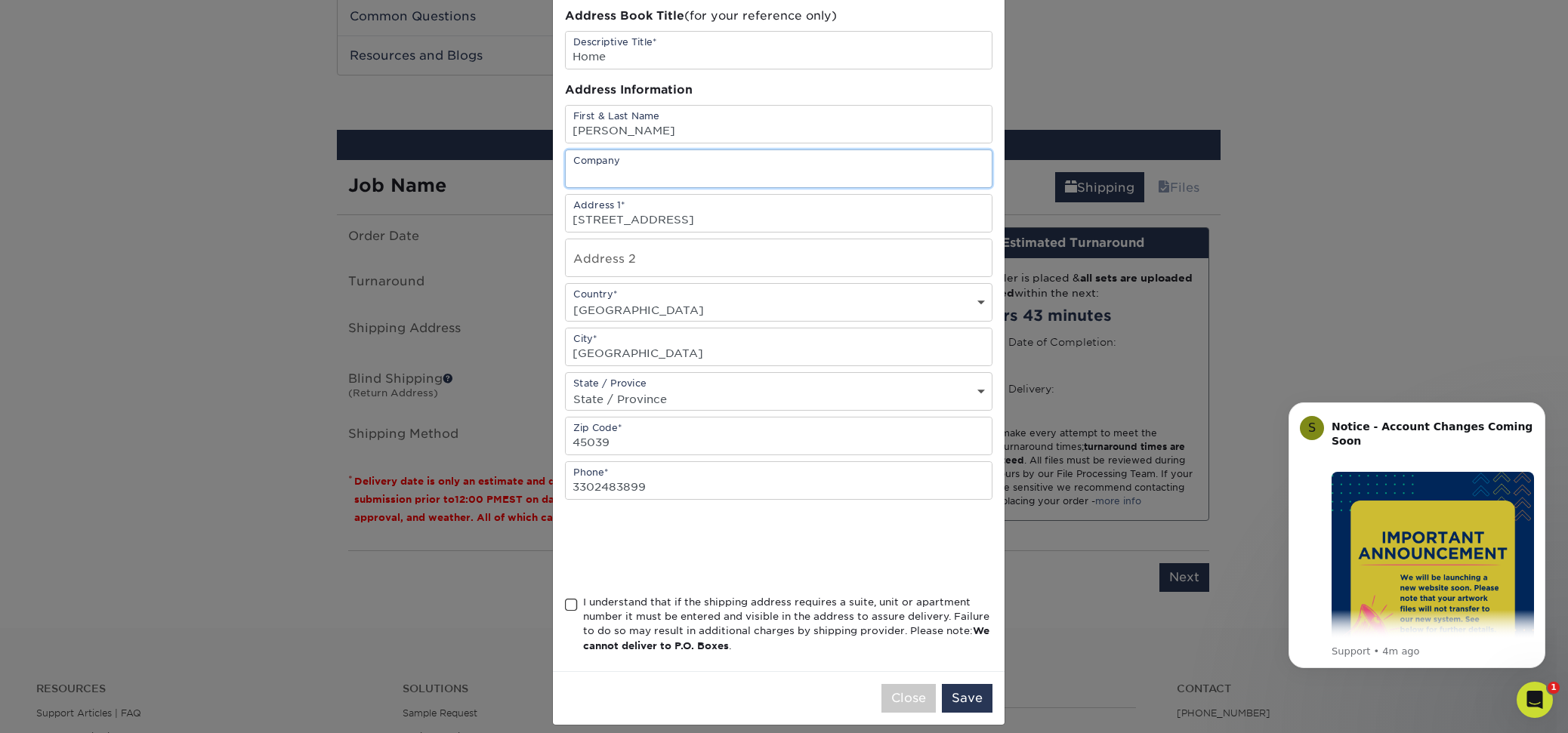
scroll to position [76, 0]
click at [565, 598] on span at bounding box center [571, 603] width 13 height 14
click at [0, 0] on input "I understand that if the shipping address requires a suite, unit or apartment n…" at bounding box center [0, 0] width 0 height 0
click at [965, 693] on button "Save" at bounding box center [967, 697] width 50 height 29
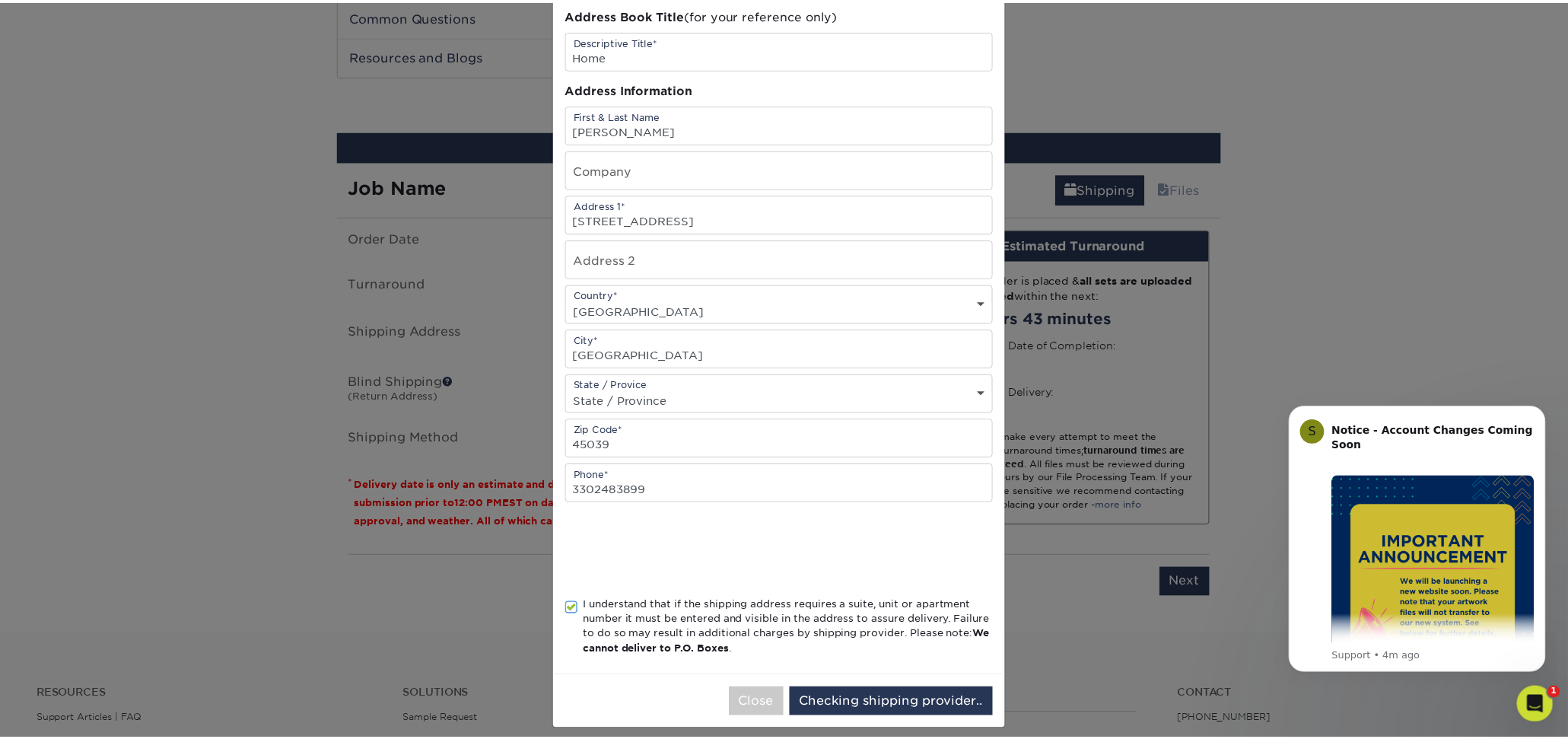
scroll to position [0, 0]
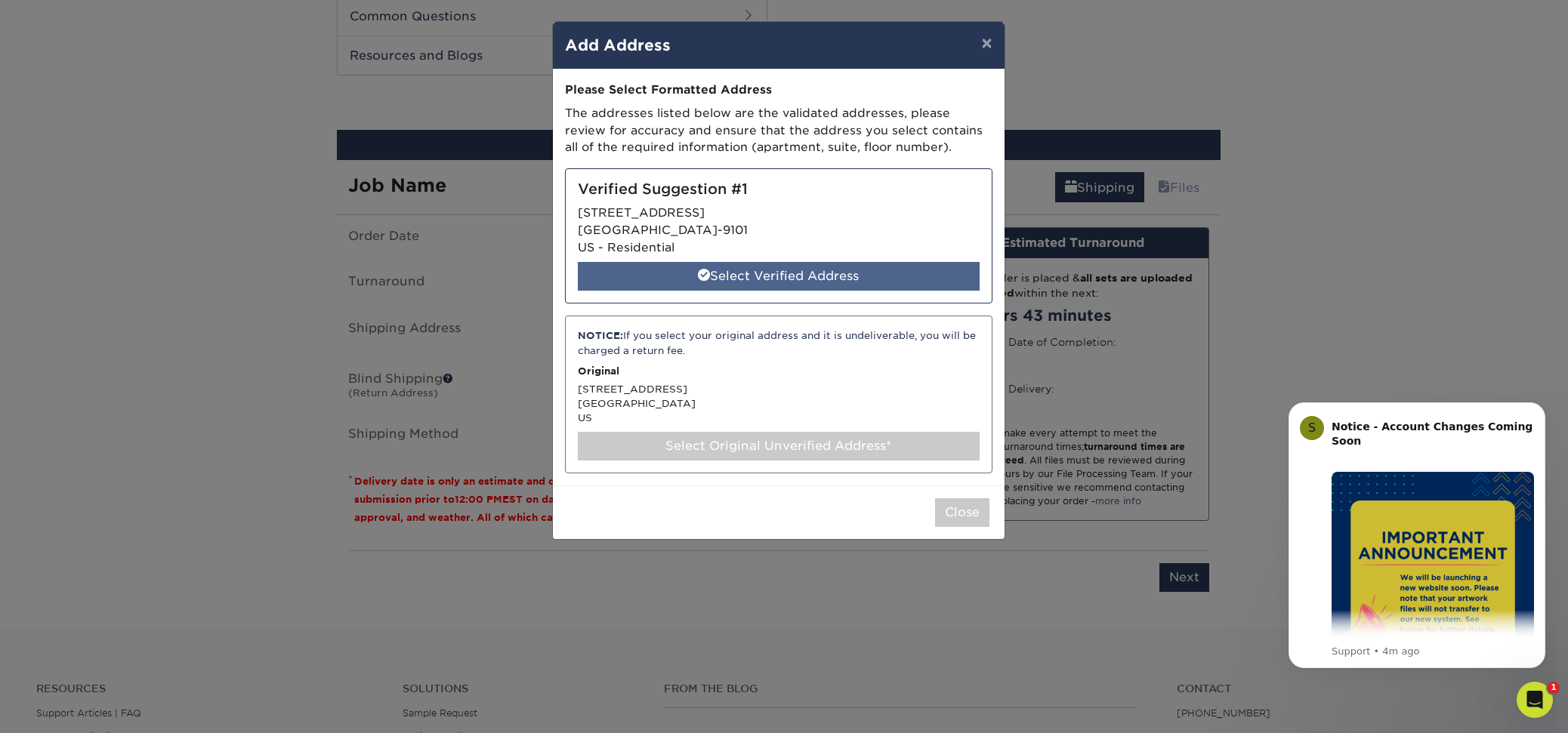
click at [773, 269] on div "Select Verified Address" at bounding box center [778, 276] width 401 height 29
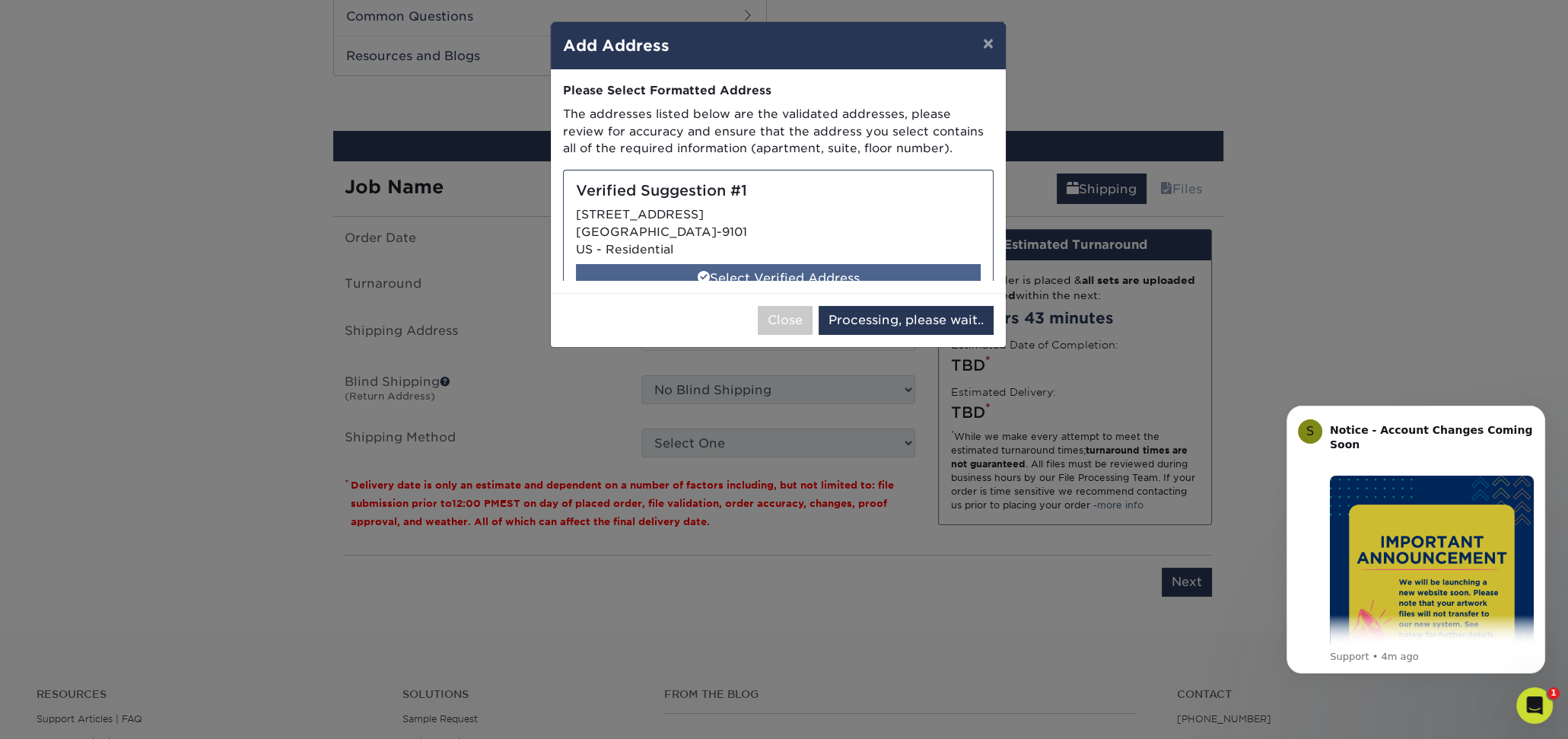
select select "286896"
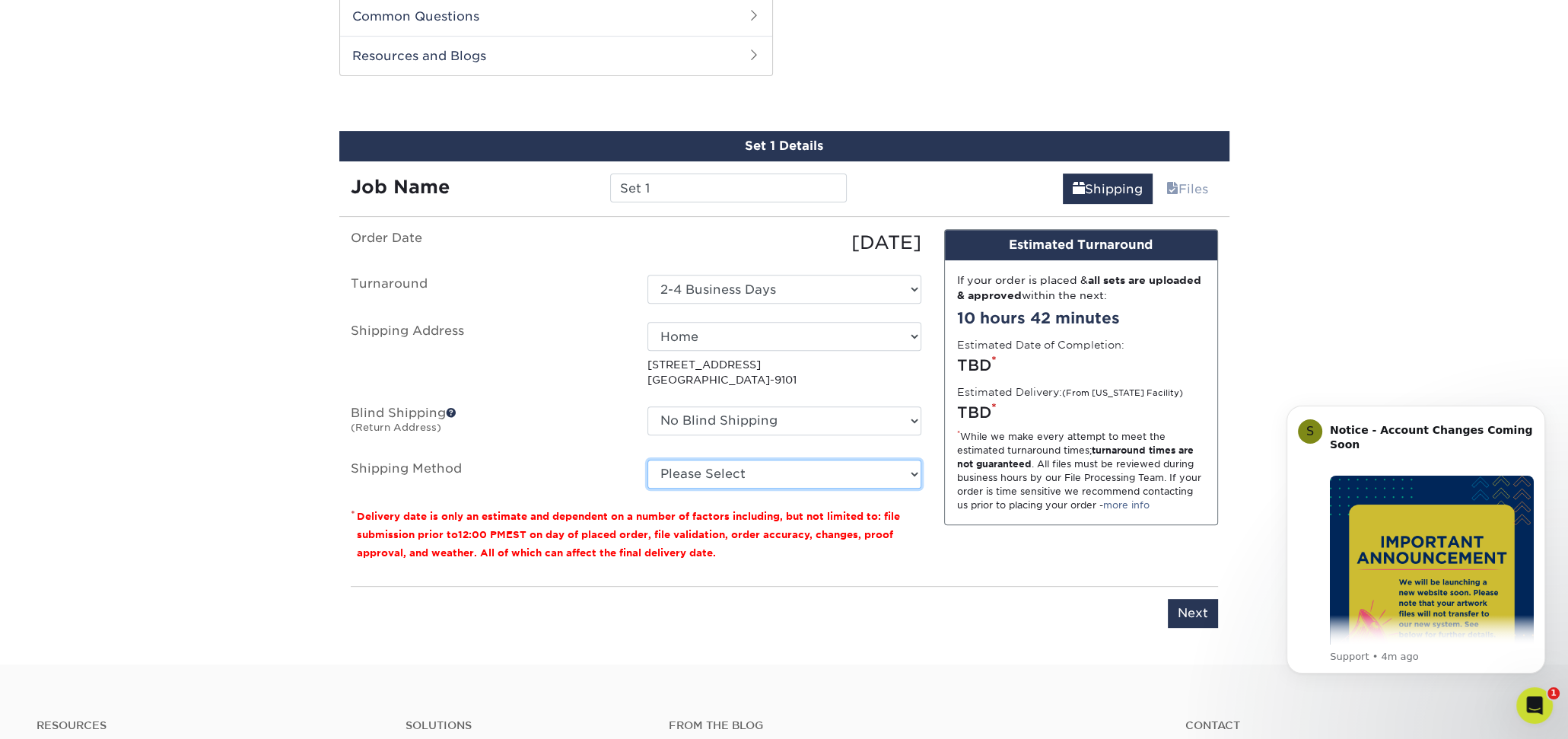
click at [747, 468] on select "Please Select 3 Day Shipping Service (+$17.82) Ground Shipping (+$18.04) 2 Day …" at bounding box center [784, 474] width 274 height 29
select select "13"
click at [647, 460] on select "Please Select 3 Day Shipping Service (+$17.82) Ground Shipping (+$18.04) 2 Day …" at bounding box center [784, 474] width 274 height 29
click at [1195, 611] on input "Next" at bounding box center [1192, 613] width 50 height 29
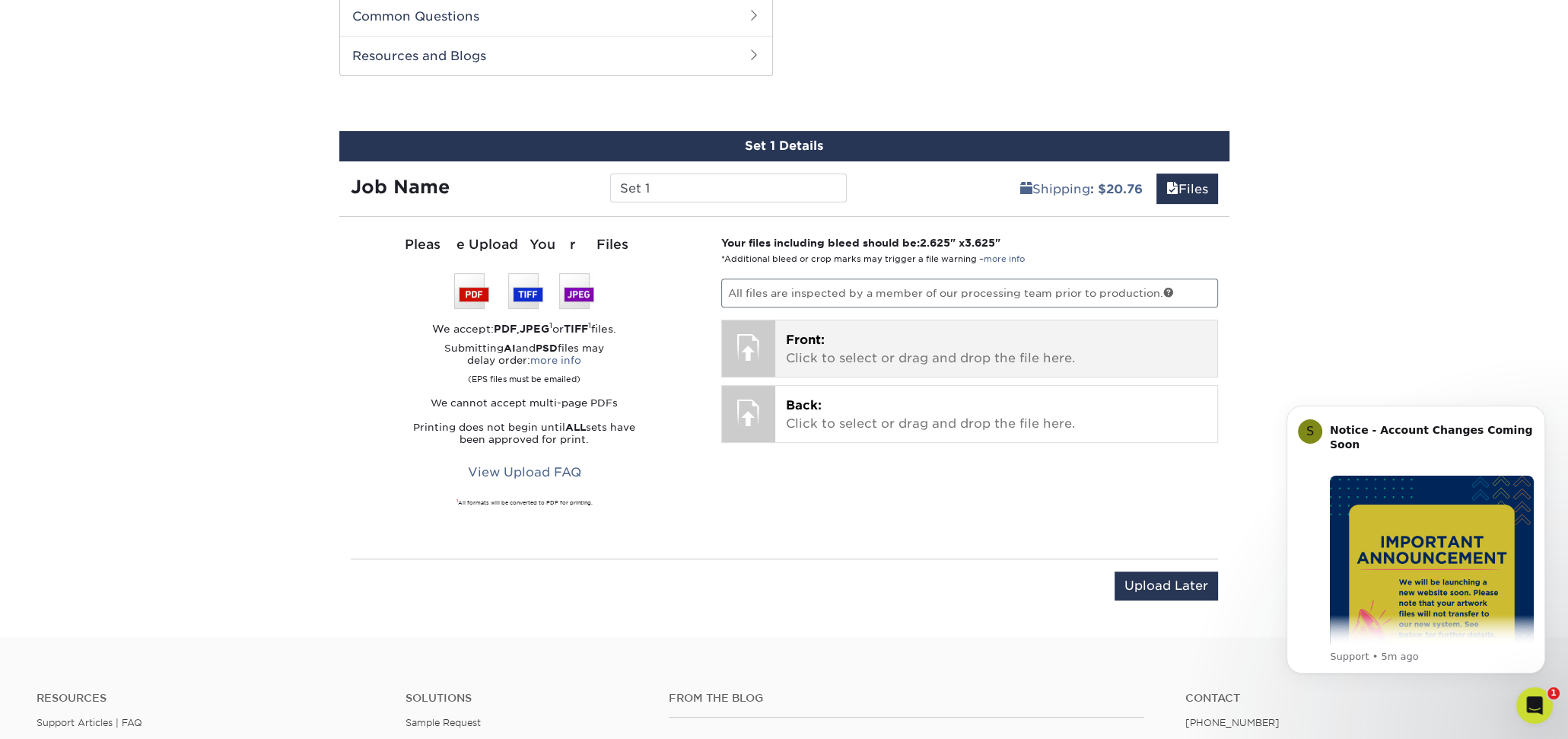
click at [839, 342] on p "Front: Click to select or drag and drop the file here." at bounding box center [996, 349] width 421 height 36
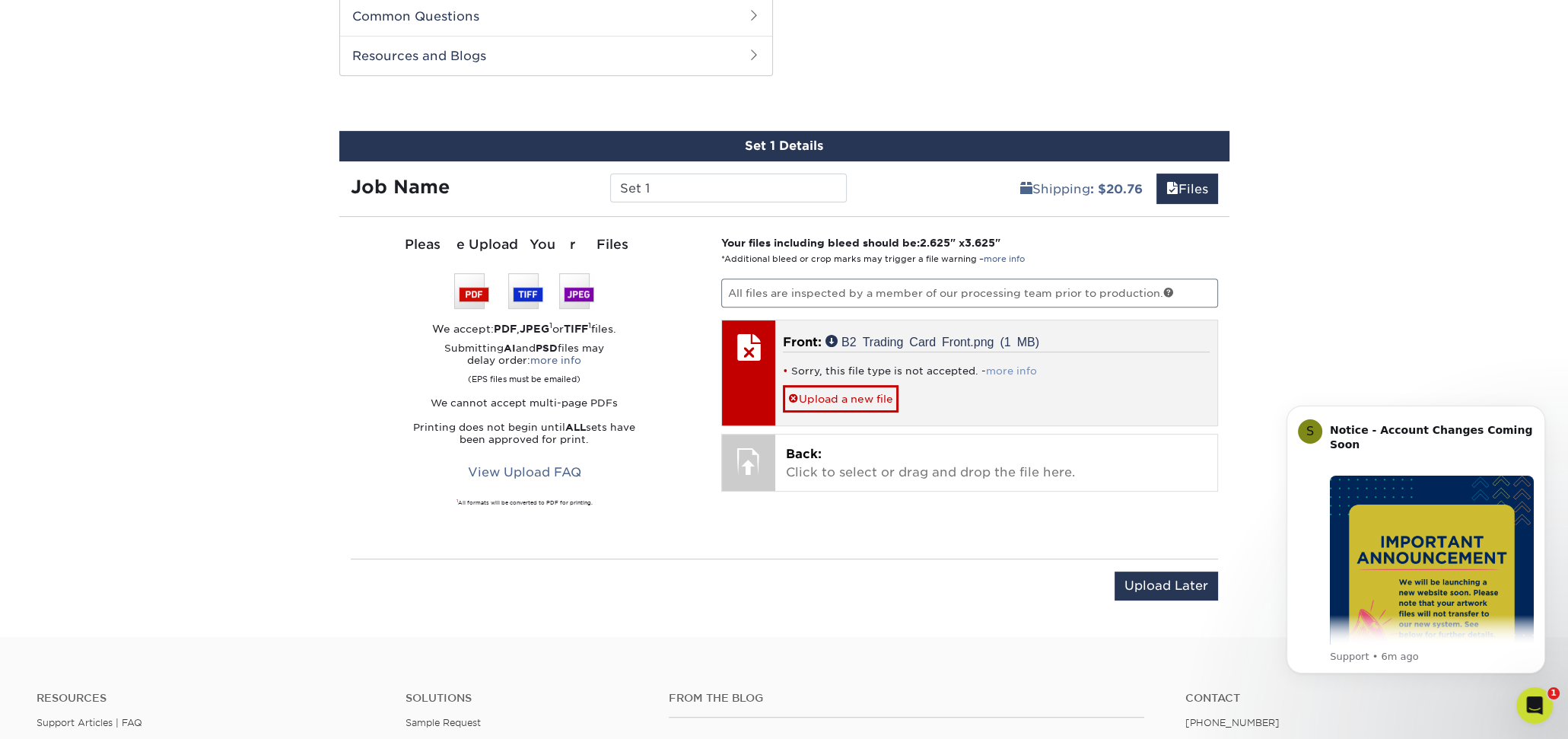
click at [998, 367] on link "more info" at bounding box center [1012, 371] width 51 height 11
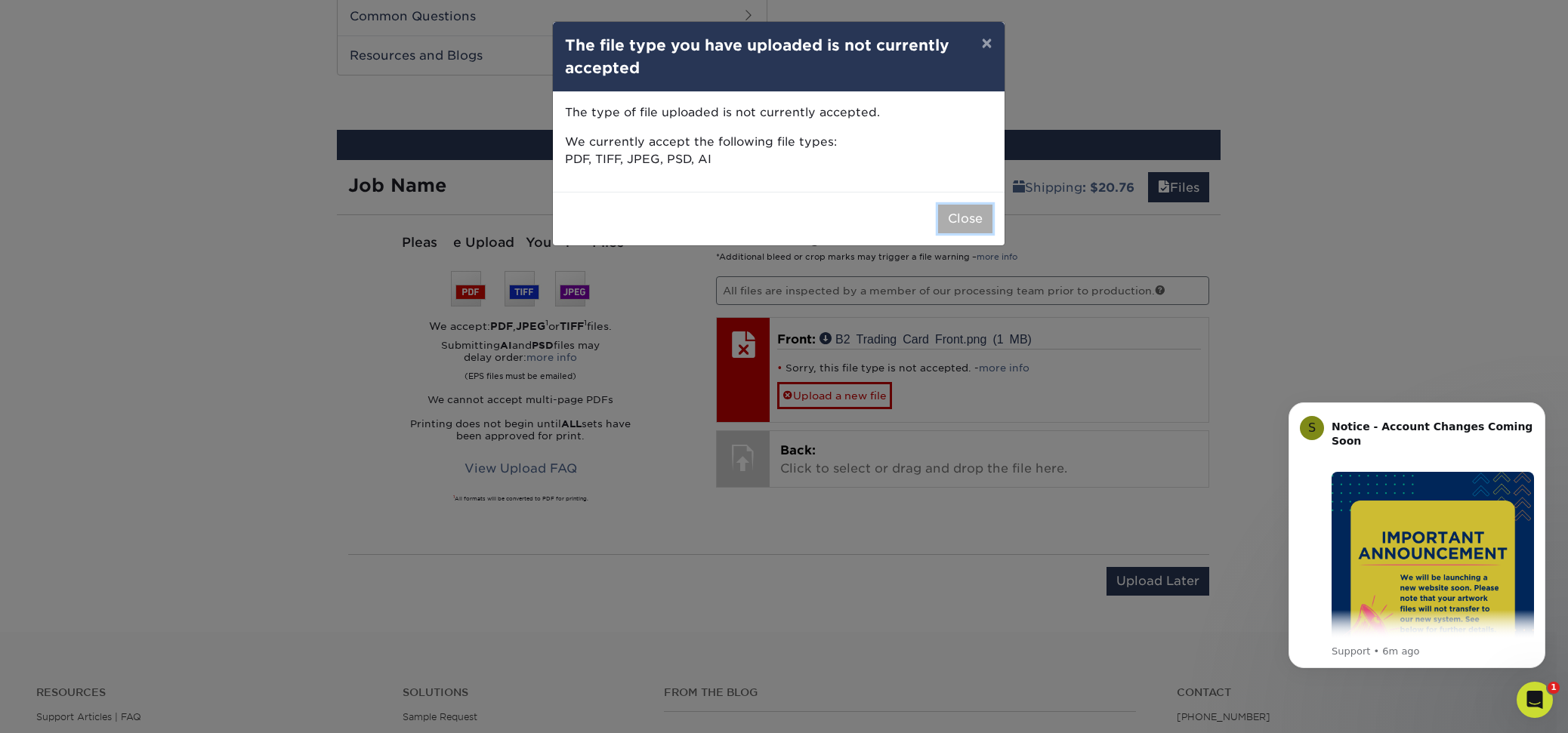
click at [981, 216] on button "Close" at bounding box center [965, 219] width 55 height 29
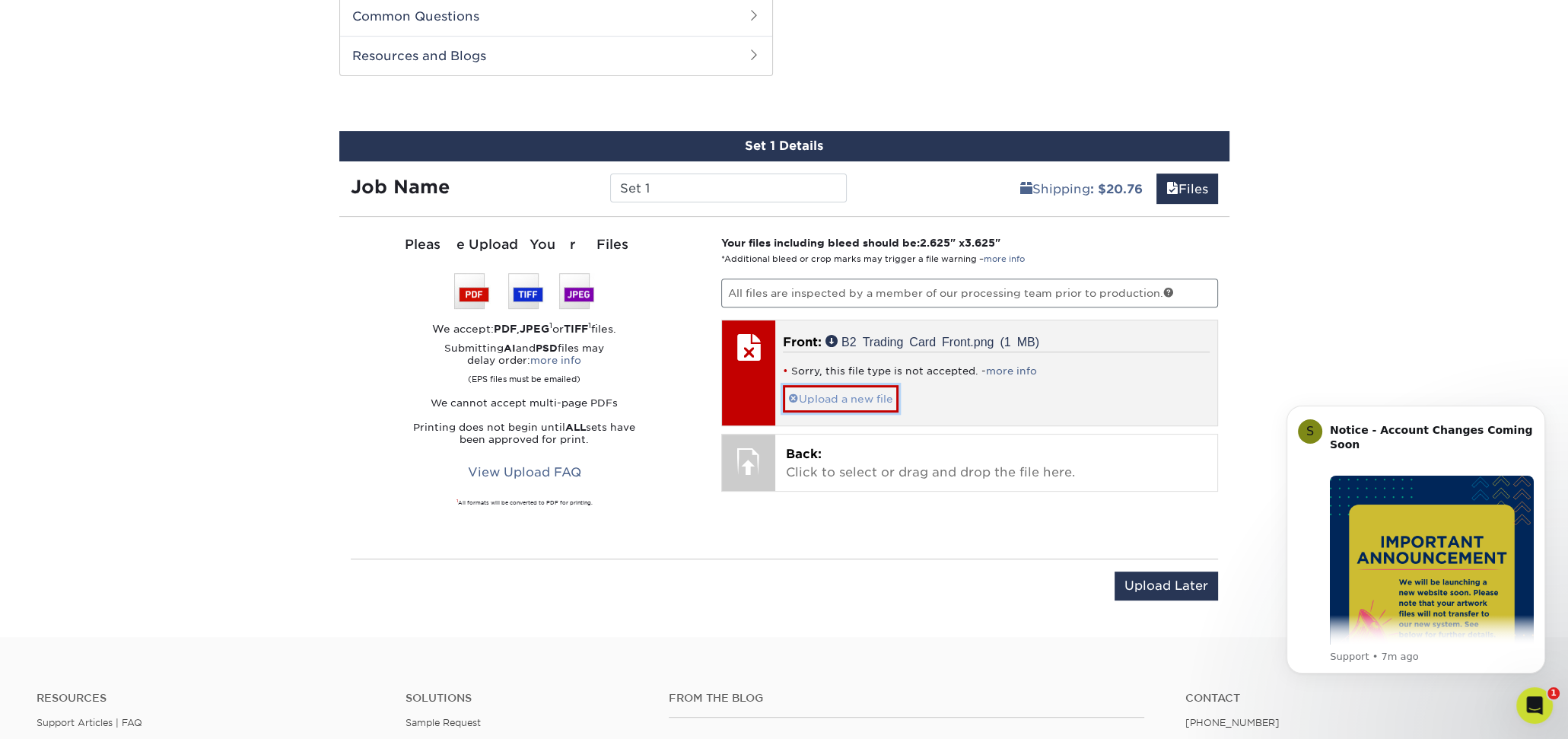
click at [840, 395] on link "Upload a new file" at bounding box center [840, 398] width 115 height 26
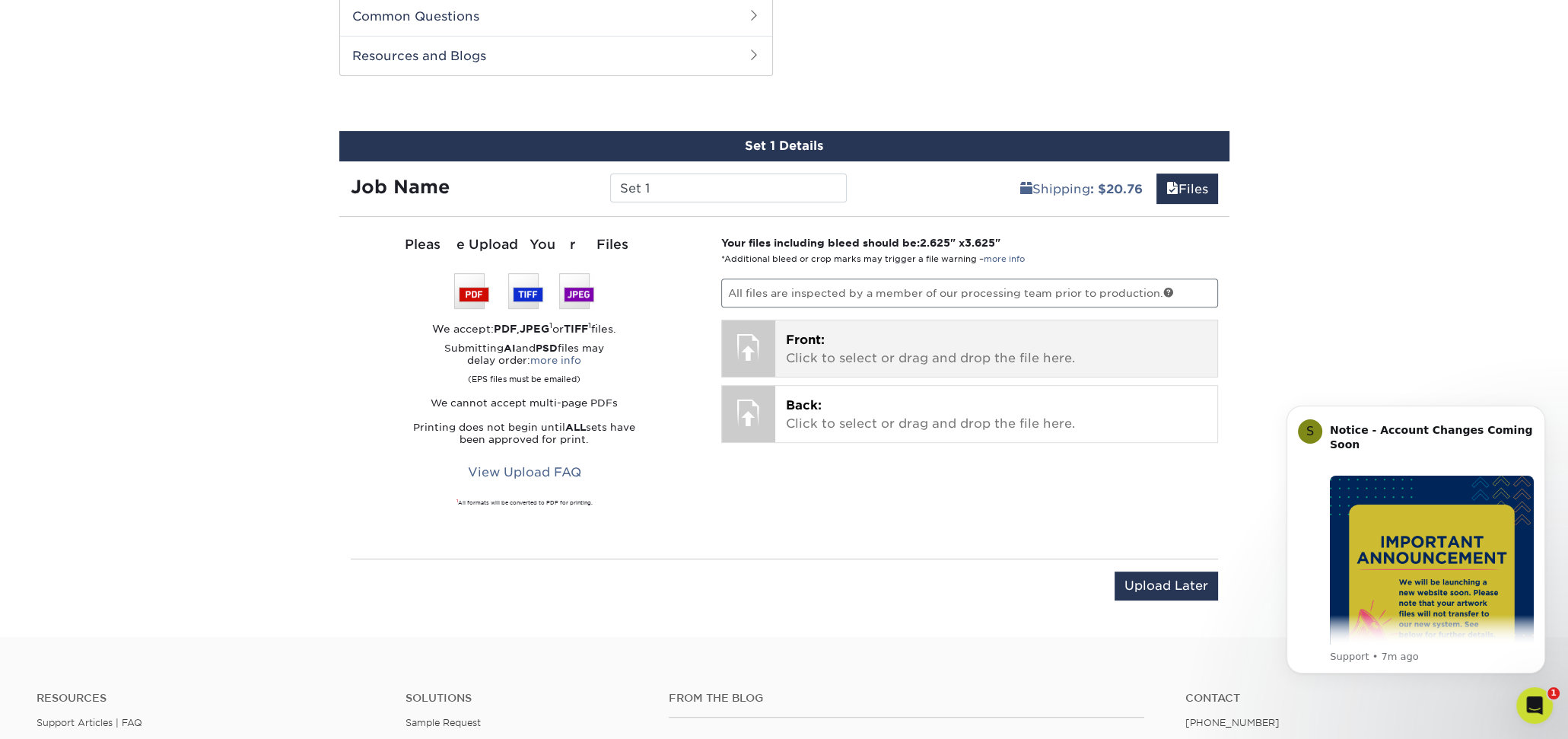
click at [816, 337] on span "Front:" at bounding box center [806, 339] width 39 height 14
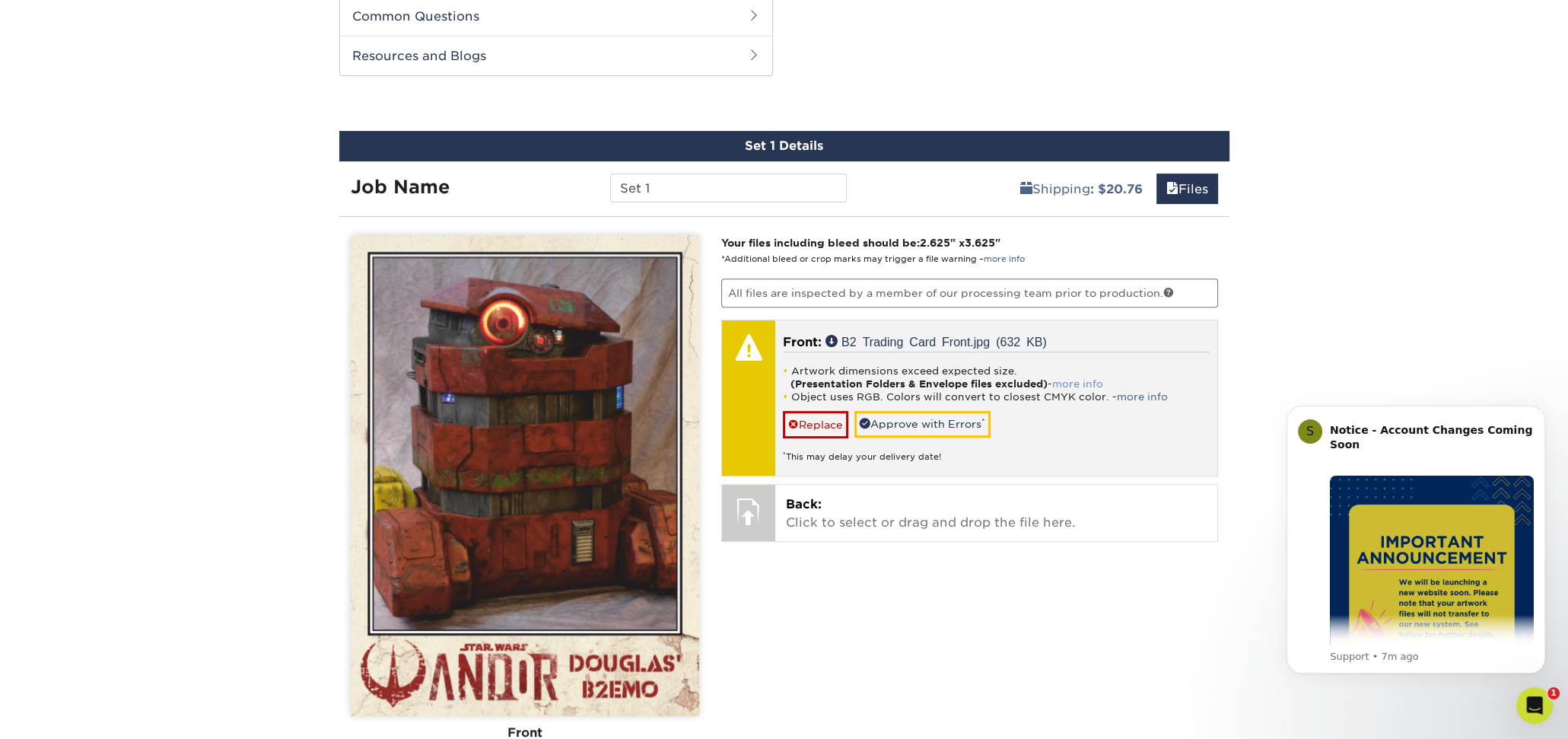
click at [1082, 378] on link "more info" at bounding box center [1078, 383] width 51 height 11
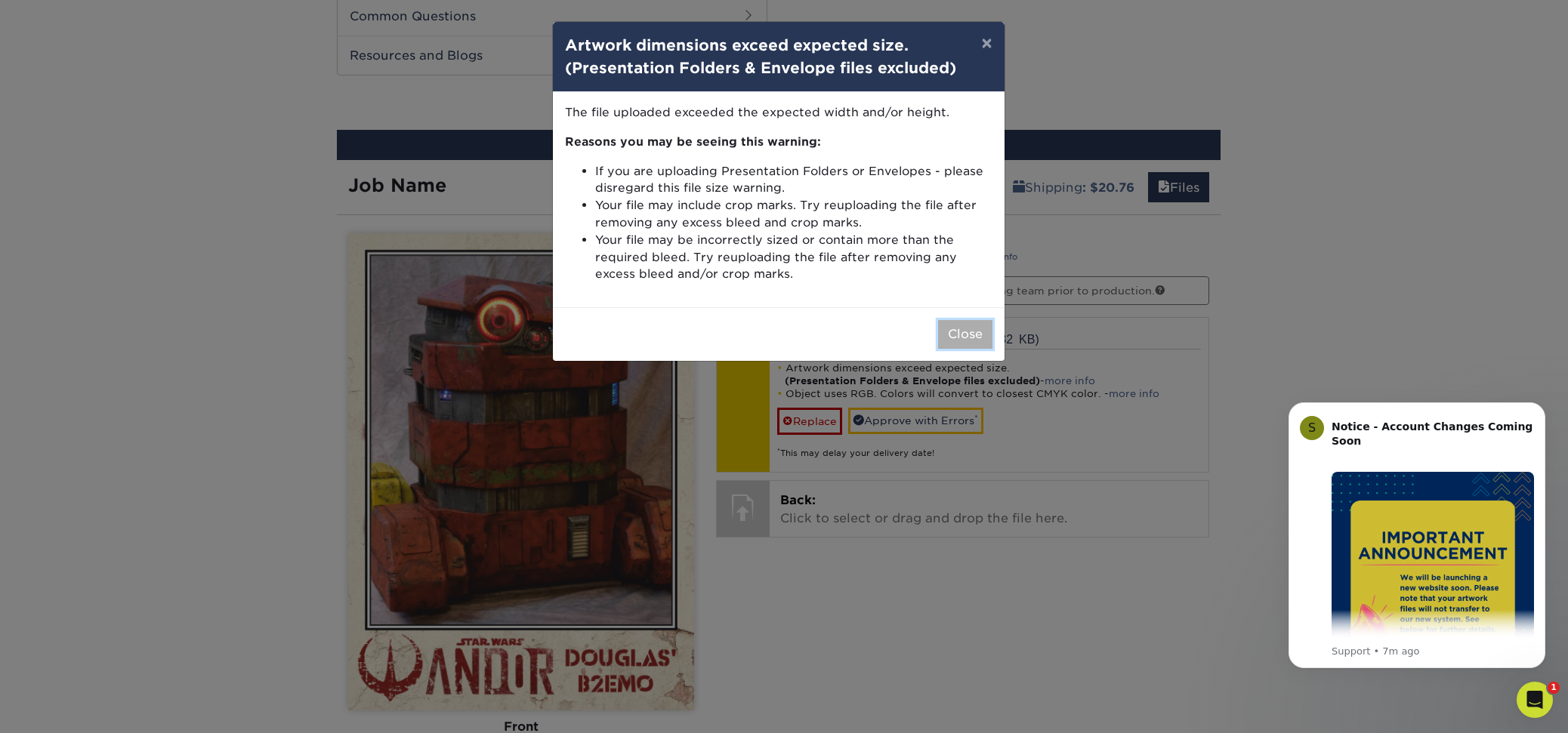
click at [981, 329] on button "Close" at bounding box center [965, 334] width 55 height 29
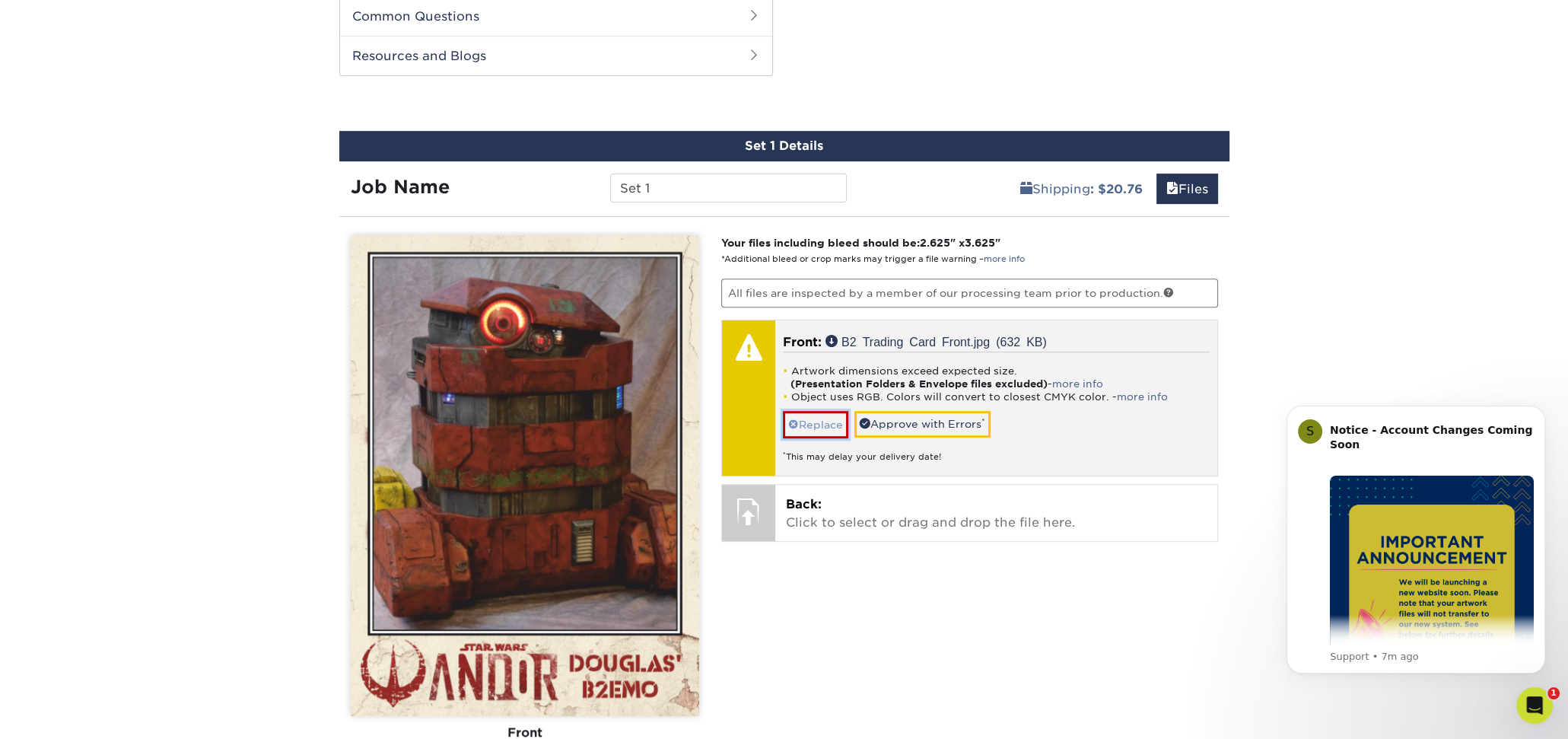
click at [830, 418] on link "Replace" at bounding box center [815, 423] width 65 height 26
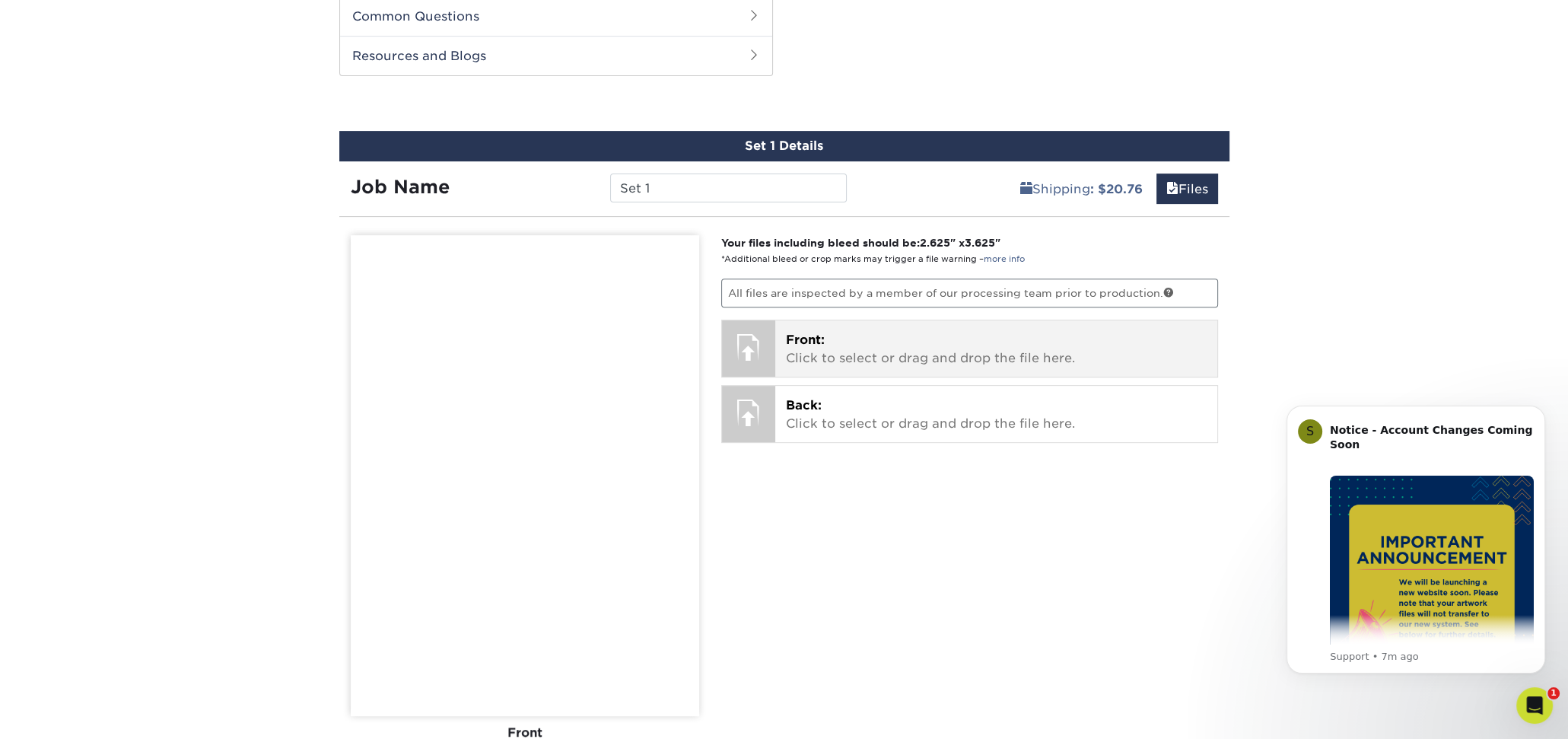
click at [908, 344] on p "Front: Click to select or drag and drop the file here." at bounding box center [996, 349] width 421 height 36
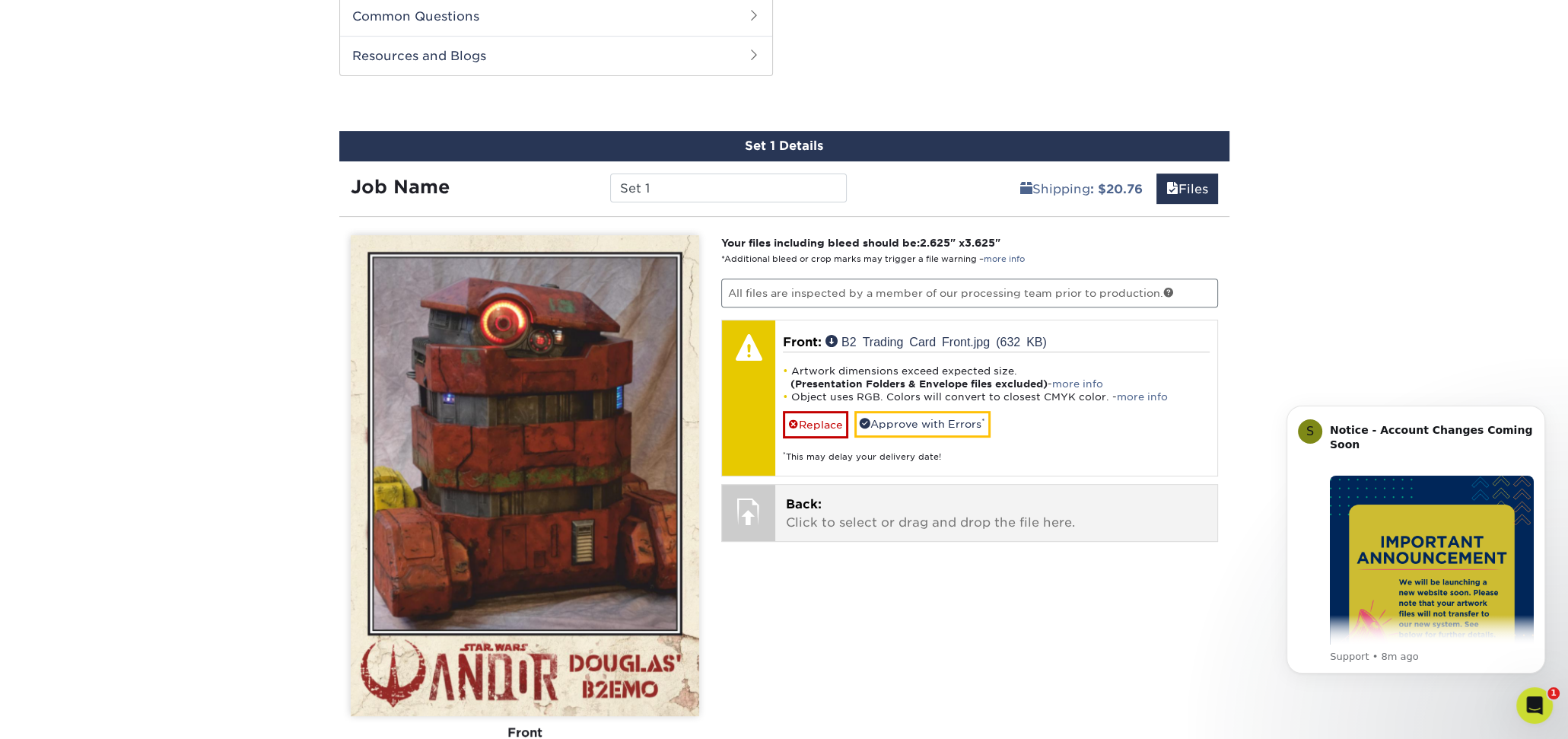
click at [867, 513] on p "Back: Click to select or drag and drop the file here." at bounding box center [996, 513] width 421 height 36
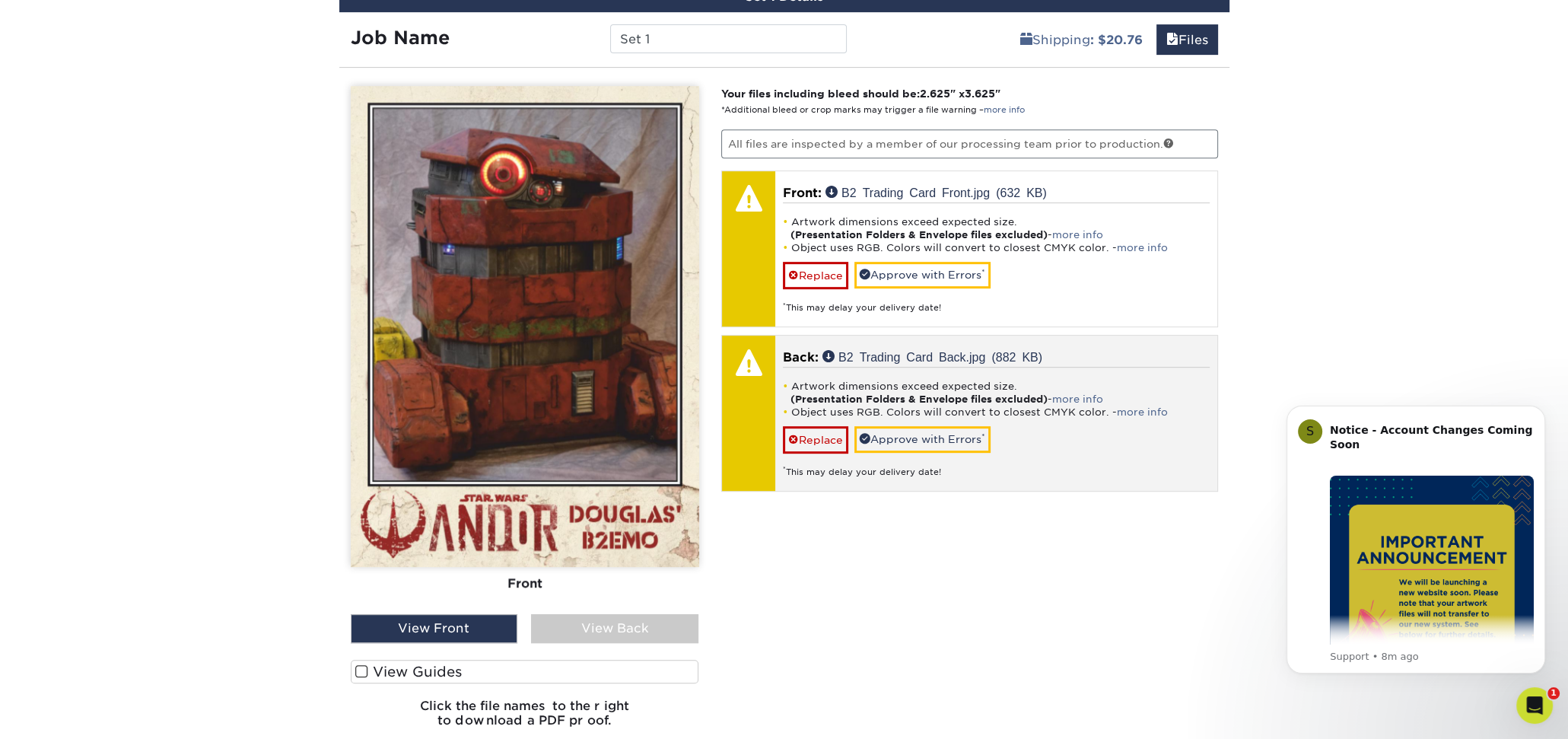
scroll to position [910, 0]
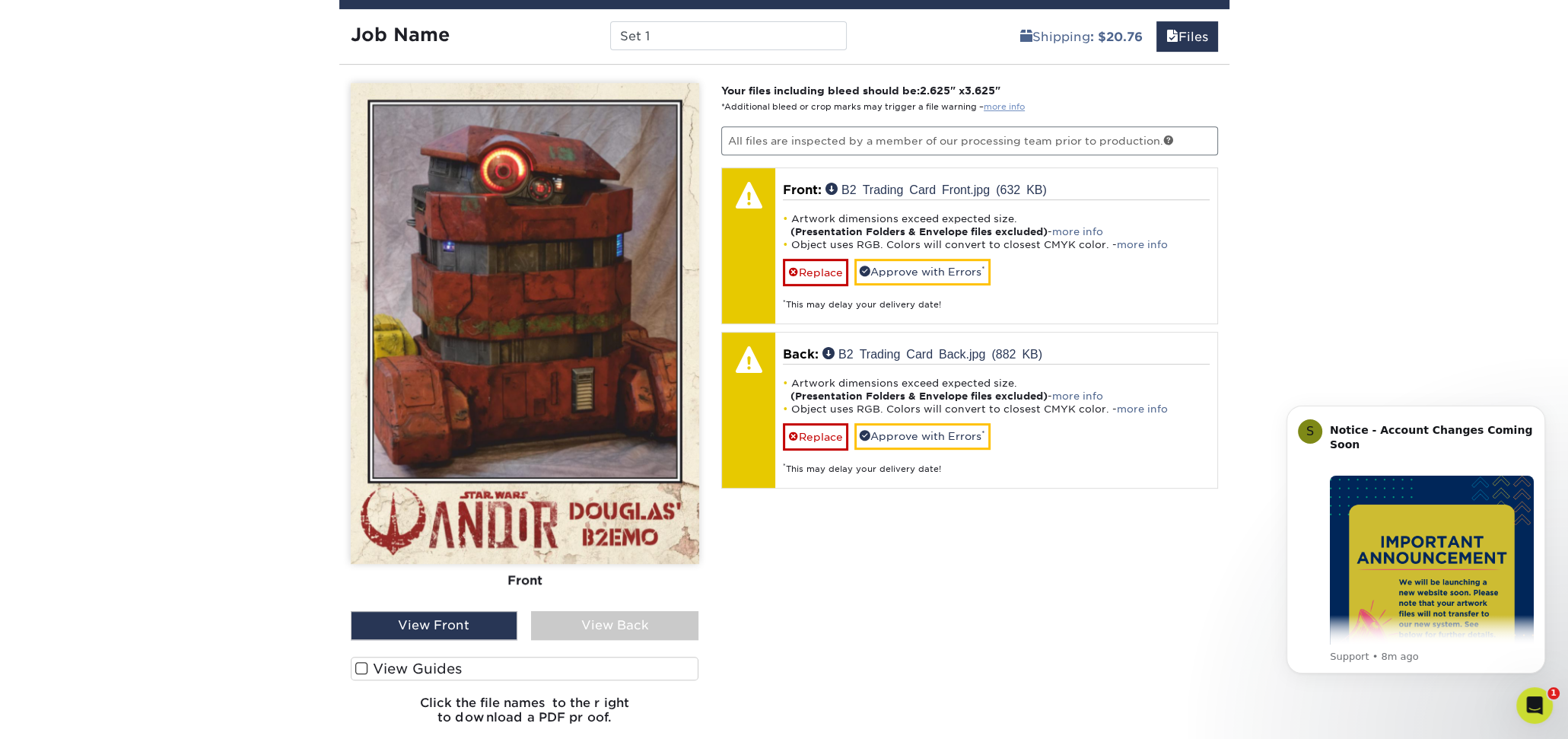
click at [998, 106] on link "more info" at bounding box center [1004, 107] width 41 height 10
click at [379, 662] on label "View Guides" at bounding box center [525, 669] width 349 height 24
click at [0, 0] on input "View Guides" at bounding box center [0, 0] width 0 height 0
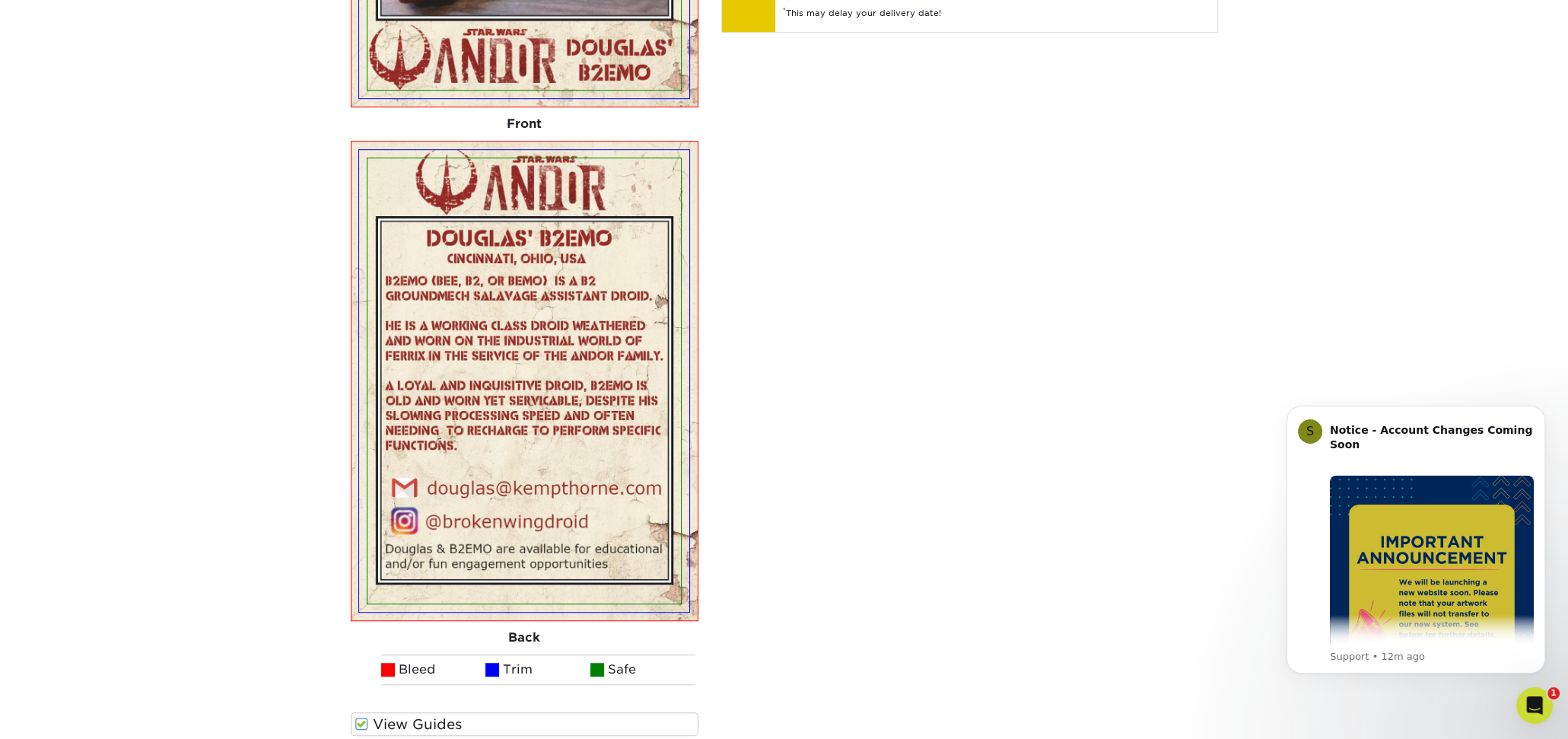
scroll to position [1214, 0]
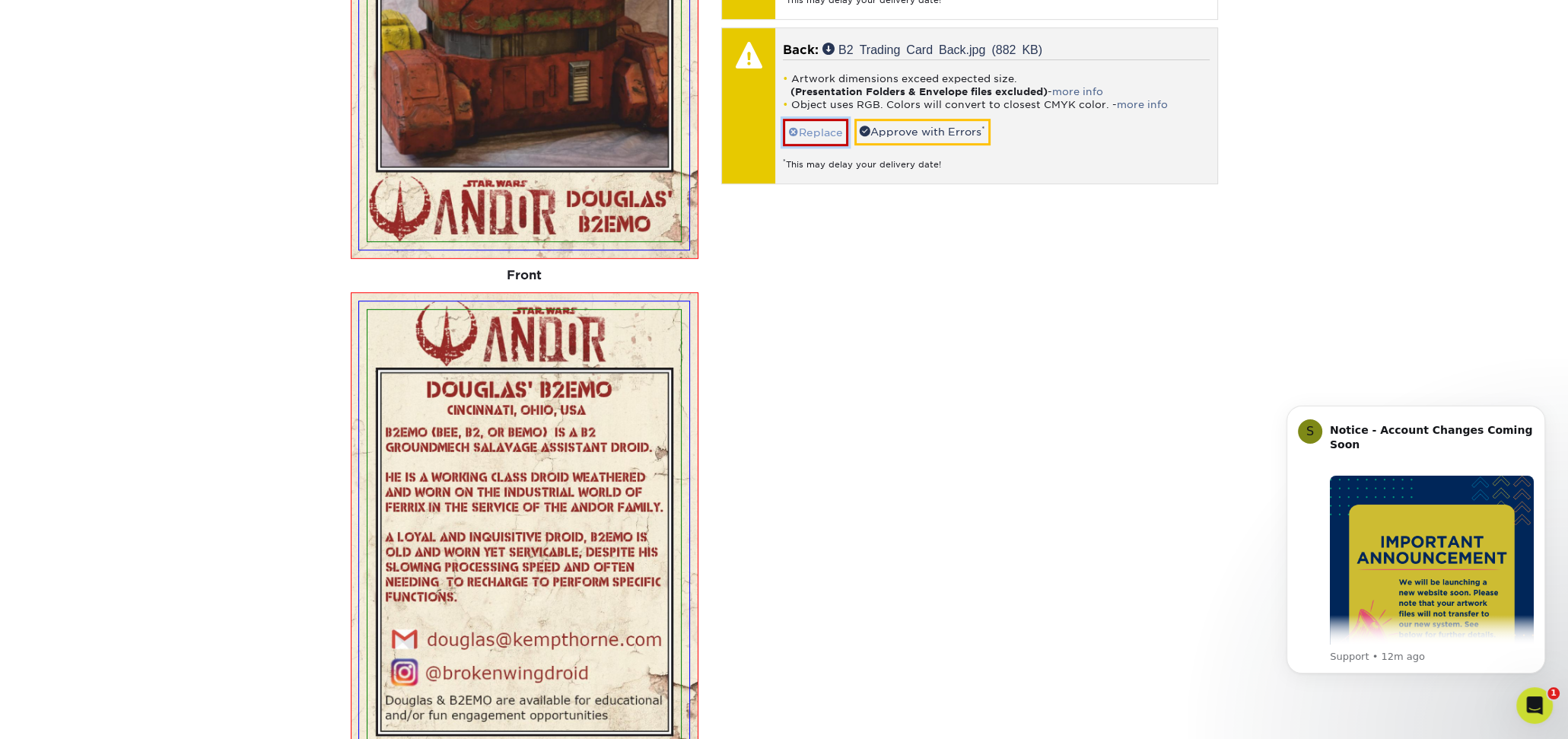
click at [822, 127] on link "Replace" at bounding box center [815, 132] width 65 height 26
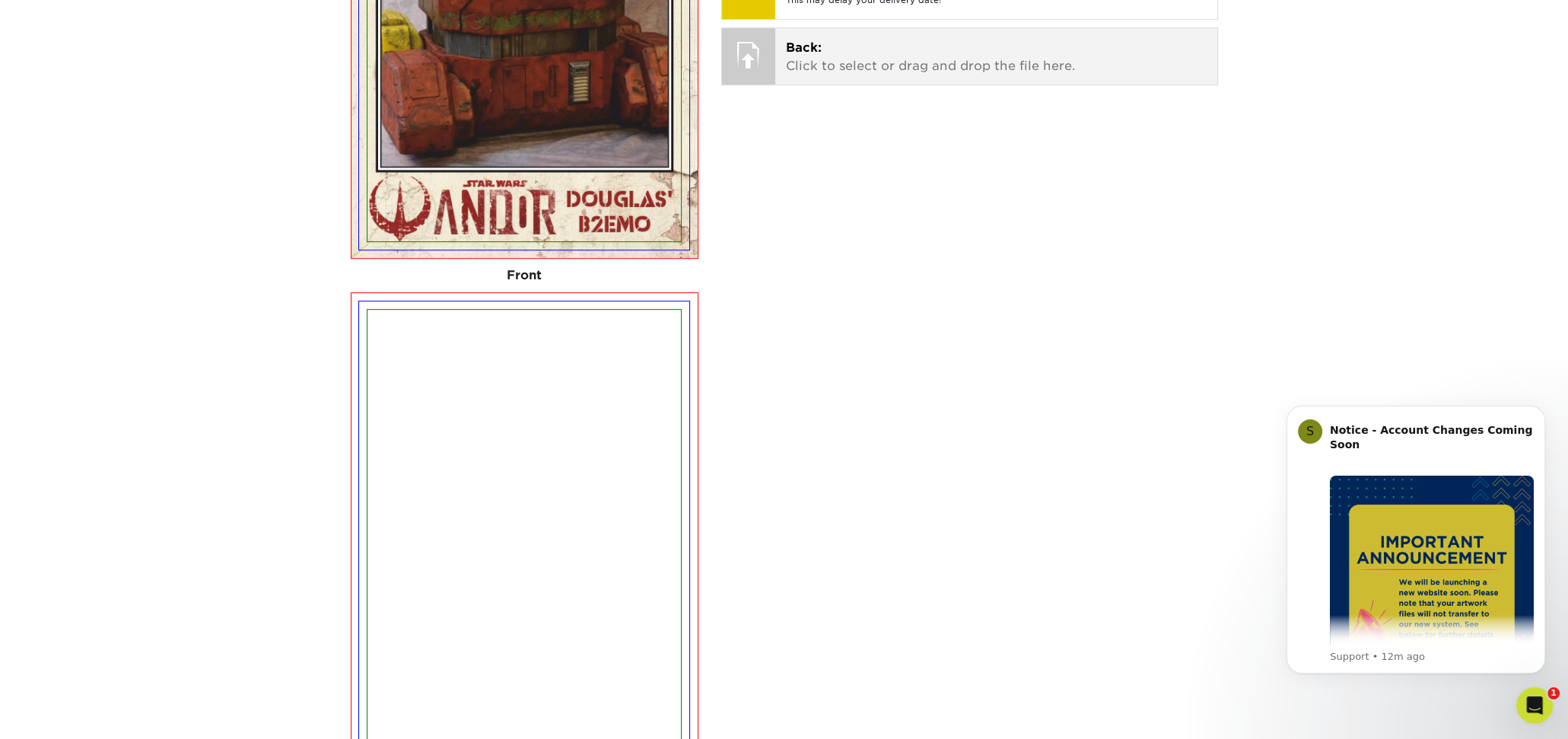
click at [818, 52] on p "Back: Click to select or drag and drop the file here." at bounding box center [996, 57] width 421 height 36
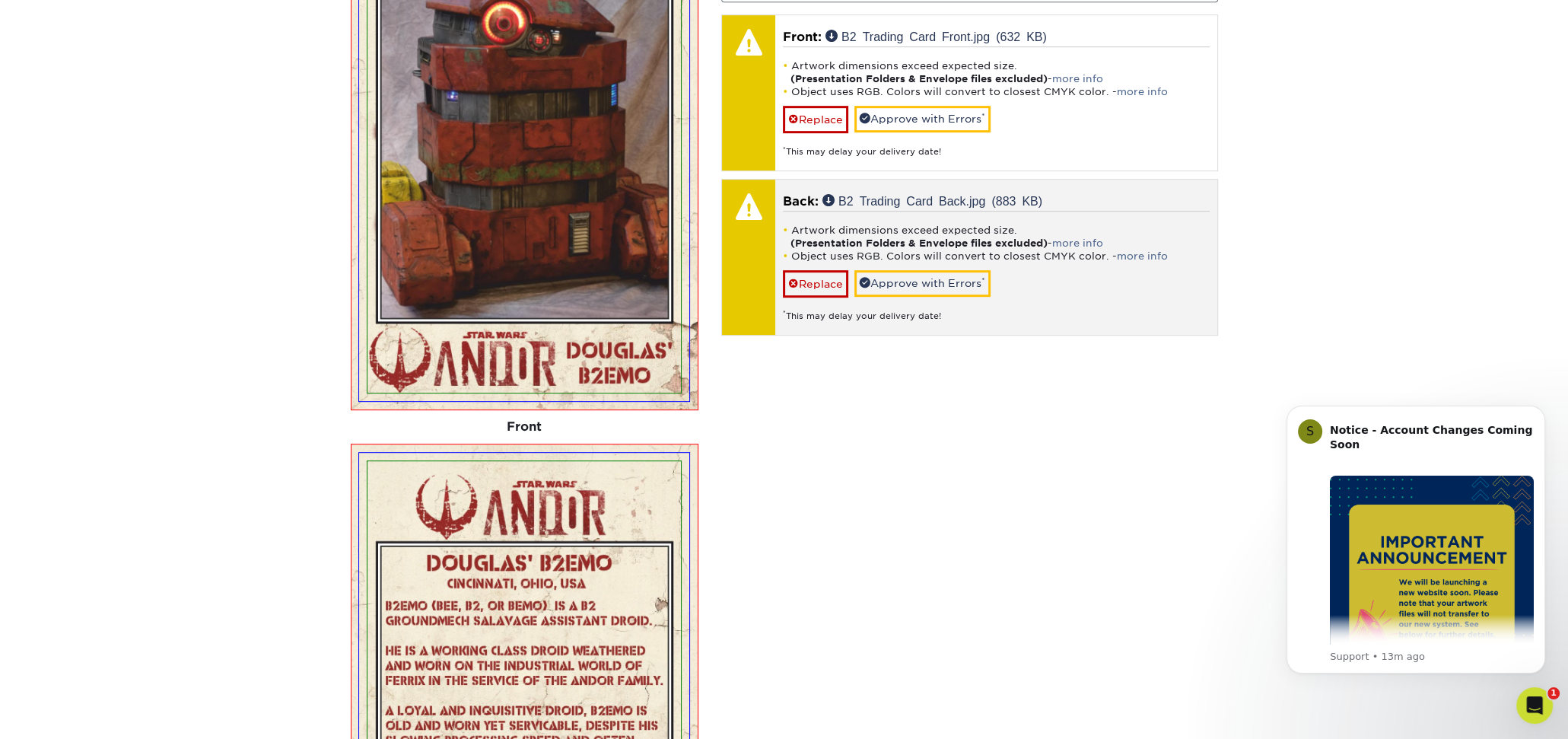
scroll to position [1062, 0]
click at [814, 282] on link "Replace" at bounding box center [815, 283] width 65 height 26
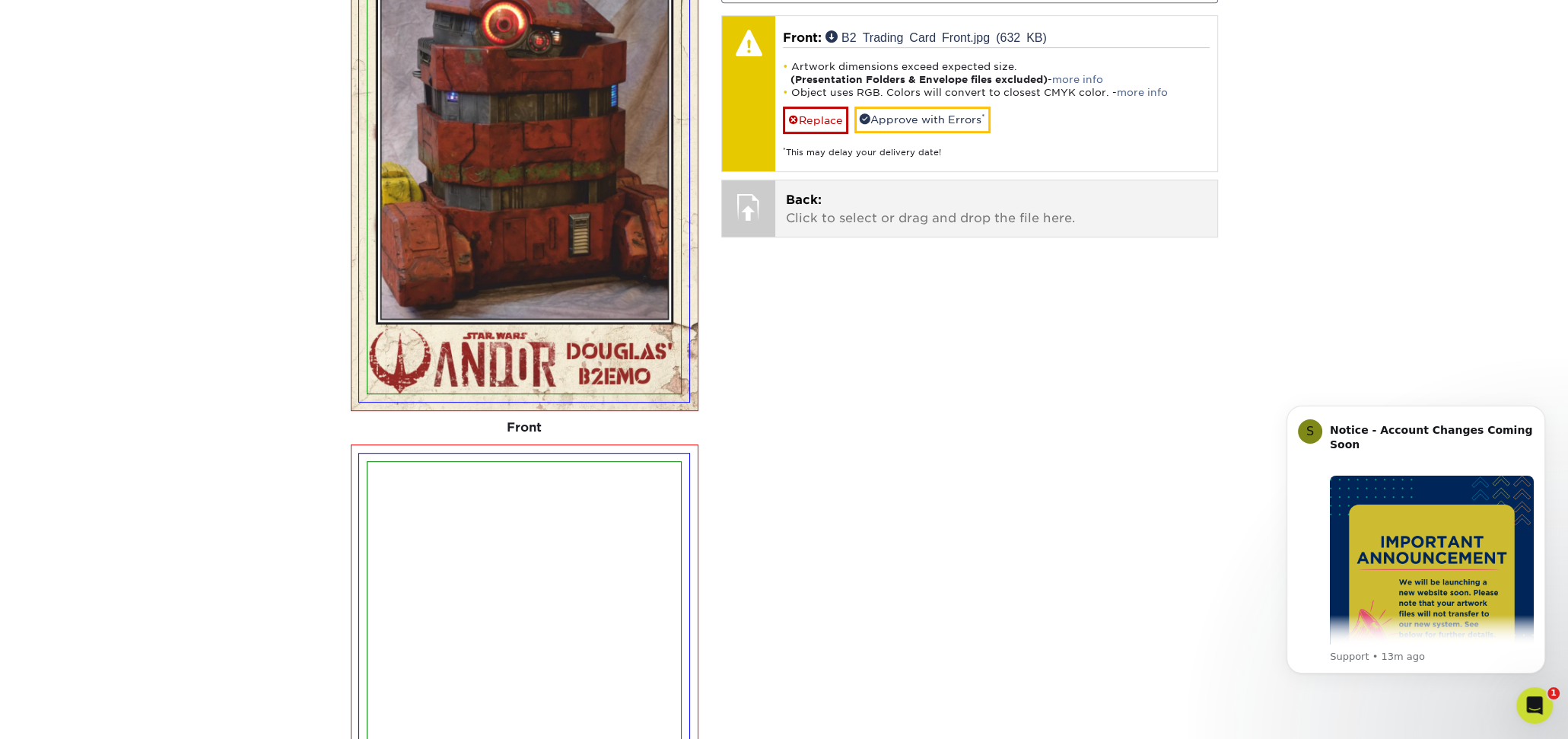
click at [823, 215] on p "Back: Click to select or drag and drop the file here." at bounding box center [996, 209] width 421 height 36
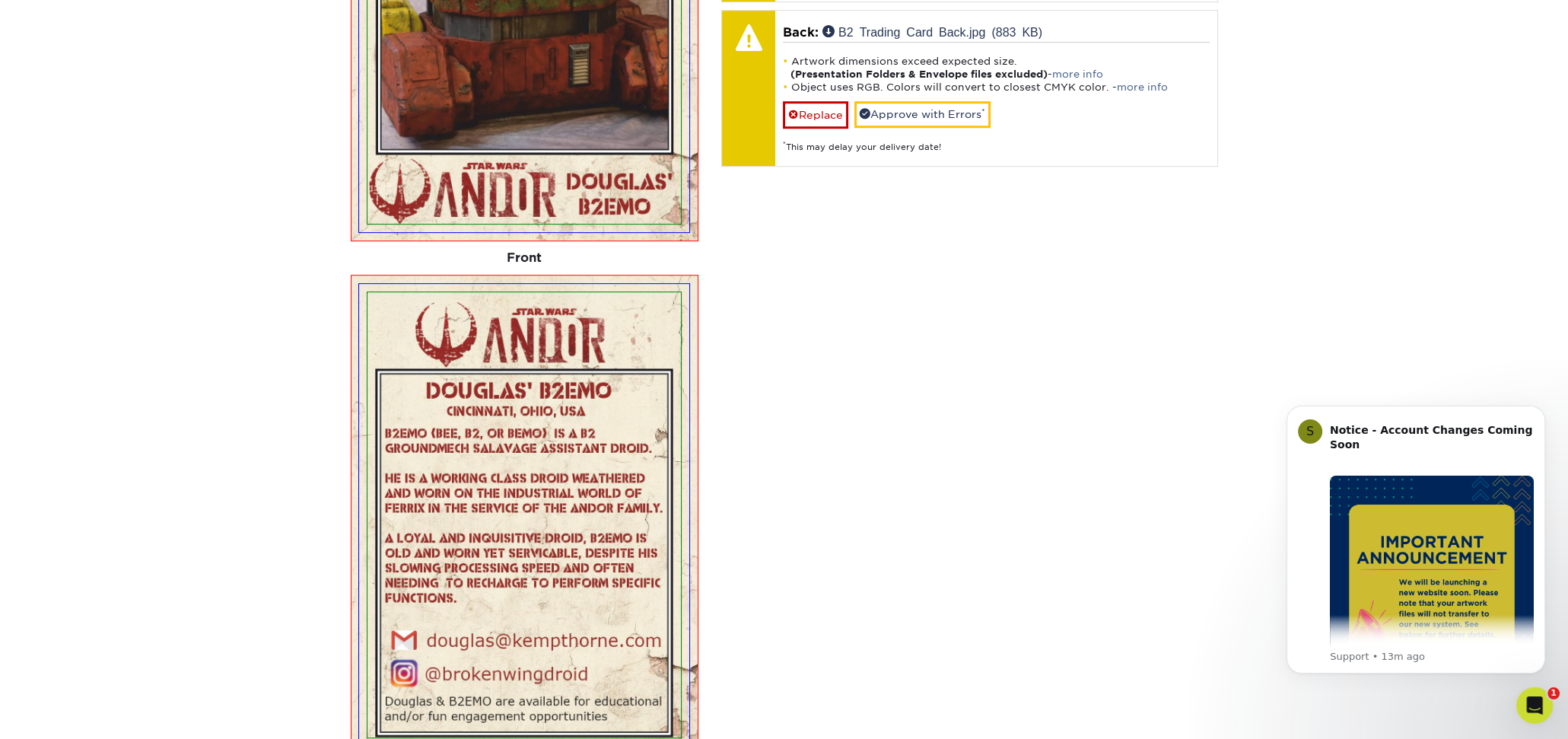
scroll to position [1290, 0]
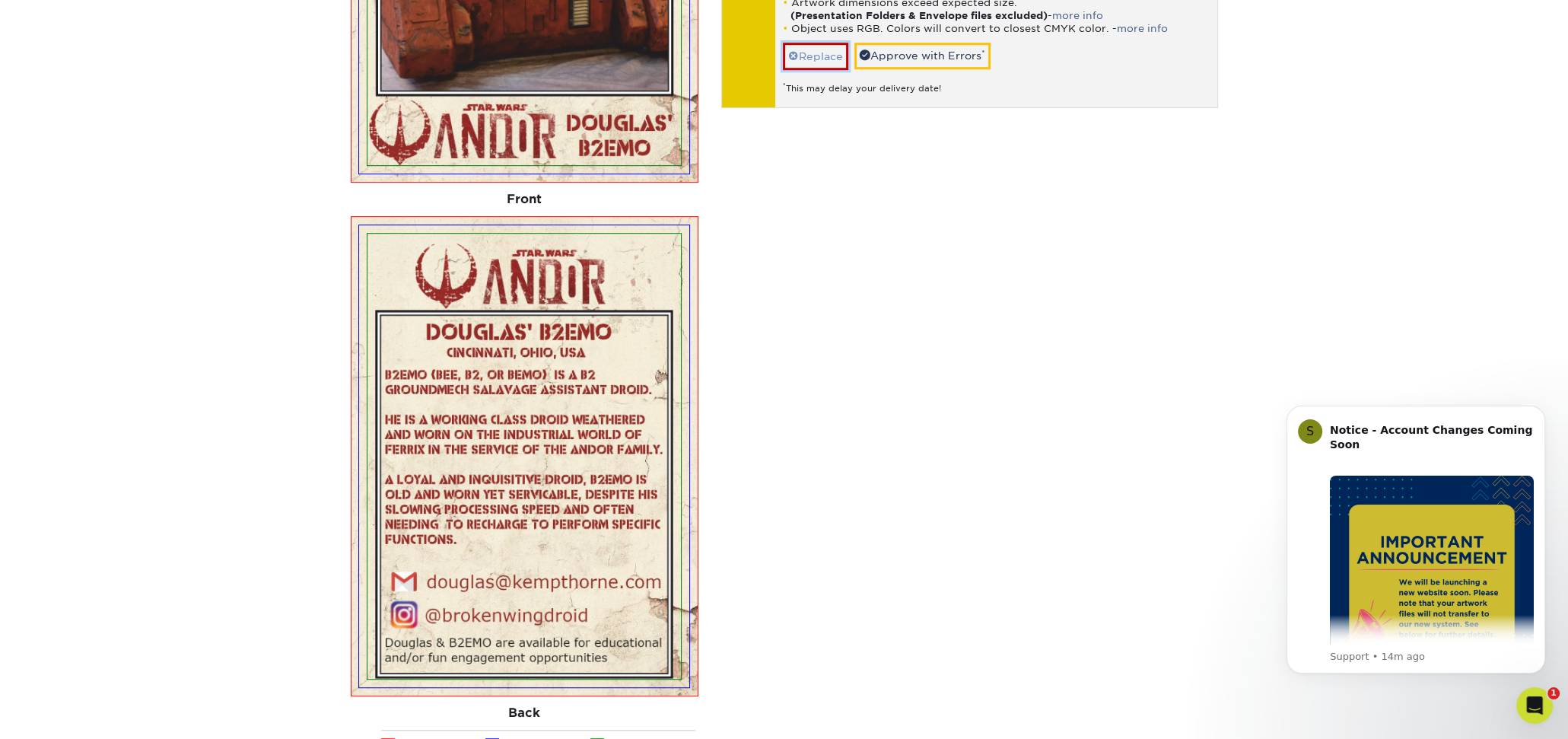
click at [803, 59] on link "Replace" at bounding box center [815, 55] width 65 height 26
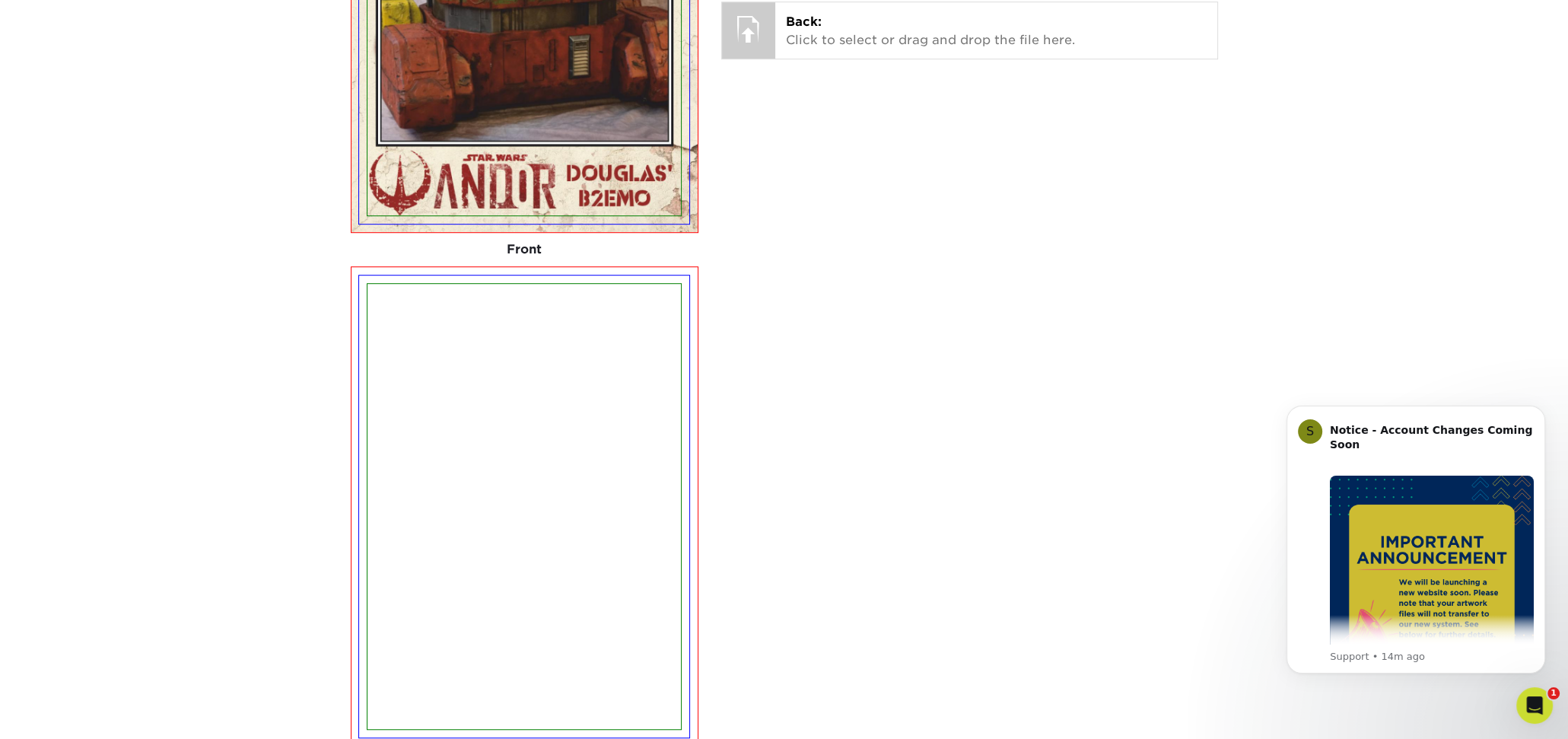
scroll to position [1214, 0]
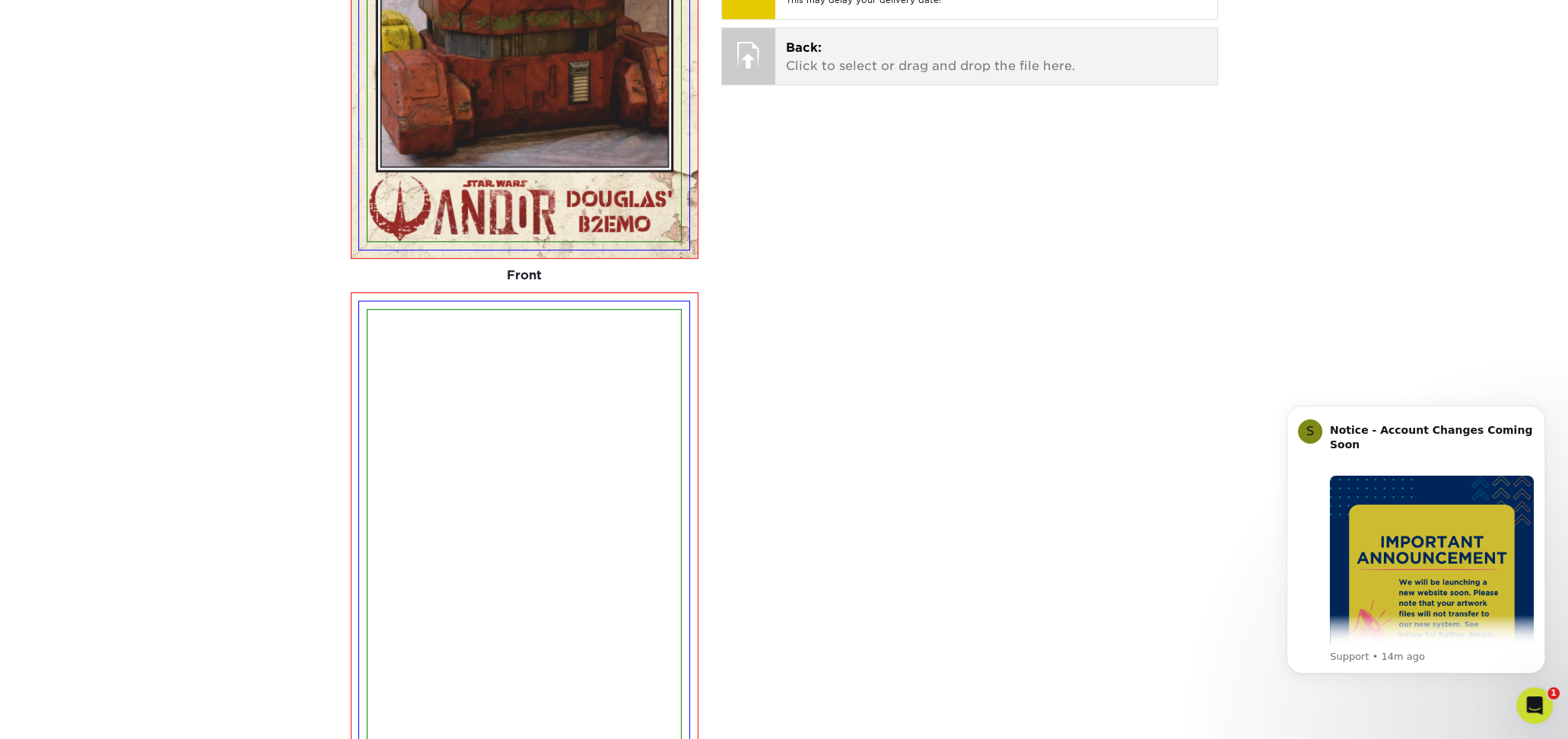
click at [806, 67] on p "Back: Click to select or drag and drop the file here." at bounding box center [996, 57] width 421 height 36
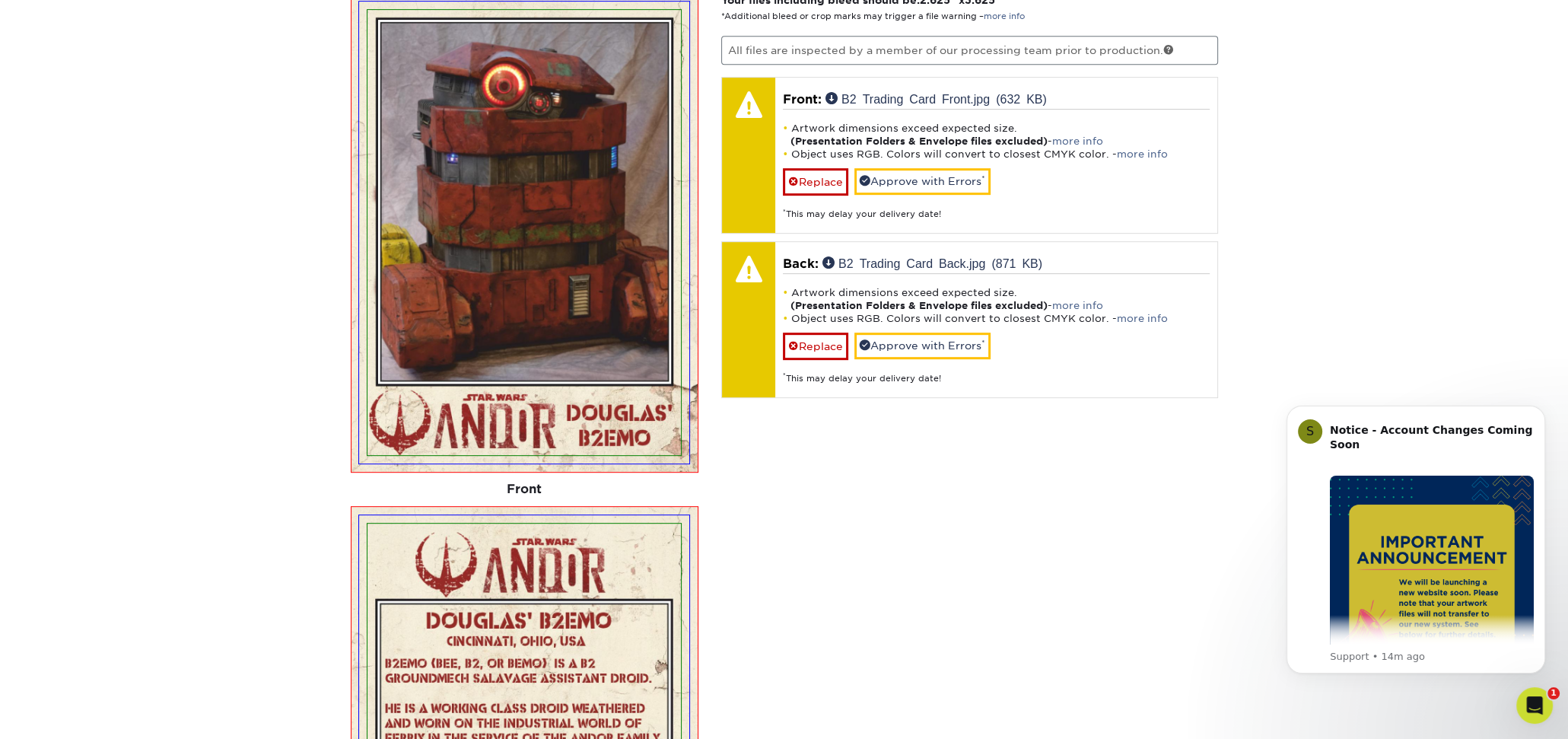
scroll to position [989, 0]
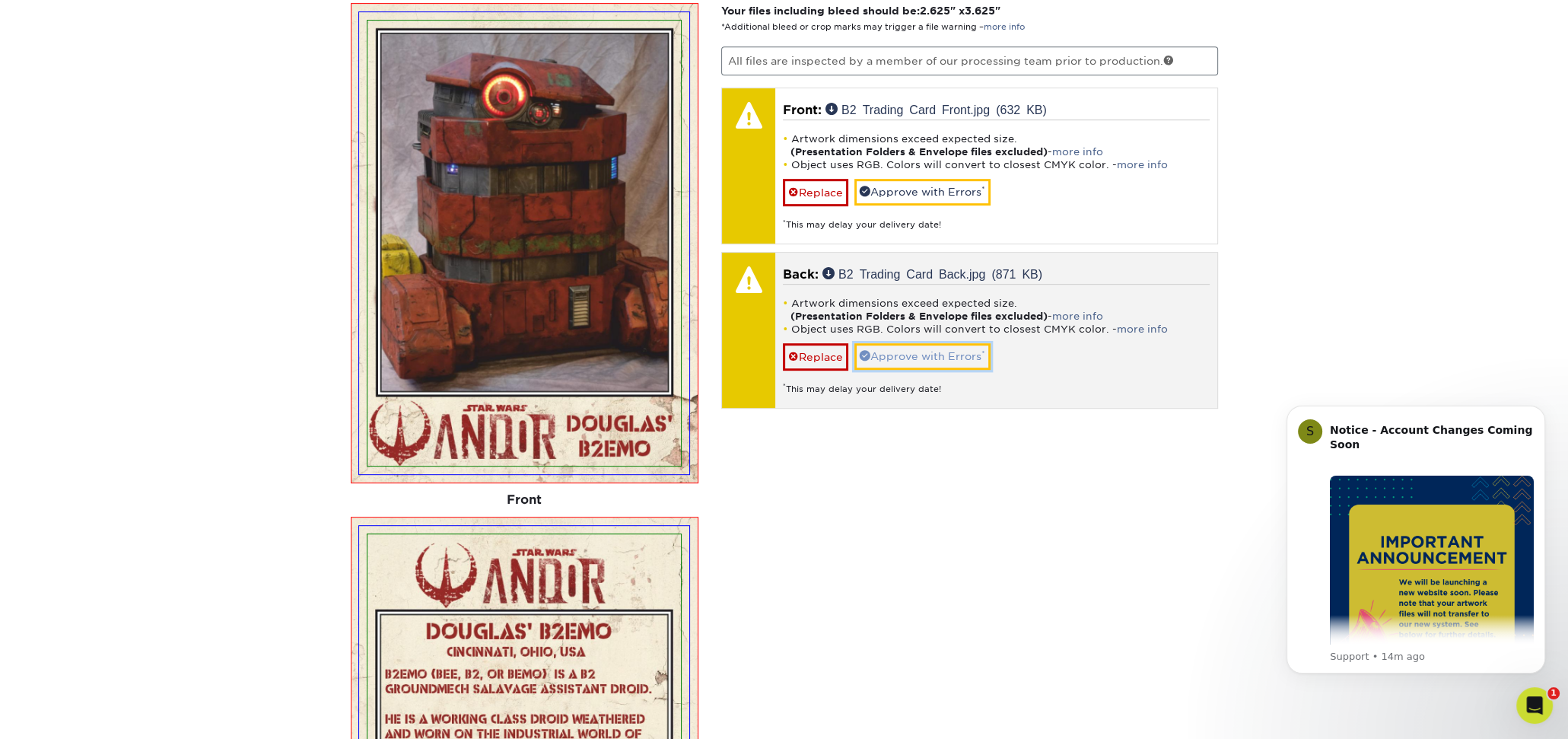
click at [958, 354] on link "Approve with Errors *" at bounding box center [923, 356] width 137 height 26
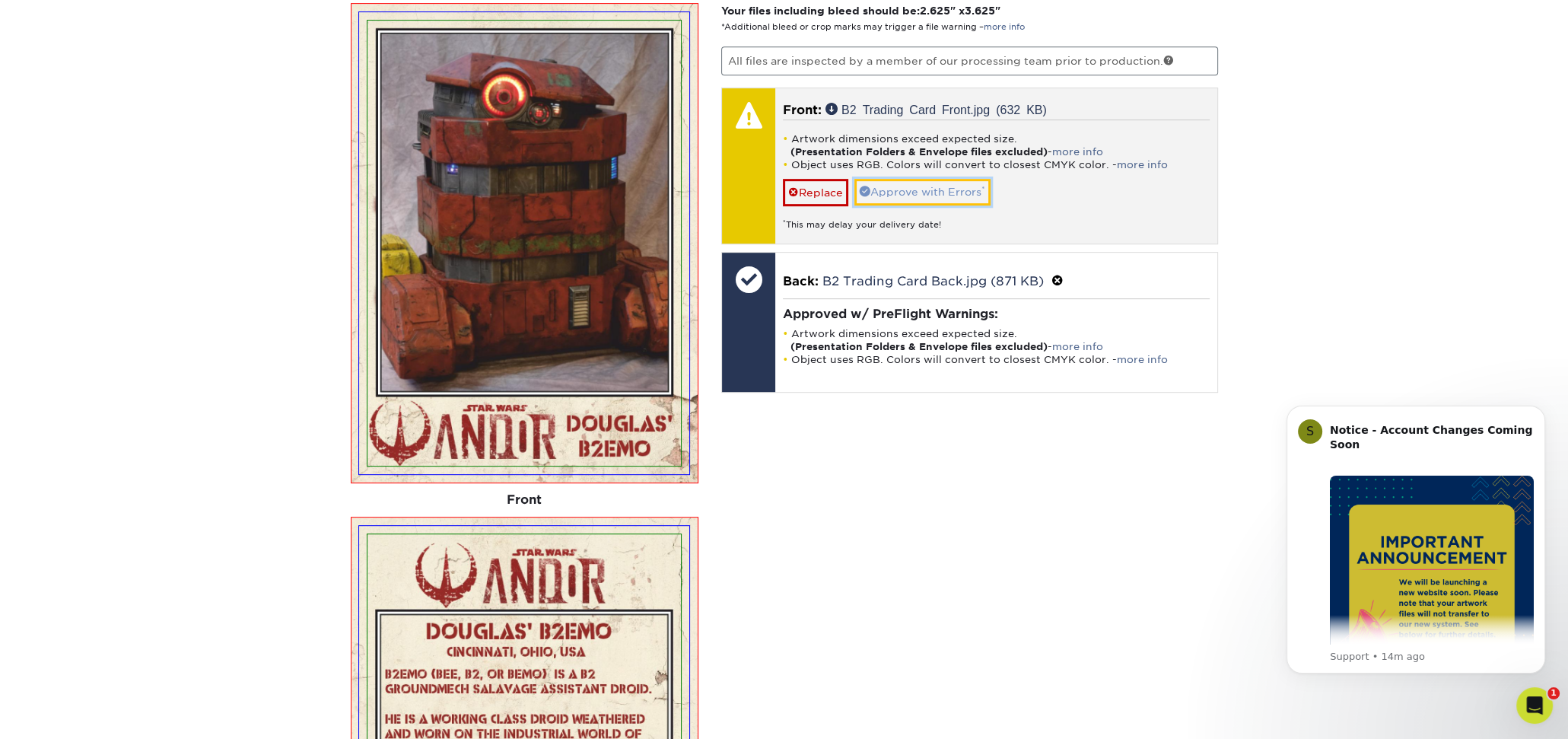
click at [936, 190] on link "Approve with Errors *" at bounding box center [923, 192] width 137 height 26
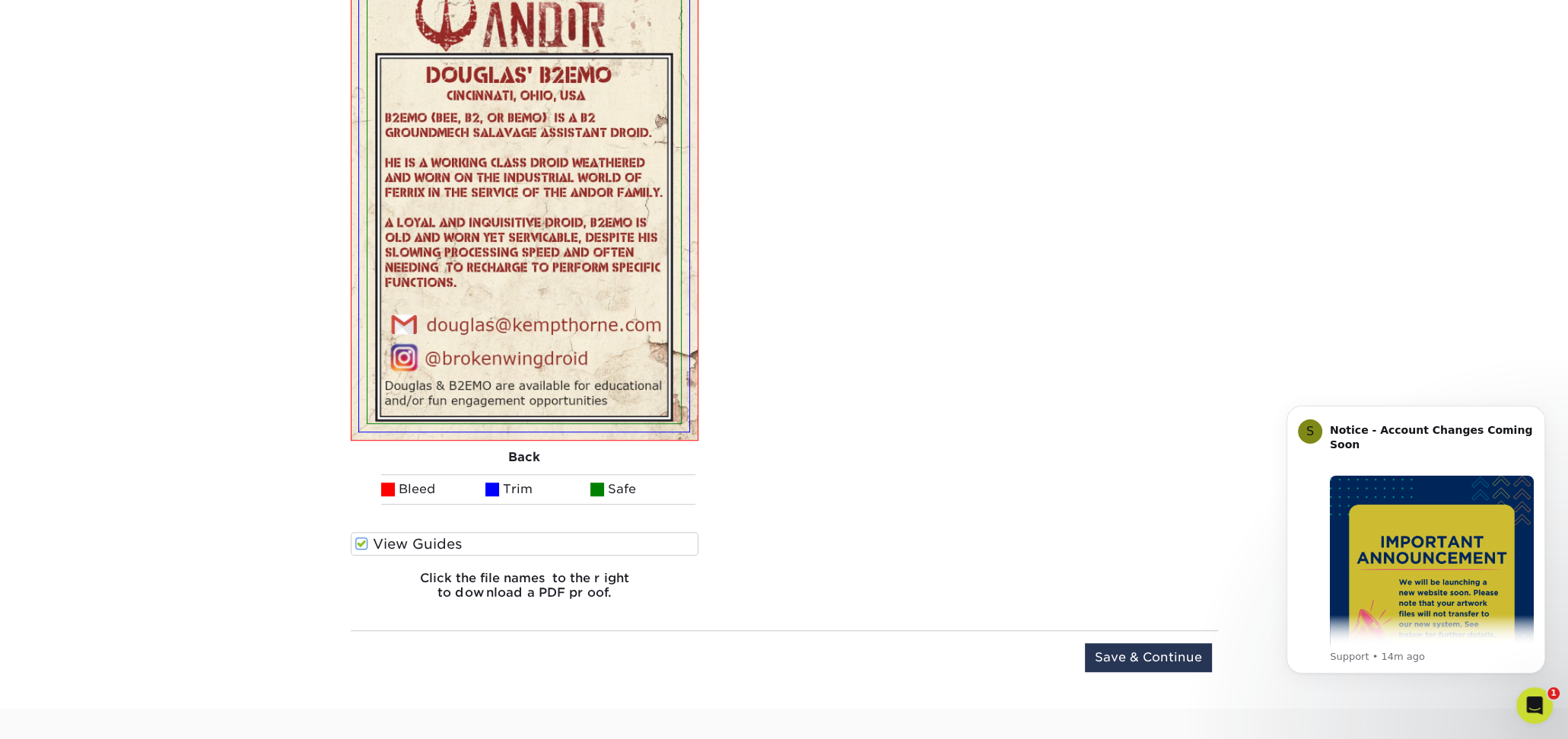
scroll to position [1903, 0]
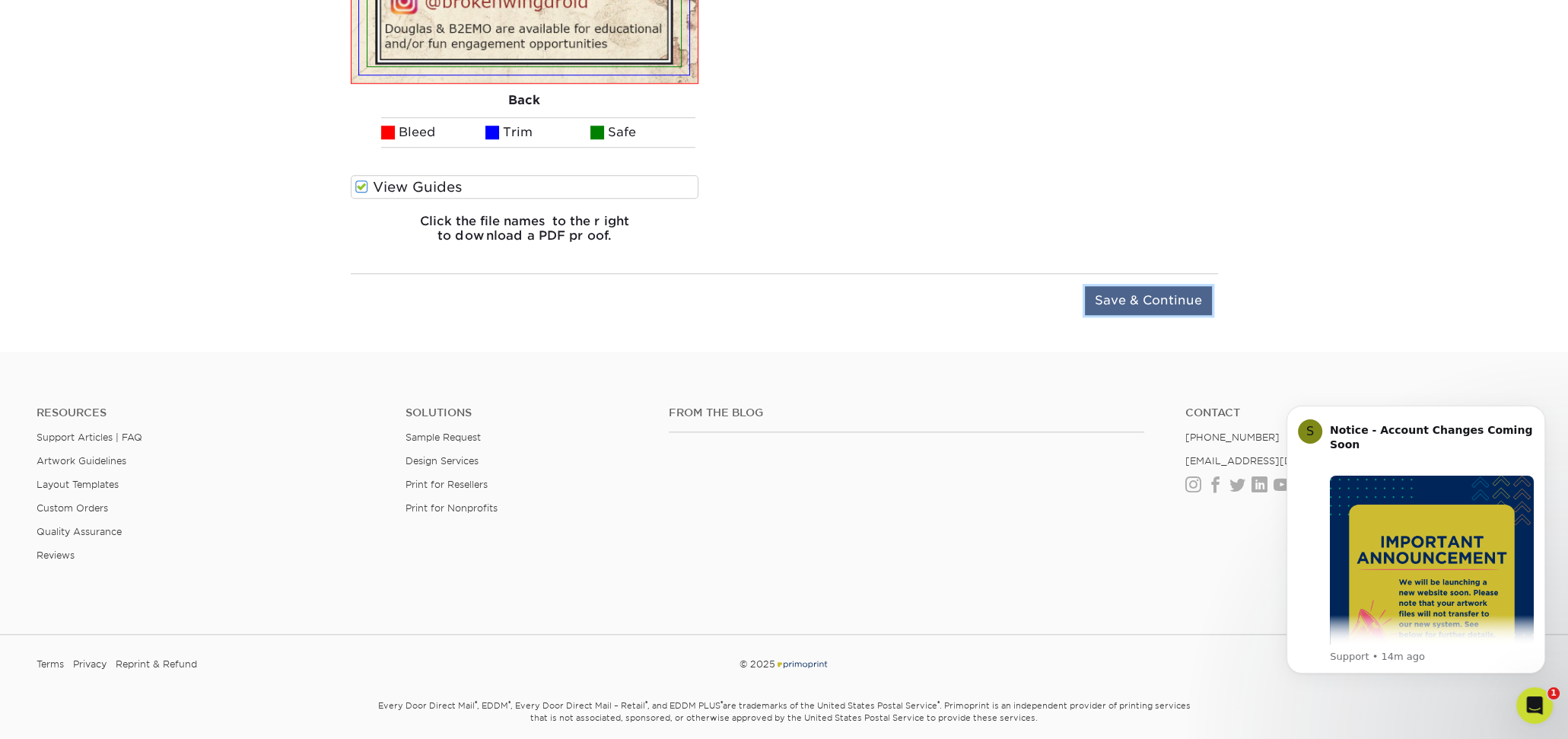
click at [1165, 302] on input "Save & Continue" at bounding box center [1148, 300] width 127 height 29
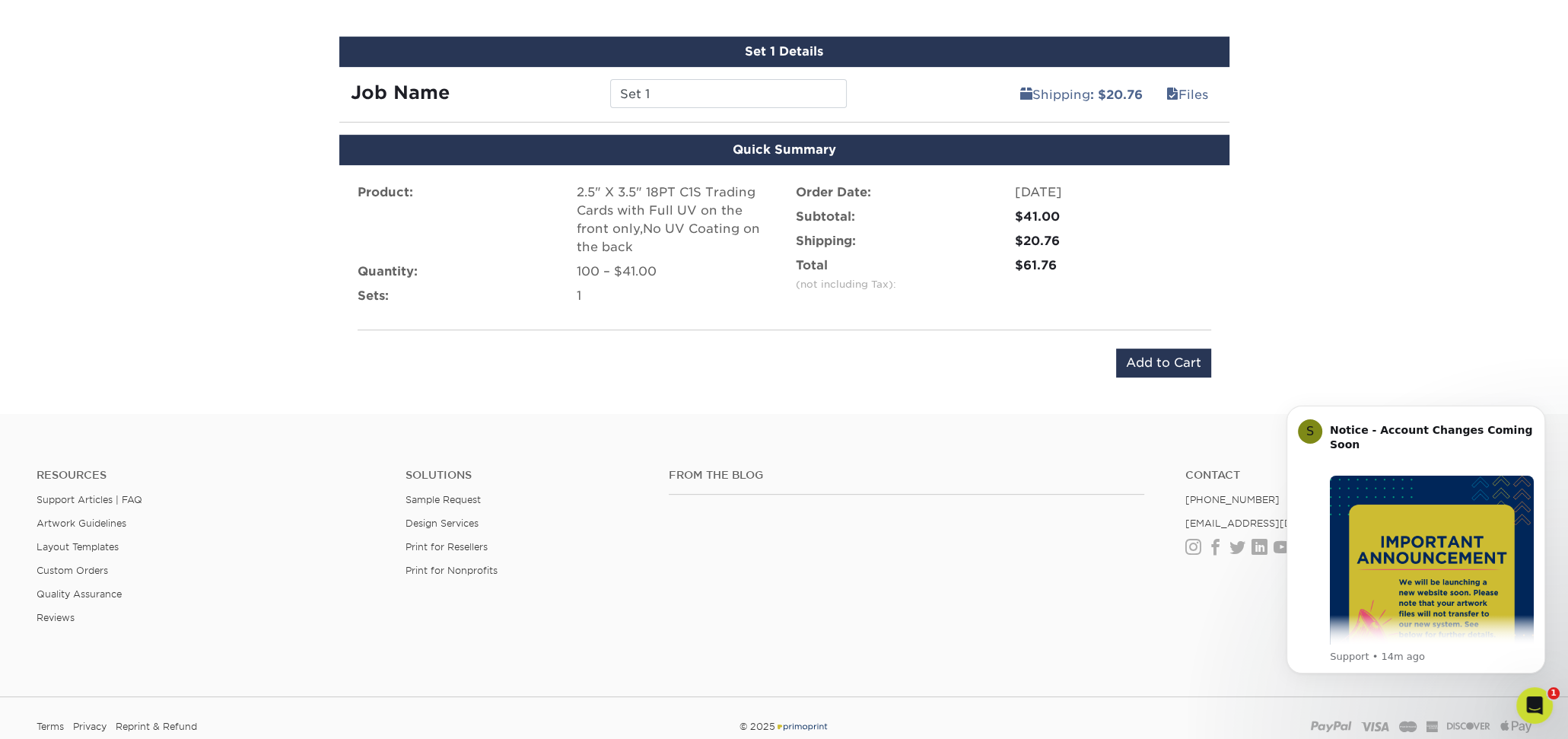
scroll to position [817, 0]
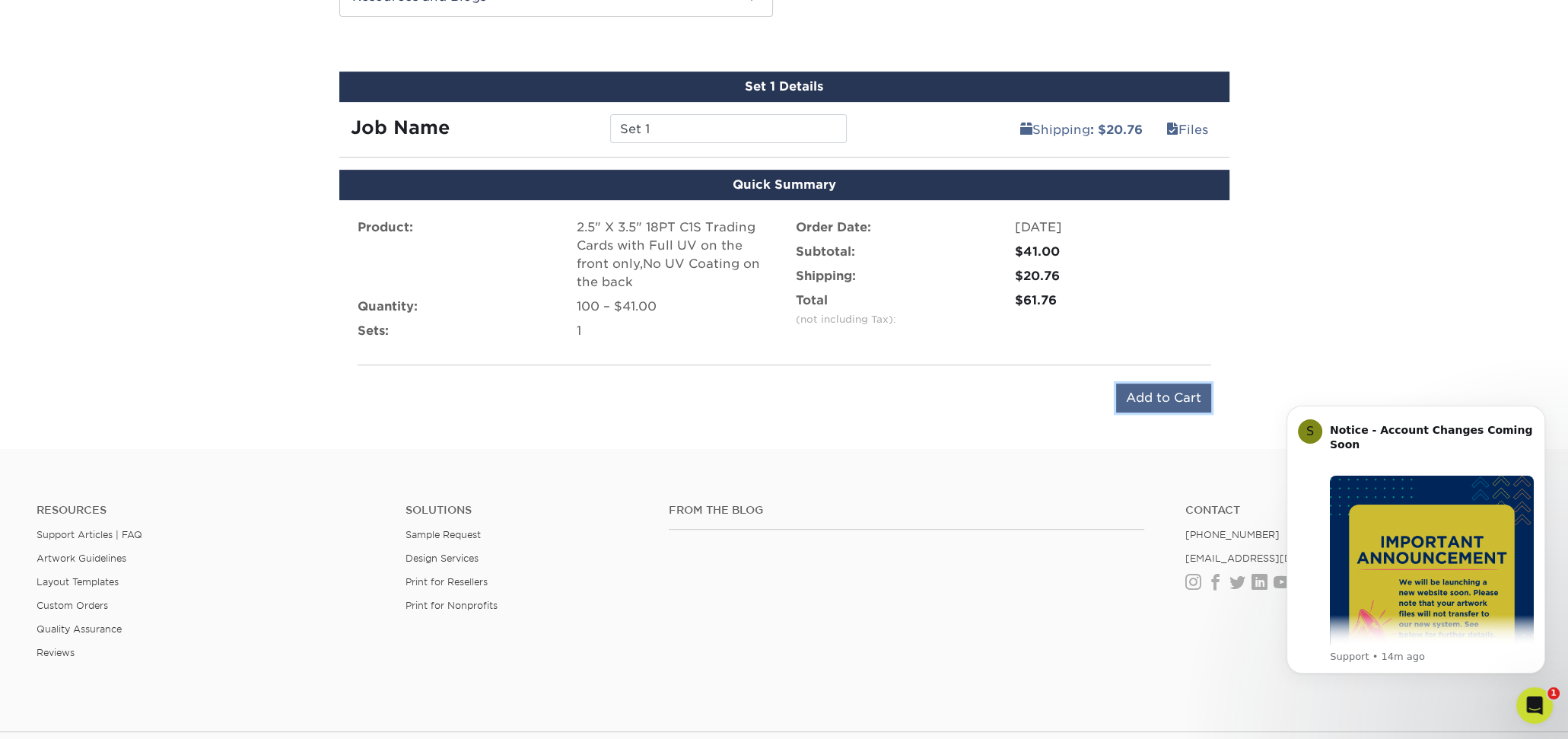
click at [1157, 395] on input "Add to Cart" at bounding box center [1163, 398] width 95 height 29
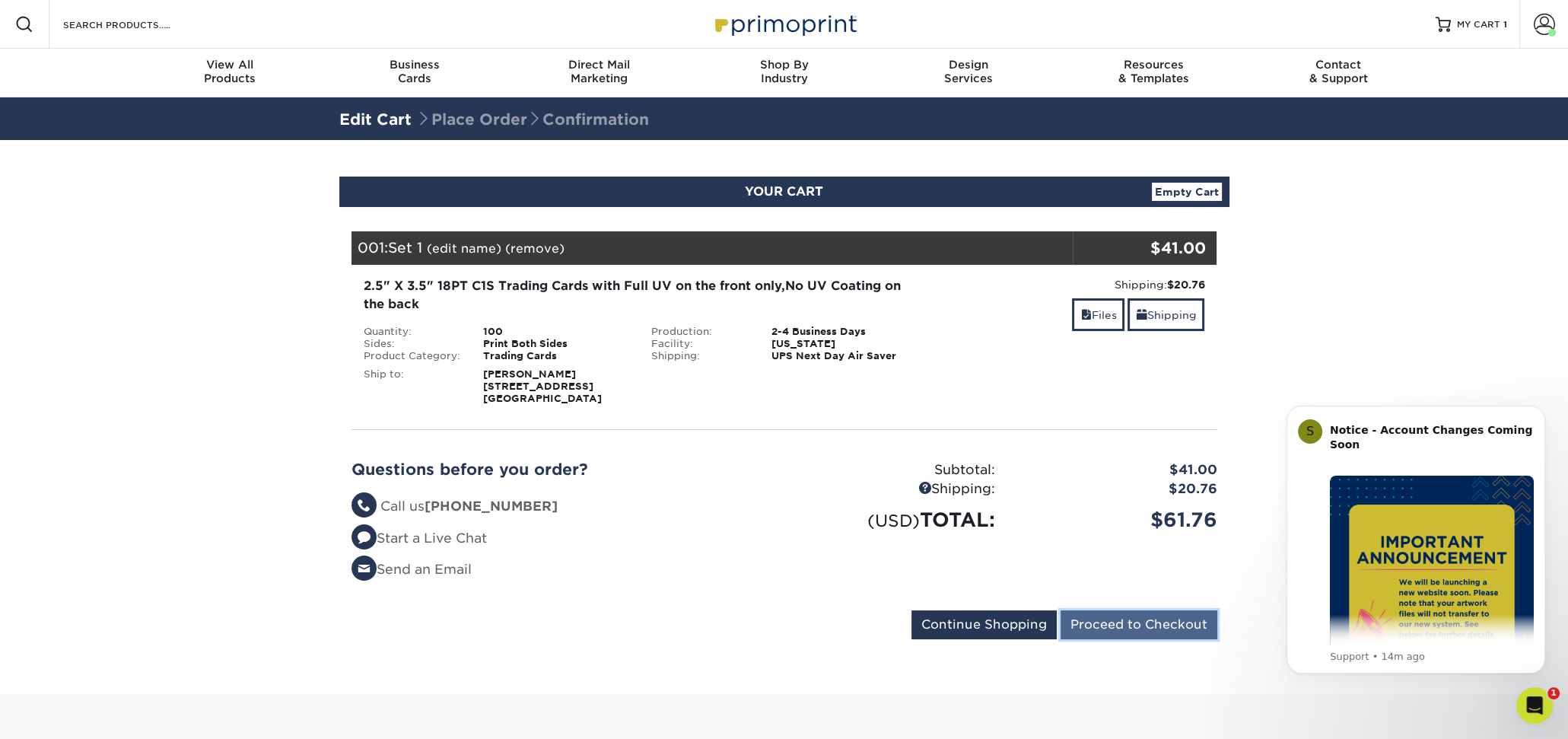
click at [1144, 618] on input "Proceed to Checkout" at bounding box center [1139, 625] width 157 height 29
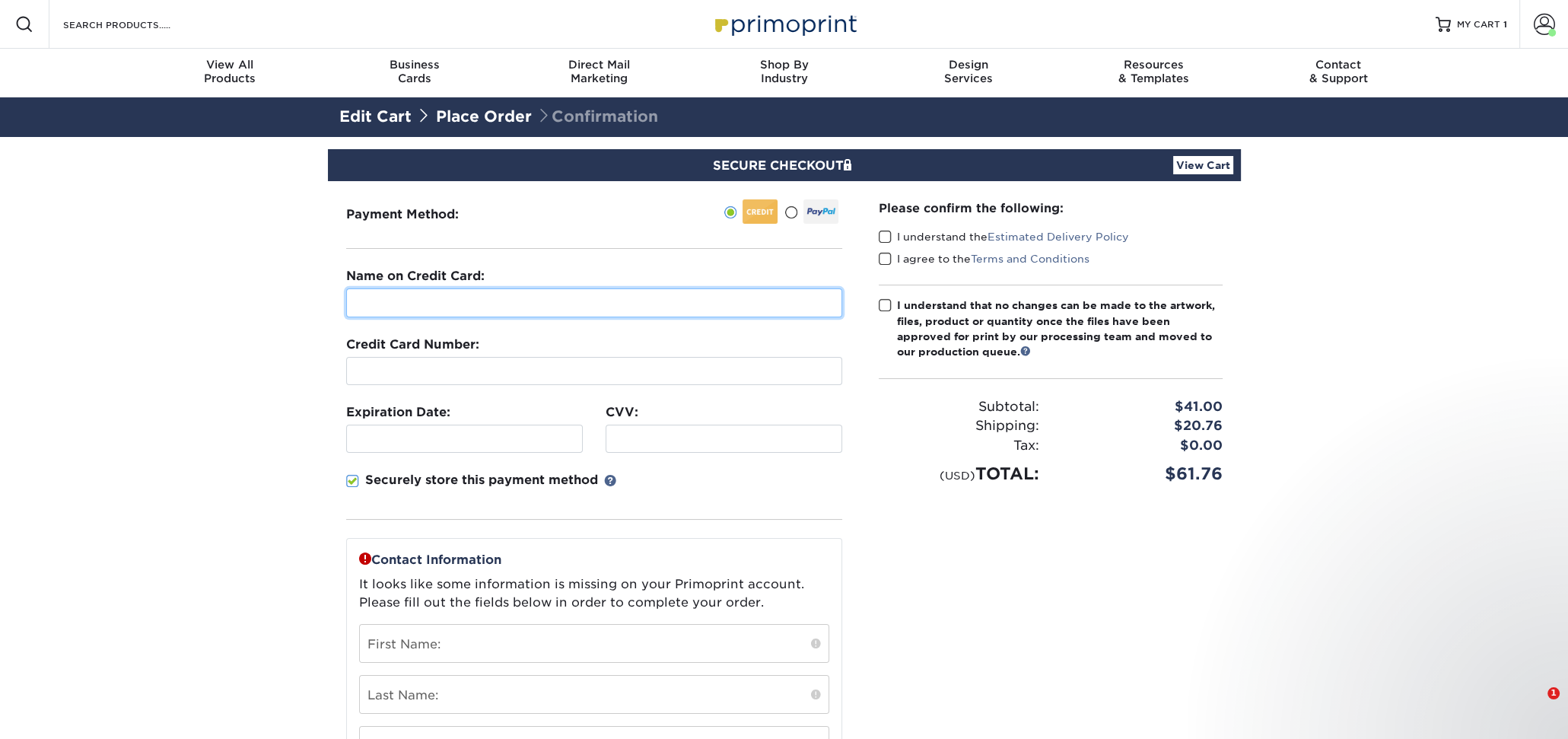
click at [578, 302] on input "text" at bounding box center [594, 303] width 496 height 29
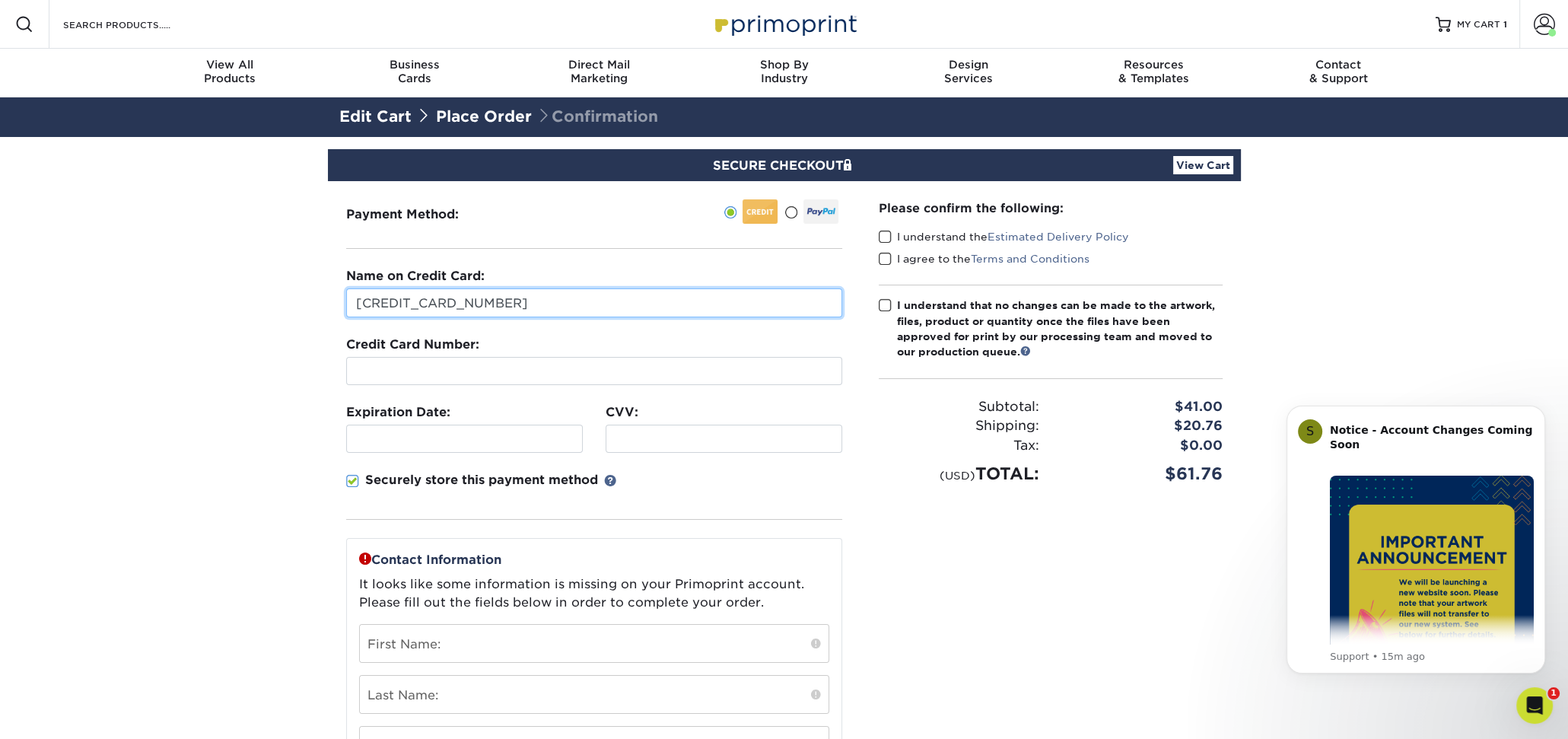
type input "[CREDIT_CARD_NUMBER]"
drag, startPoint x: 578, startPoint y: 302, endPoint x: 275, endPoint y: 267, distance: 305.0
click at [275, 267] on section "SECURE CHECKOUT View Cart Payment Method: Name on Credit Card:" at bounding box center [784, 605] width 1568 height 938
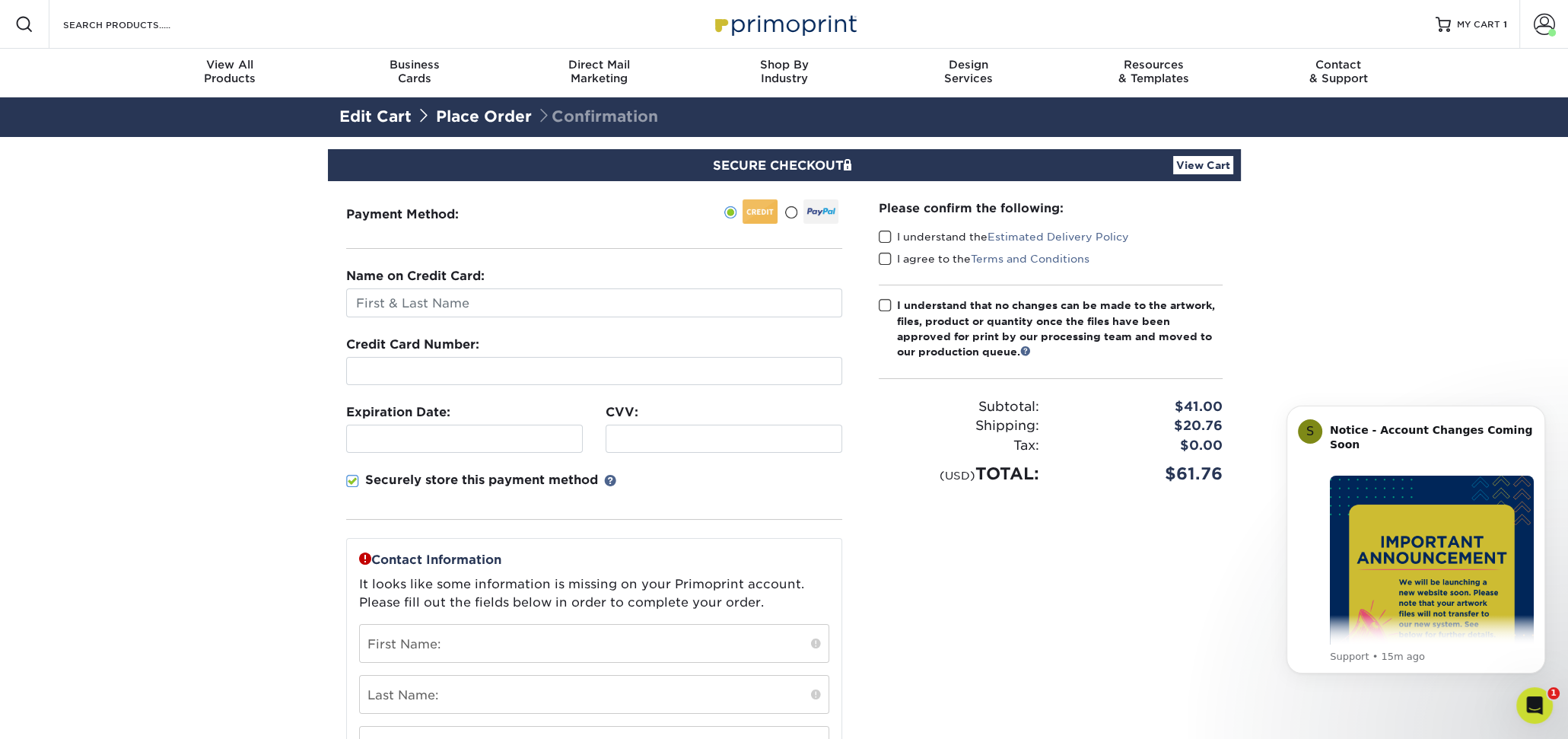
click at [401, 361] on div at bounding box center [594, 371] width 496 height 28
click at [415, 292] on input "text" at bounding box center [594, 303] width 496 height 29
type input "d"
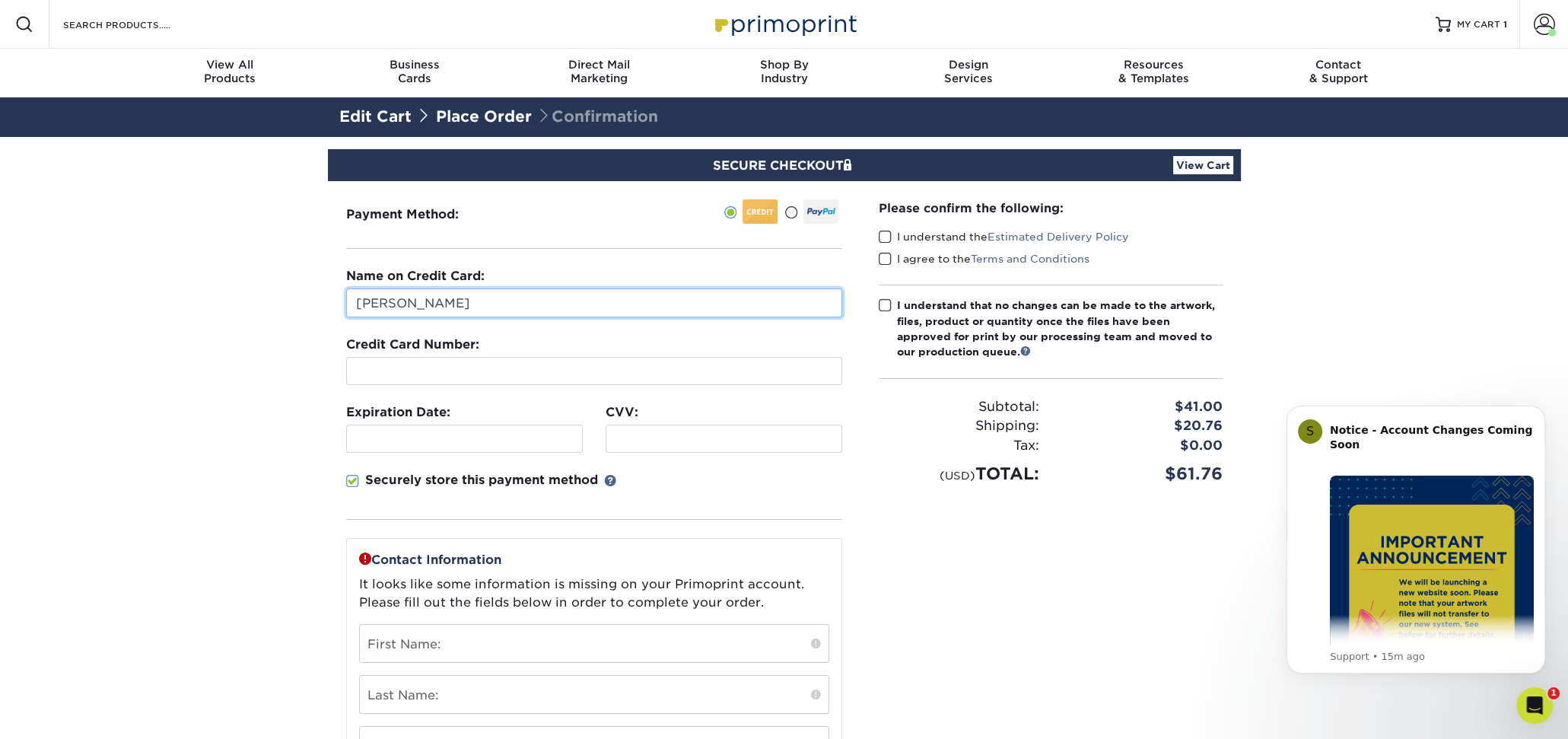
type input "[PERSON_NAME]"
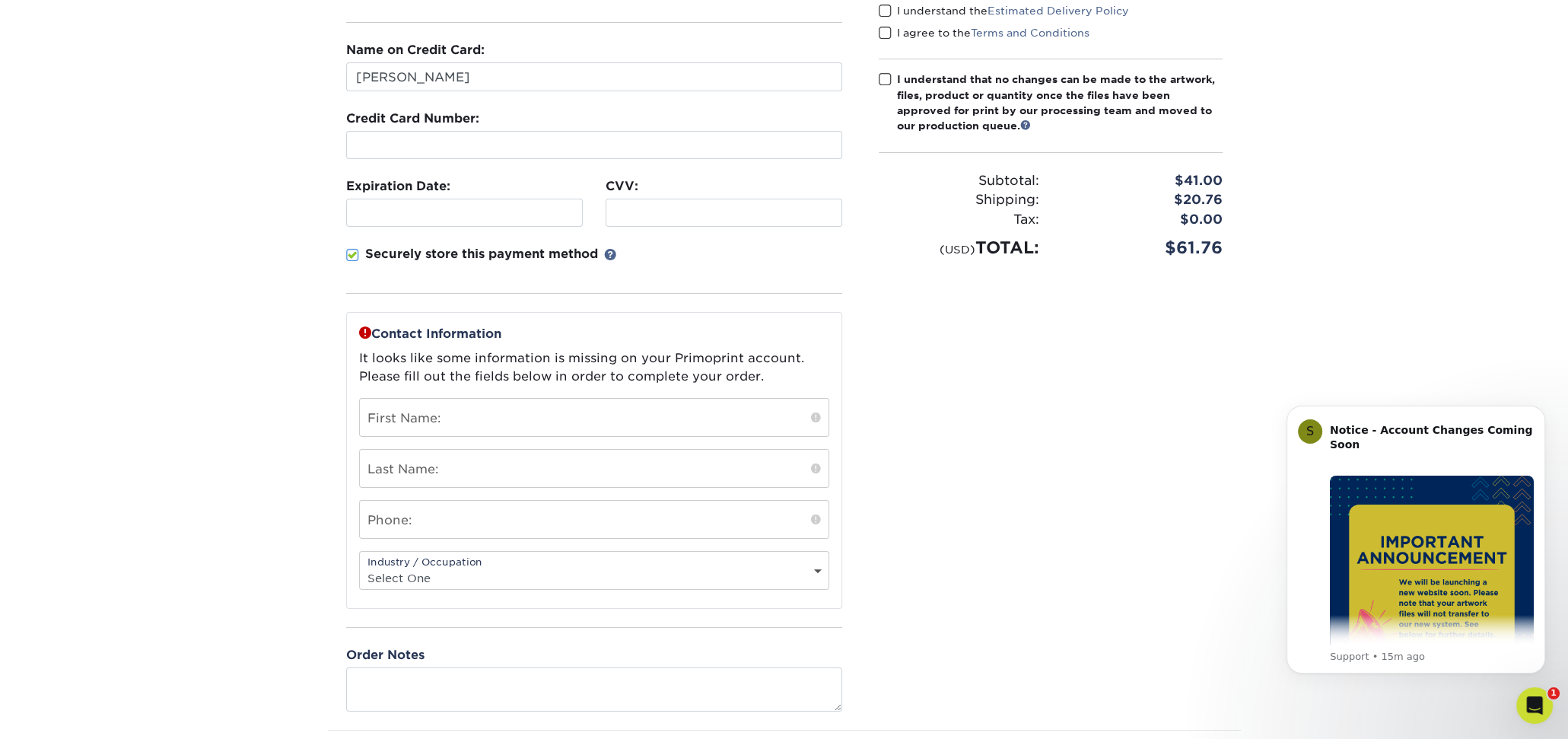
scroll to position [228, 0]
click at [489, 414] on input "text" at bounding box center [594, 415] width 469 height 37
type input "[PERSON_NAME]"
type input "Kempthorne"
type input "3302483899"
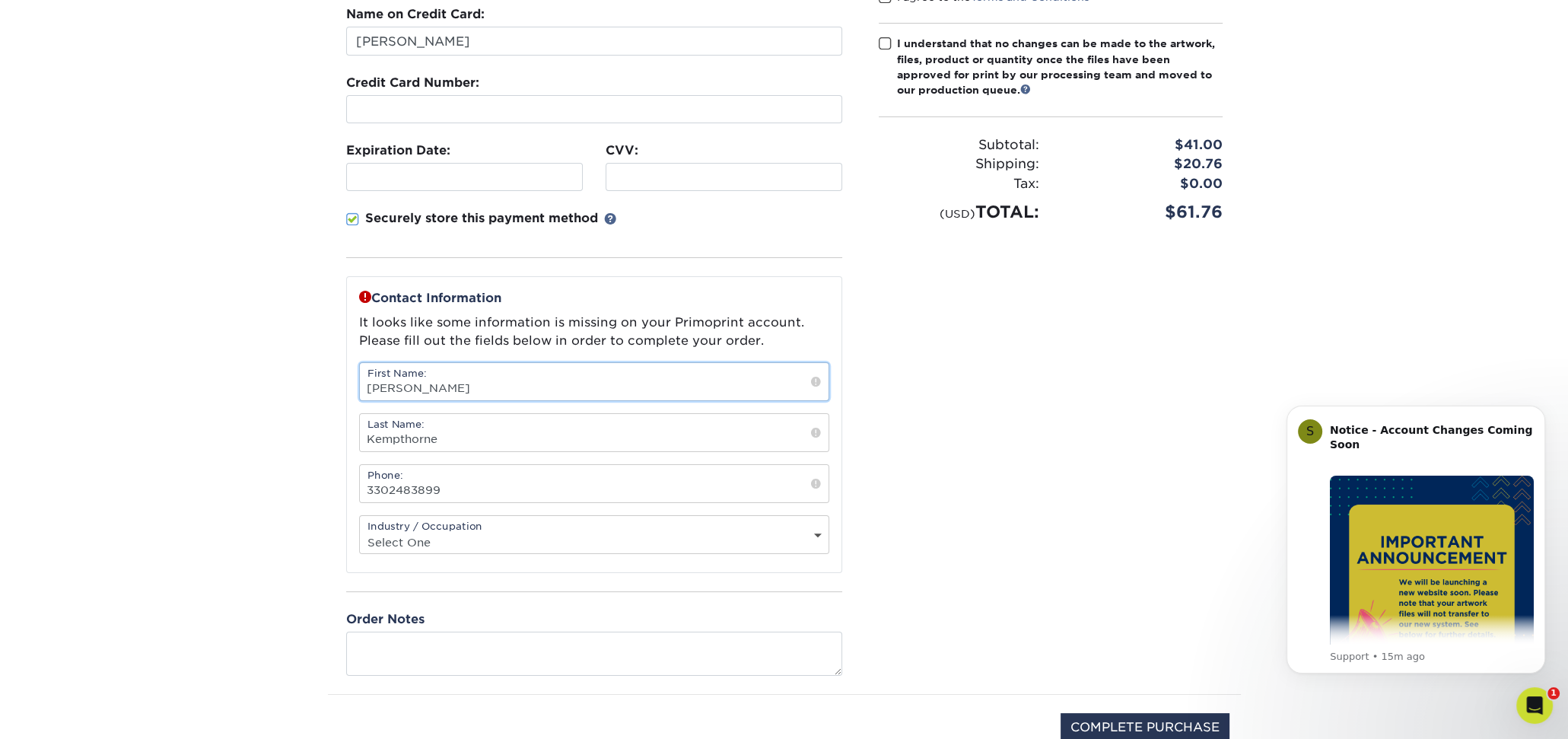
scroll to position [305, 0]
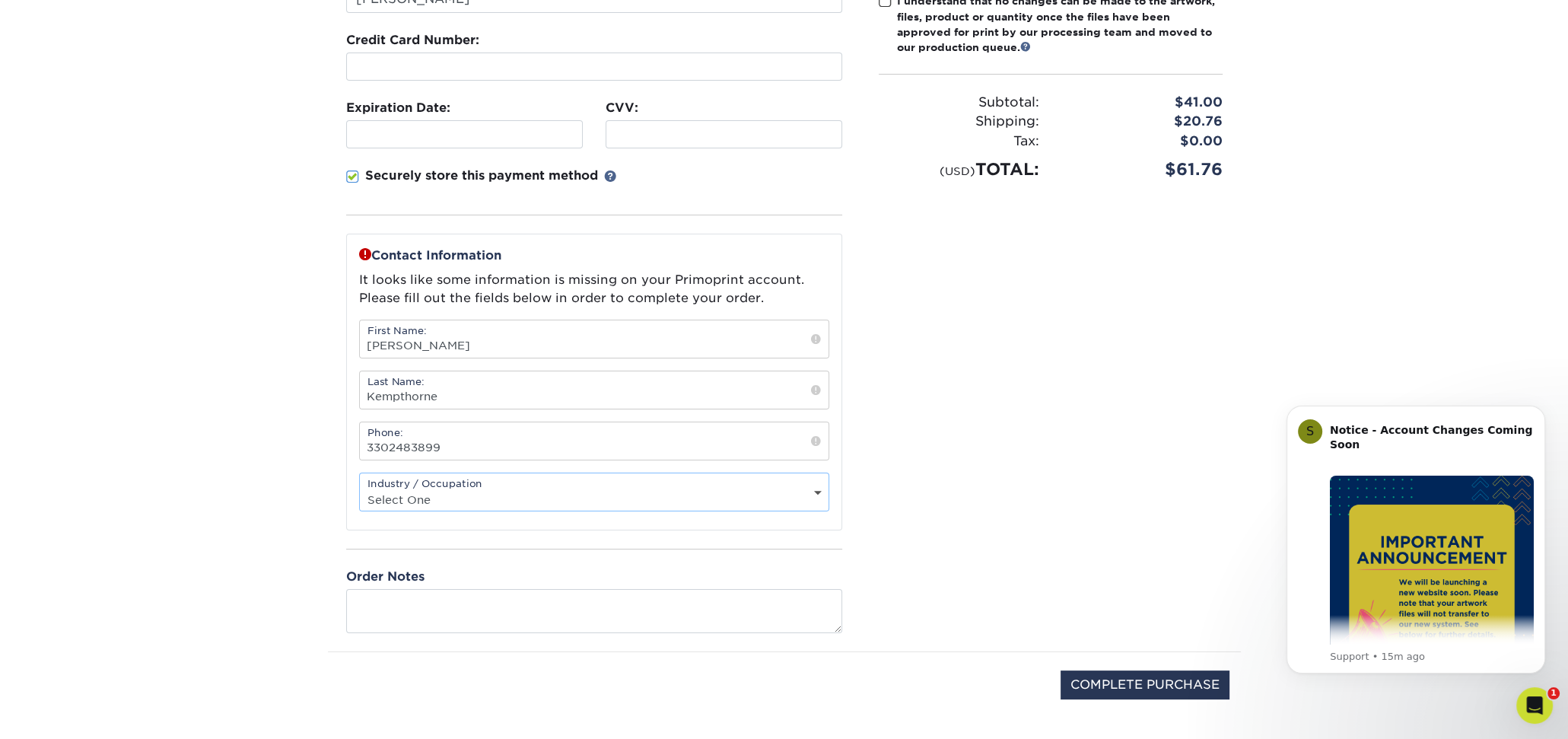
click at [502, 490] on select "Select One Administrative Executive Human Resources Construction Education Ente…" at bounding box center [594, 500] width 469 height 22
select select "21"
click at [360, 489] on select "Select One Administrative Executive Human Resources Construction Education Ente…" at bounding box center [594, 500] width 469 height 22
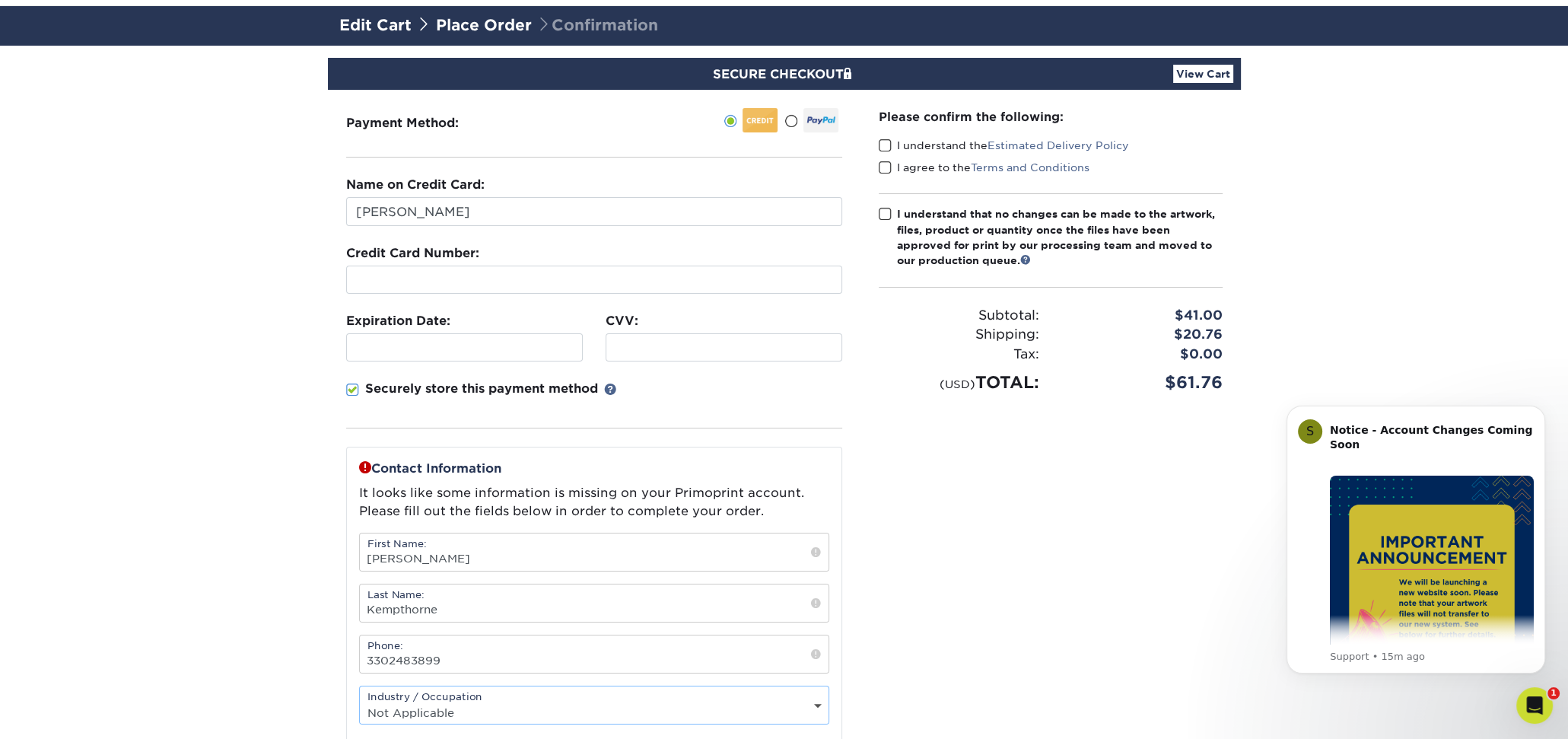
scroll to position [76, 0]
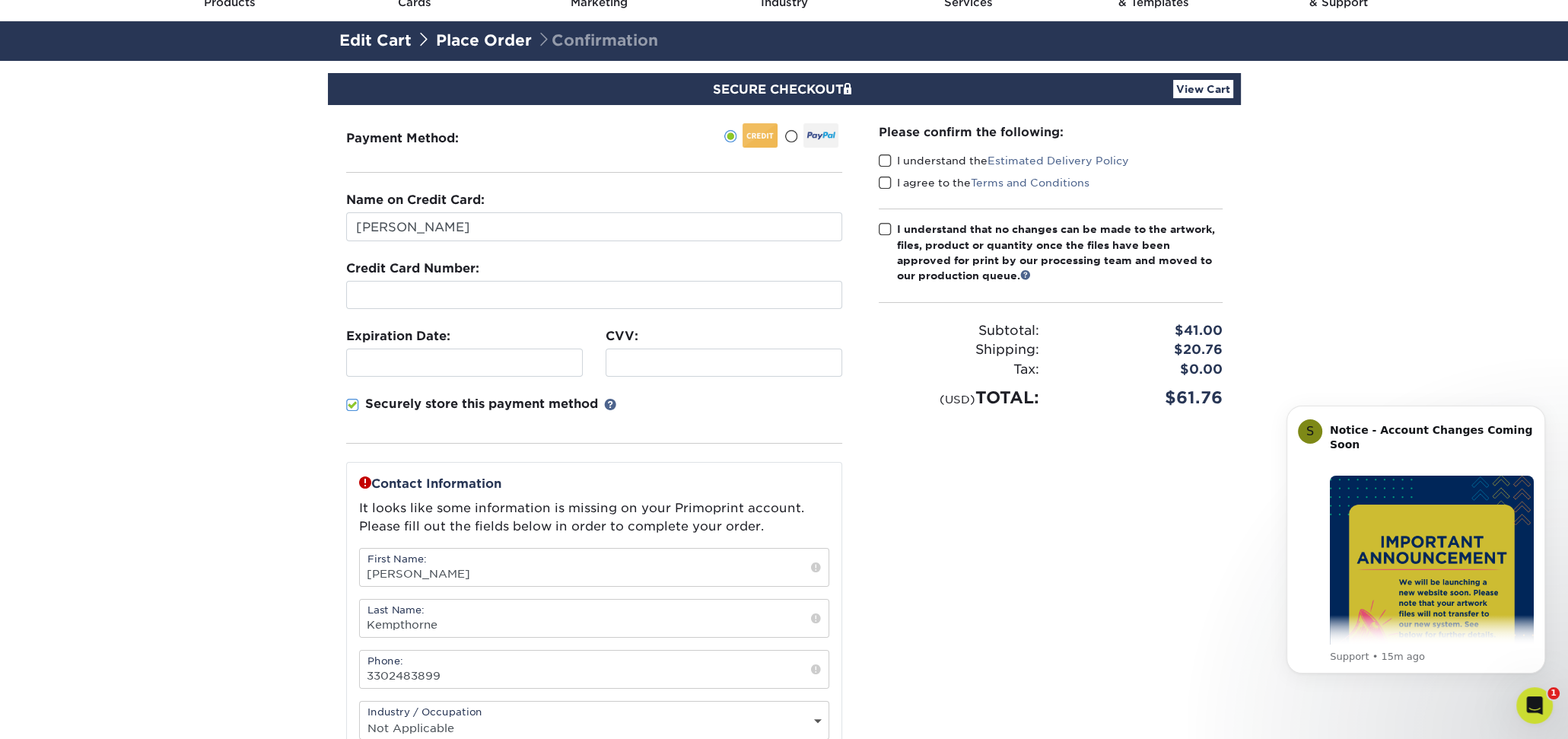
click at [877, 158] on div "Please confirm the following: I understand the Estimated Delivery Policy I agre…" at bounding box center [1051, 492] width 381 height 775
click at [884, 163] on span at bounding box center [884, 160] width 13 height 14
click at [0, 0] on input "I understand the Estimated Delivery Policy" at bounding box center [0, 0] width 0 height 0
click at [887, 175] on label "I agree to the Terms and Conditions" at bounding box center [984, 182] width 211 height 15
click at [0, 0] on input "I agree to the Terms and Conditions" at bounding box center [0, 0] width 0 height 0
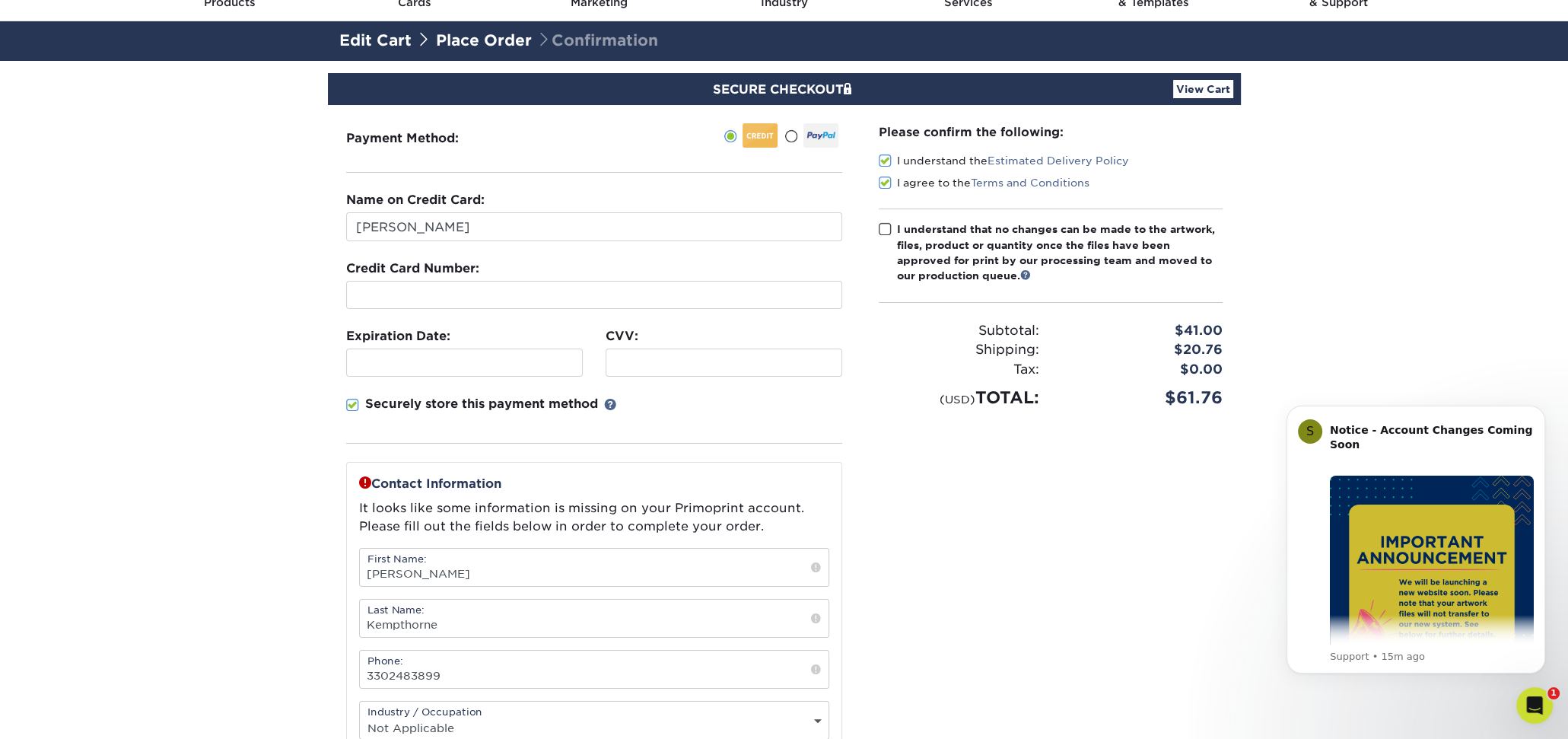
click at [885, 232] on span at bounding box center [884, 229] width 13 height 14
click at [0, 0] on input "I understand that no changes can be made to the artwork, files, product or quan…" at bounding box center [0, 0] width 0 height 0
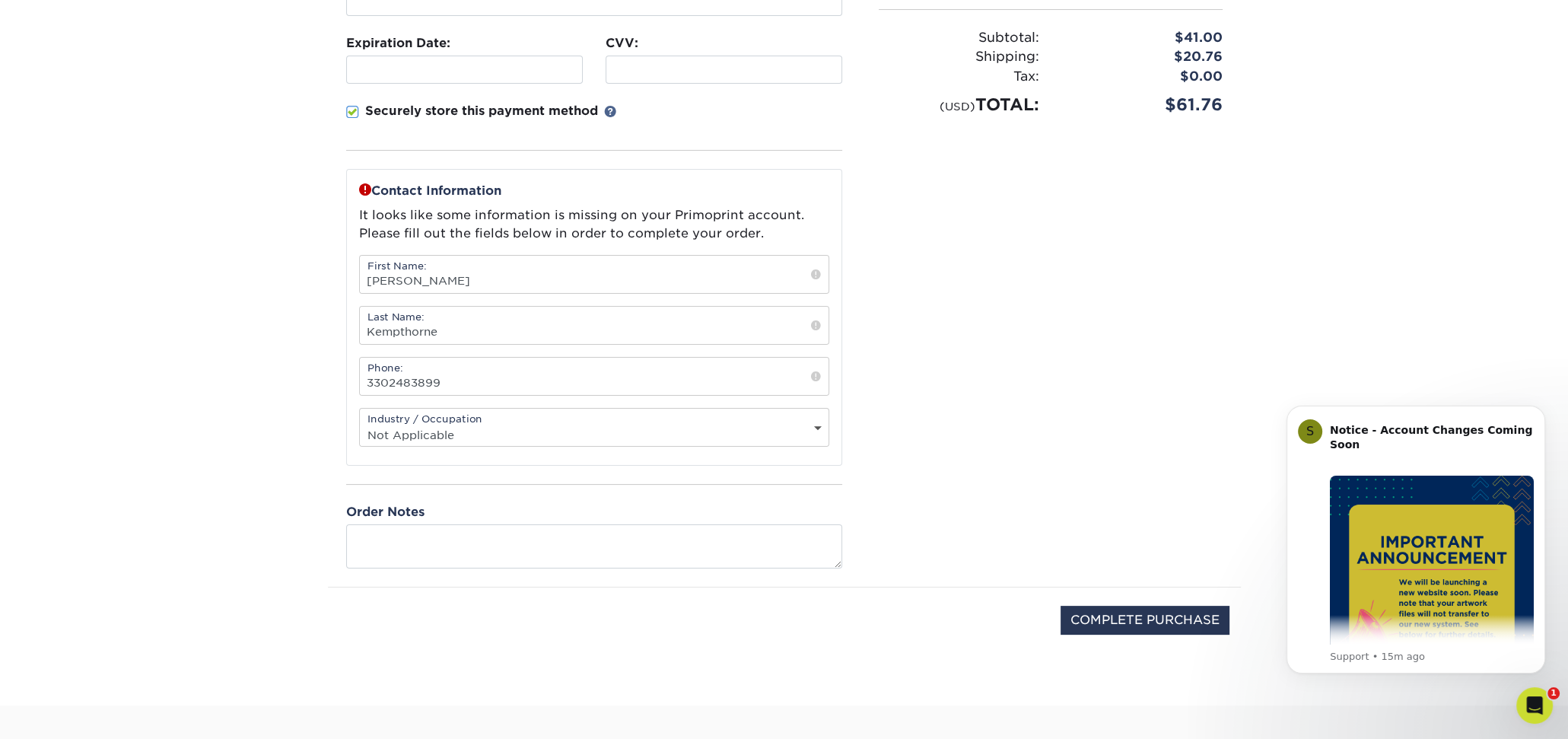
scroll to position [456, 0]
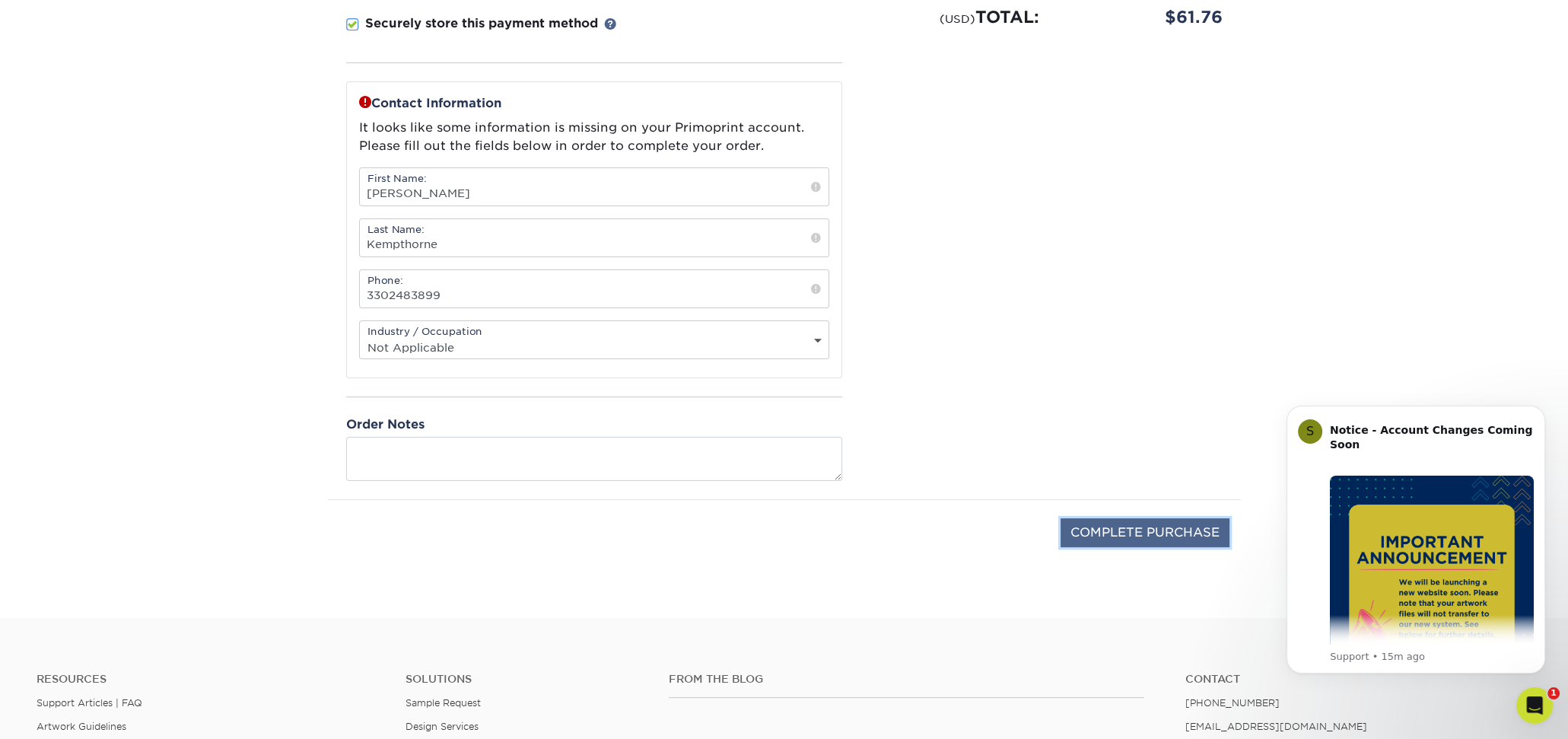
click at [1153, 521] on input "COMPLETE PURCHASE" at bounding box center [1145, 533] width 169 height 29
type input "PROCESSING, PLEASE WAIT..."
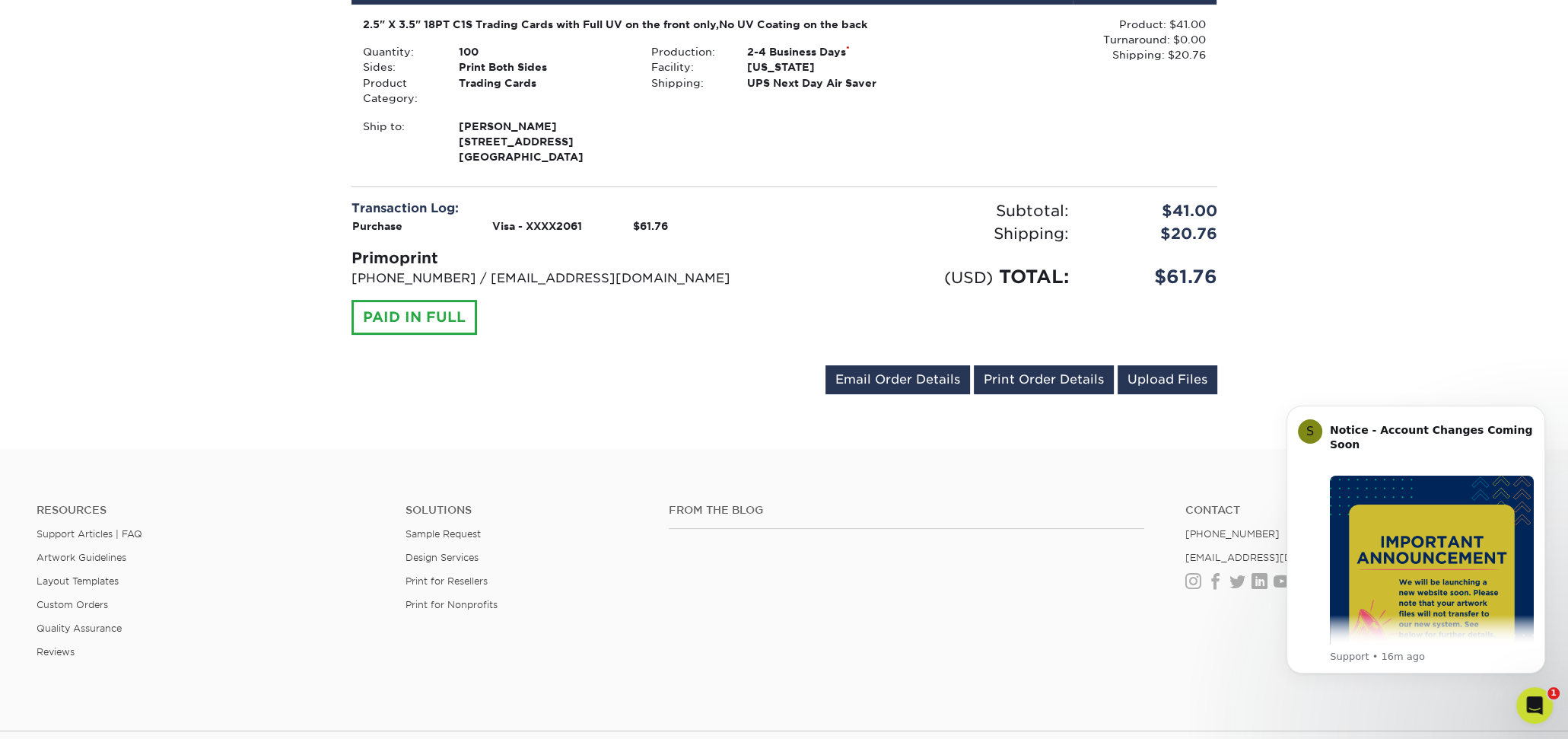
scroll to position [456, 0]
